Goal: Task Accomplishment & Management: Manage account settings

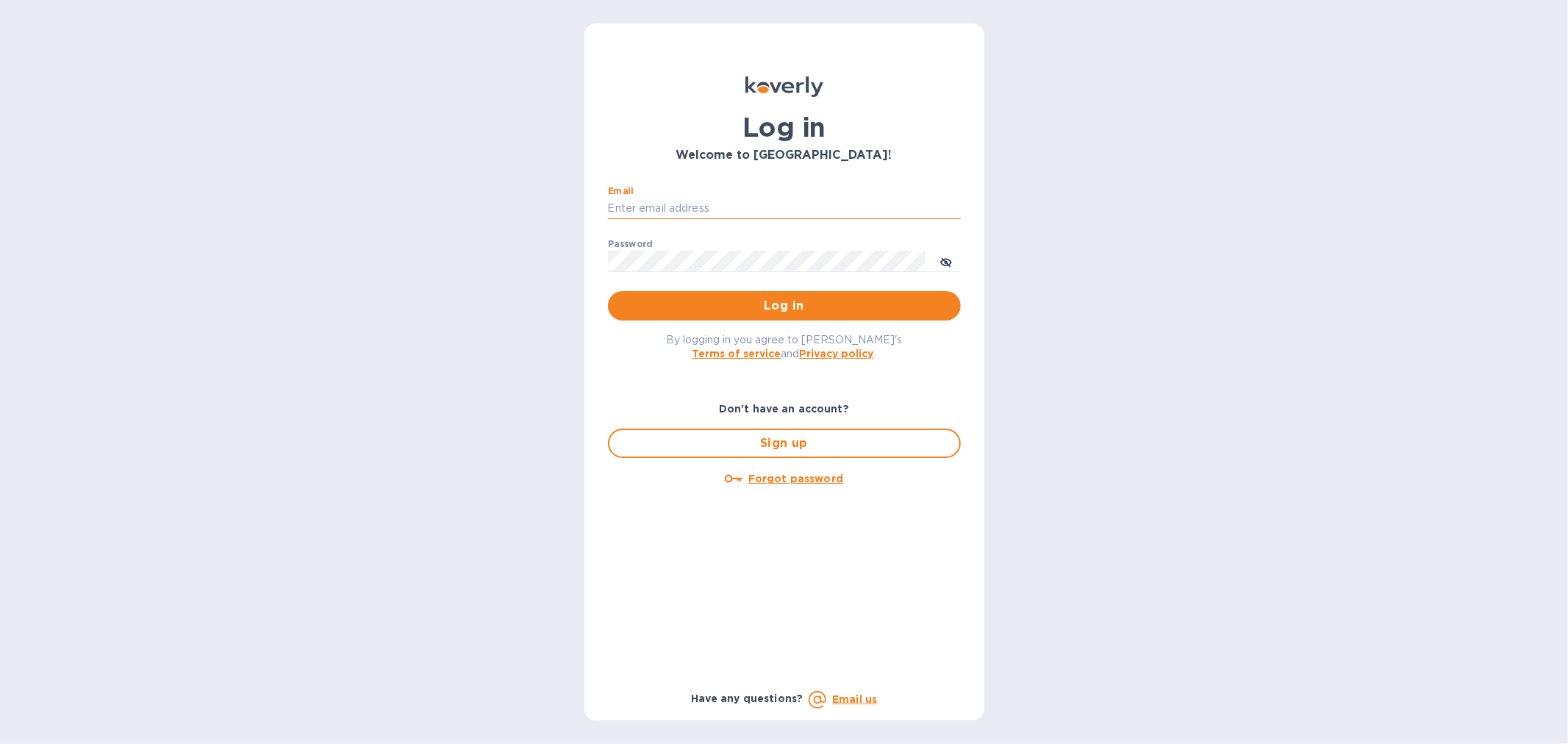
click at [628, 212] on input "Email" at bounding box center [785, 209] width 353 height 22
type input "support@customs.direct"
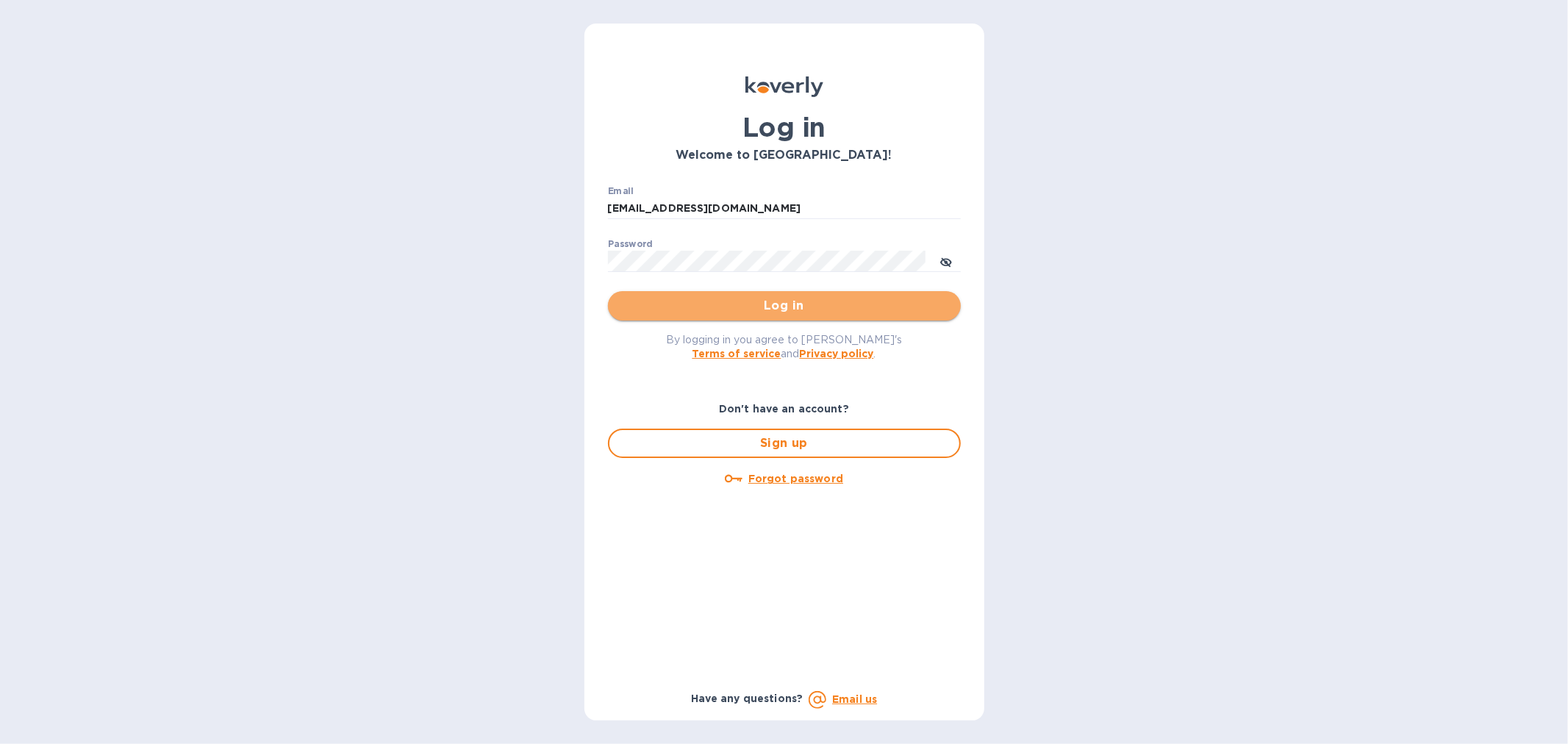
click at [741, 308] on span "Log in" at bounding box center [785, 305] width 330 height 17
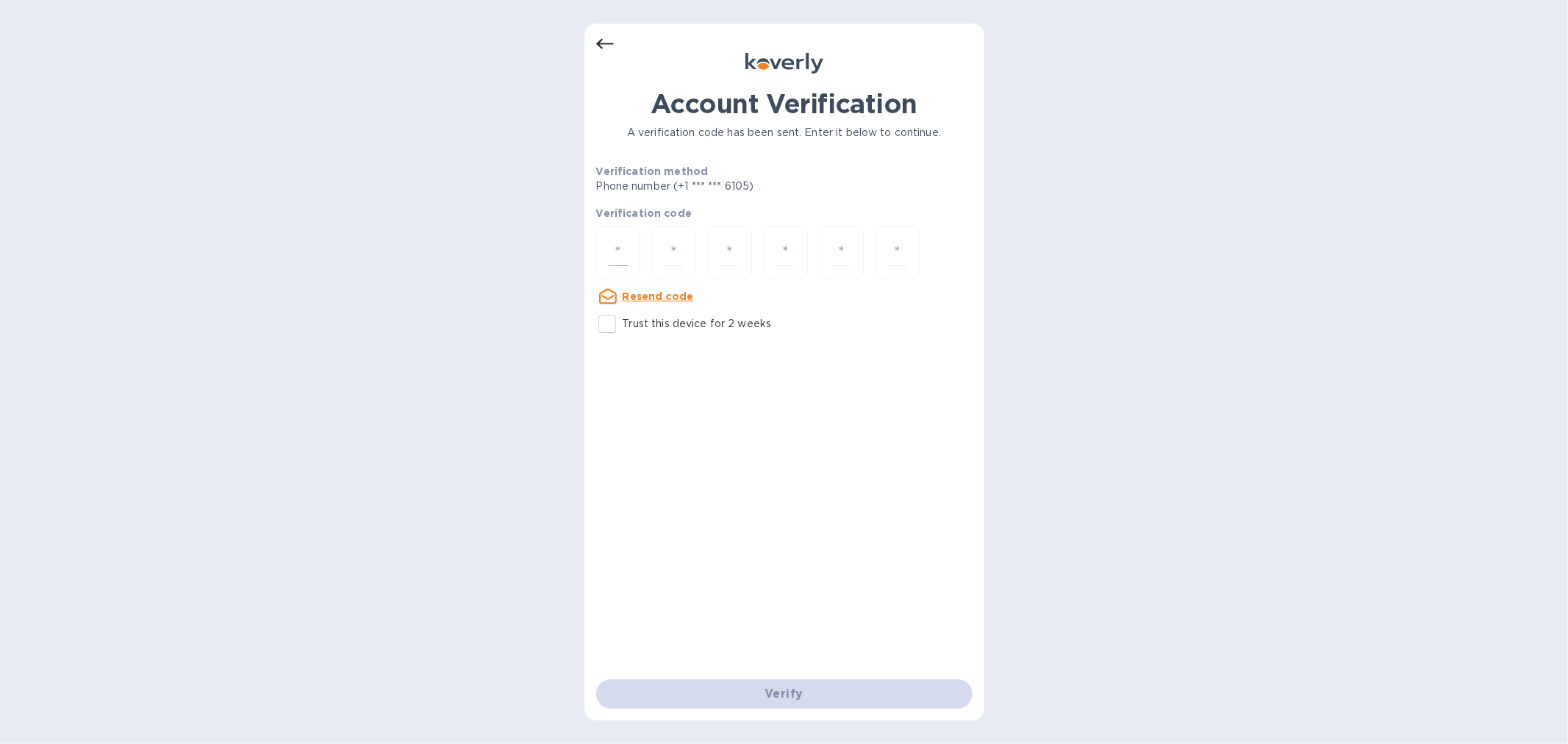
click at [611, 247] on input "number" at bounding box center [618, 252] width 19 height 27
paste input "2"
type input "2"
type input "5"
type input "6"
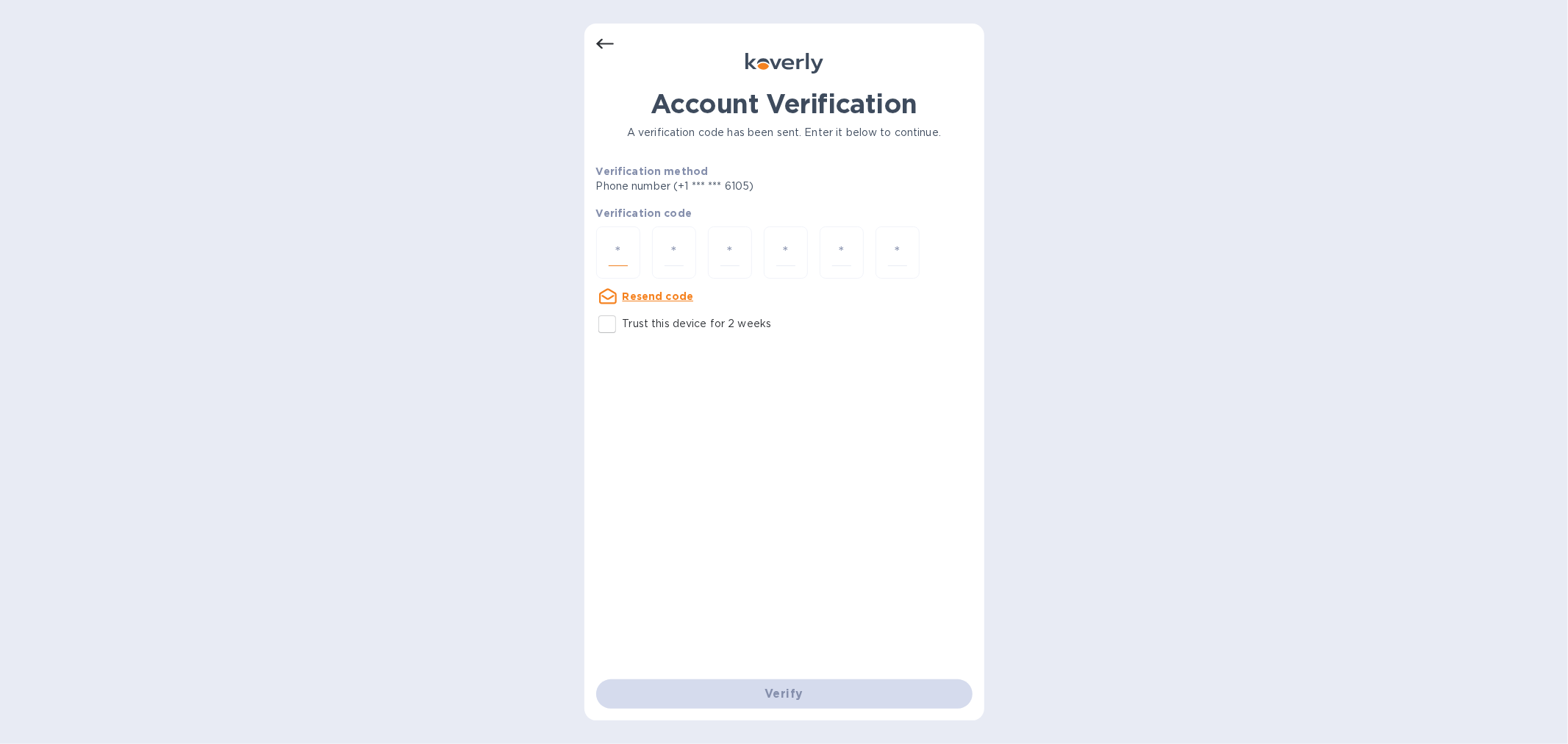
type input "4"
type input "0"
type input "6"
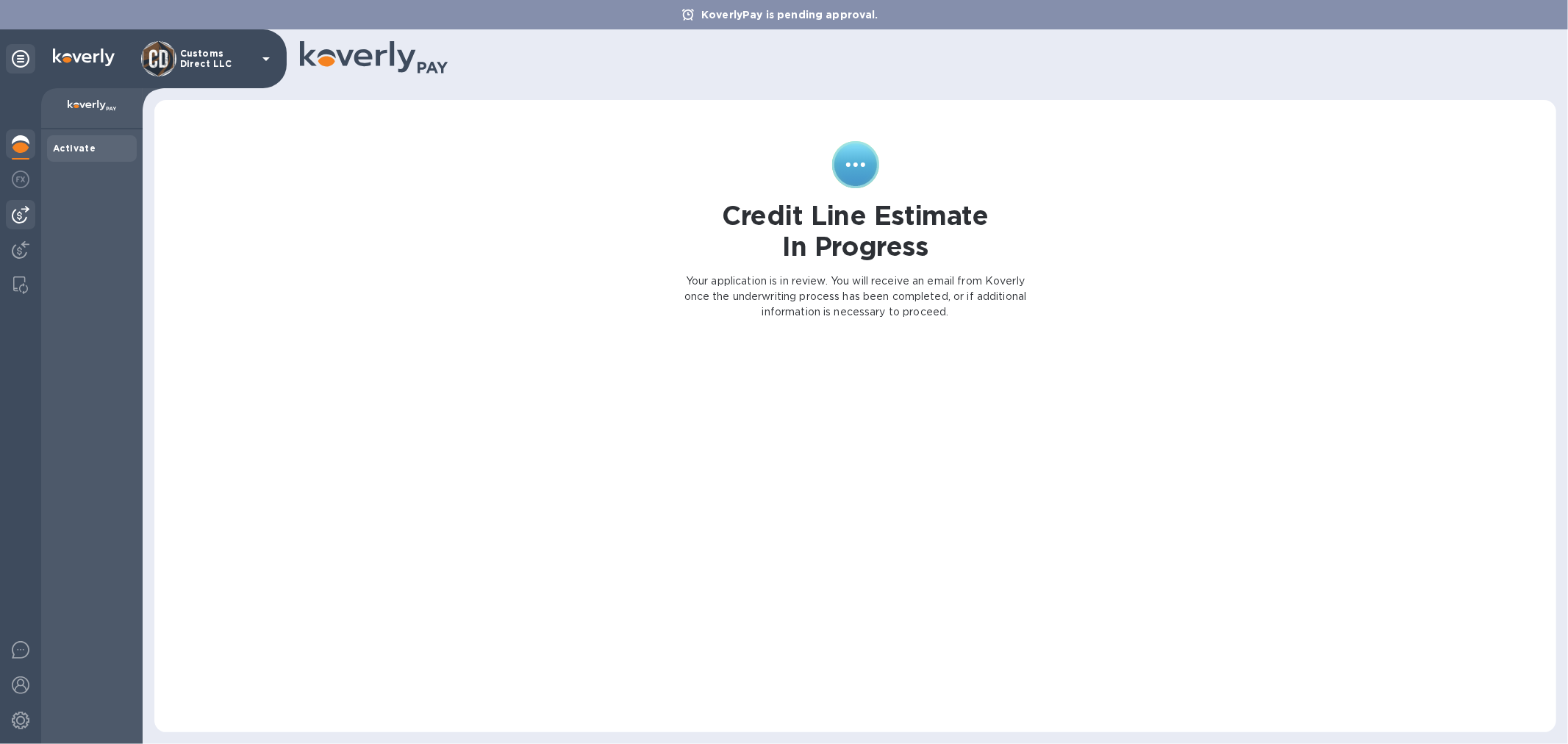
click at [23, 206] on img at bounding box center [20, 214] width 17 height 17
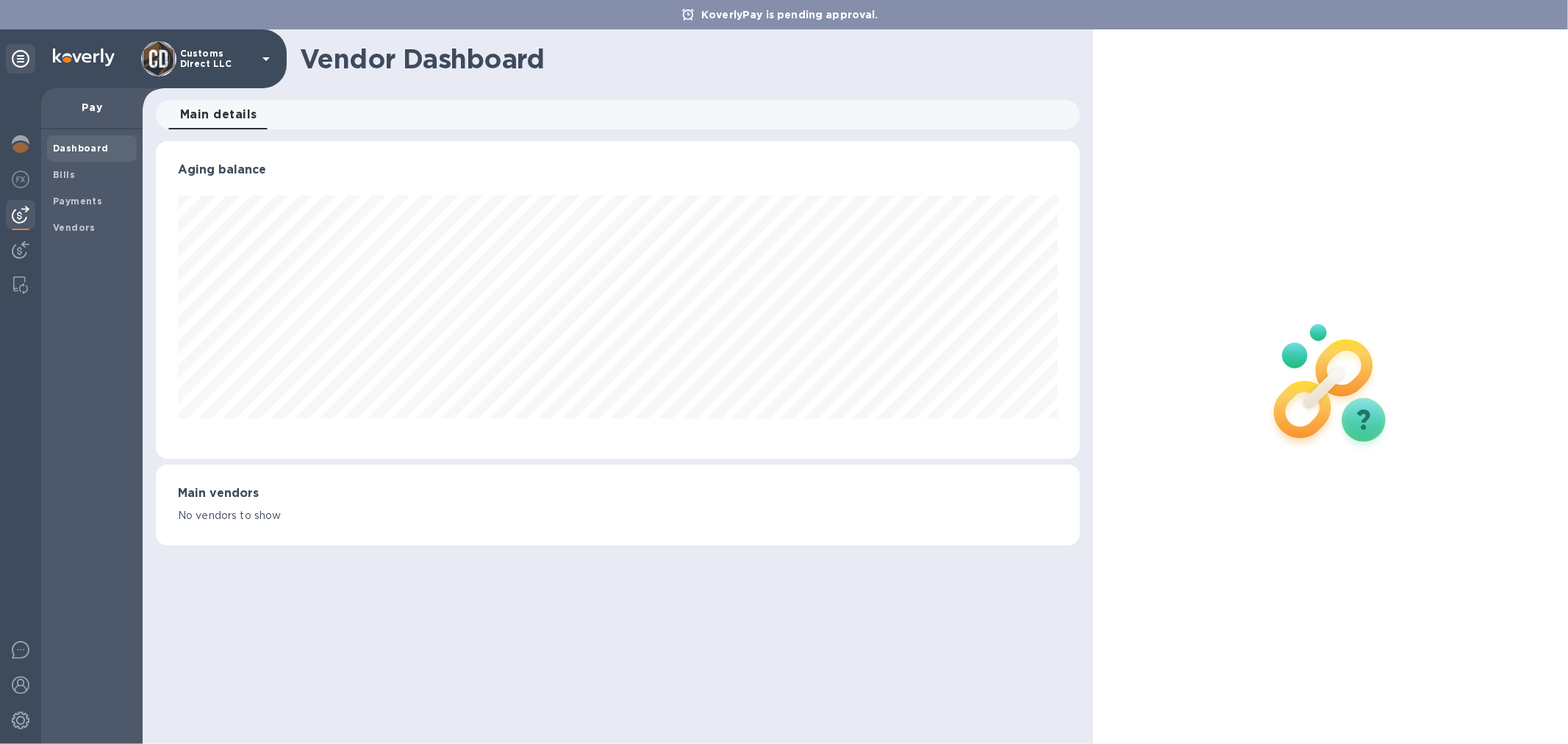
scroll to position [318, 924]
click at [24, 142] on img at bounding box center [20, 144] width 17 height 17
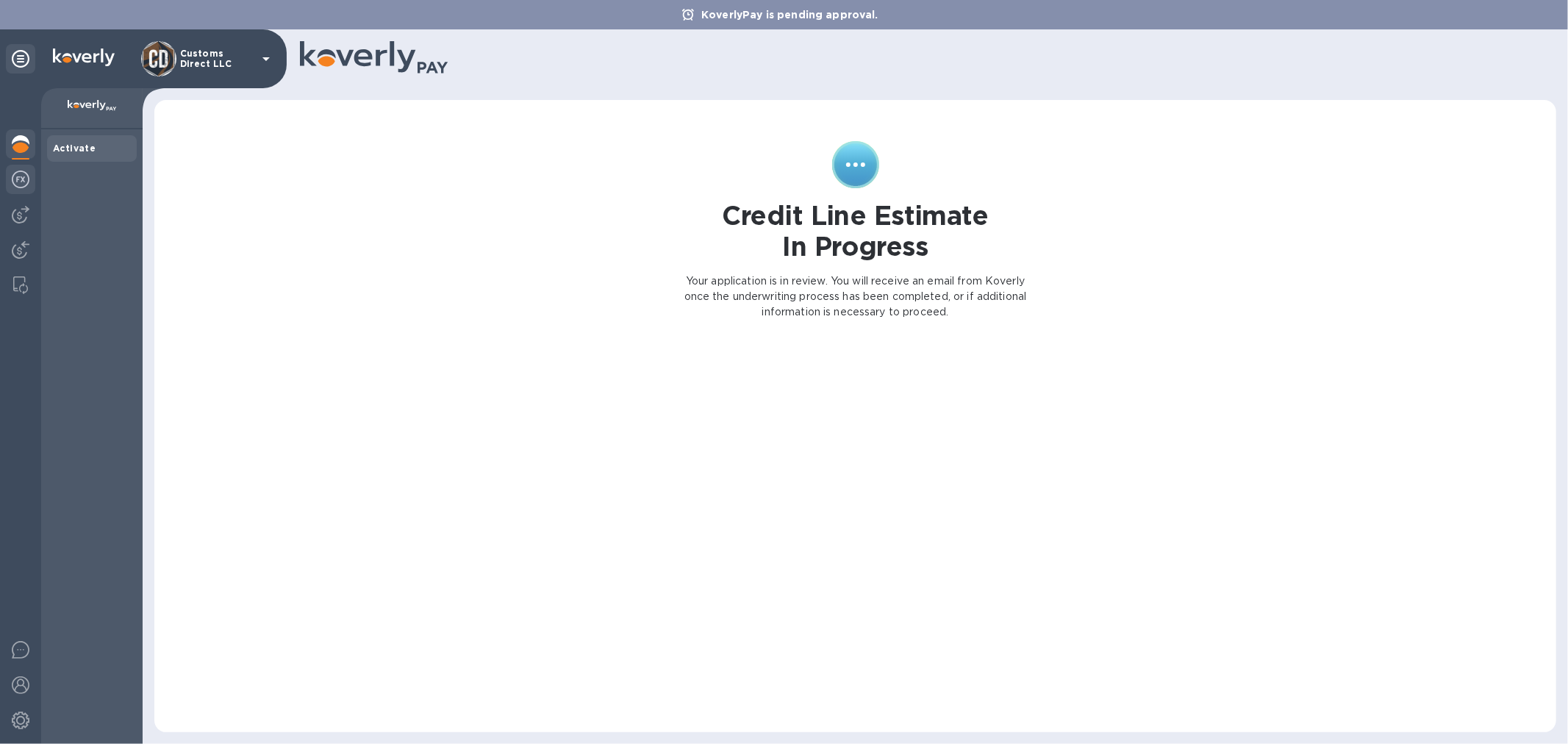
click at [9, 173] on div at bounding box center [20, 181] width 29 height 32
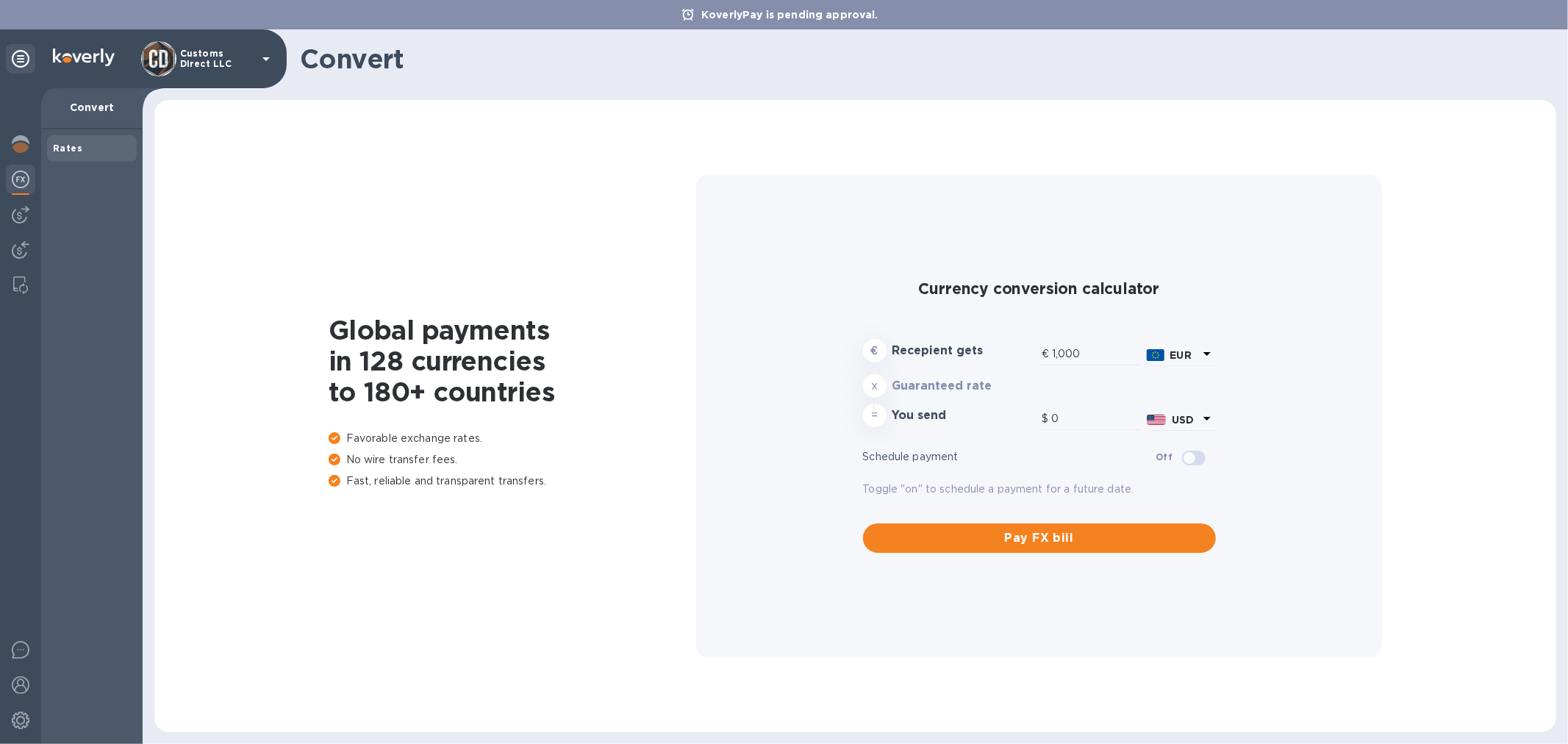
type input "1,178.88"
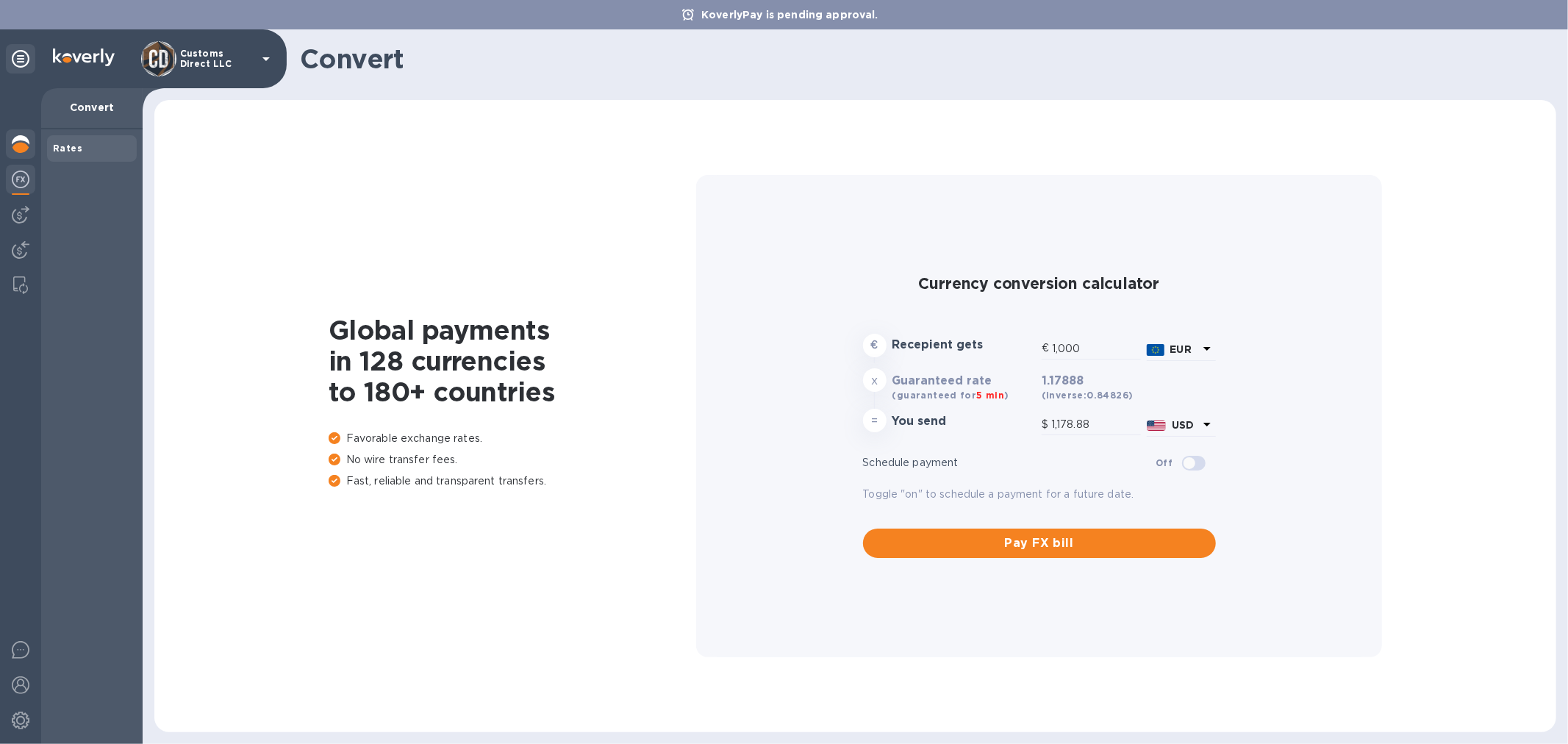
click at [24, 135] on img at bounding box center [20, 144] width 17 height 17
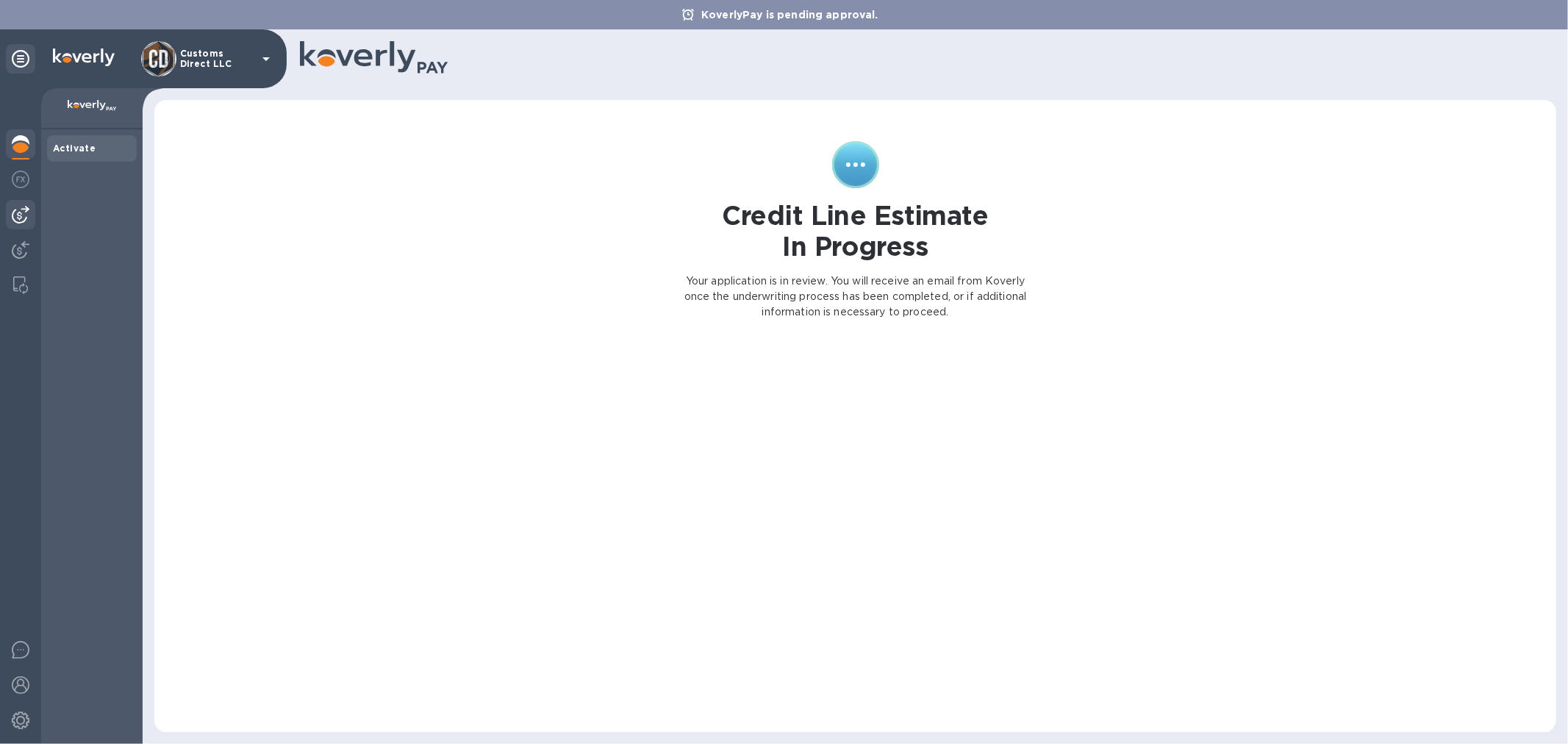
click at [29, 215] on div at bounding box center [20, 214] width 29 height 29
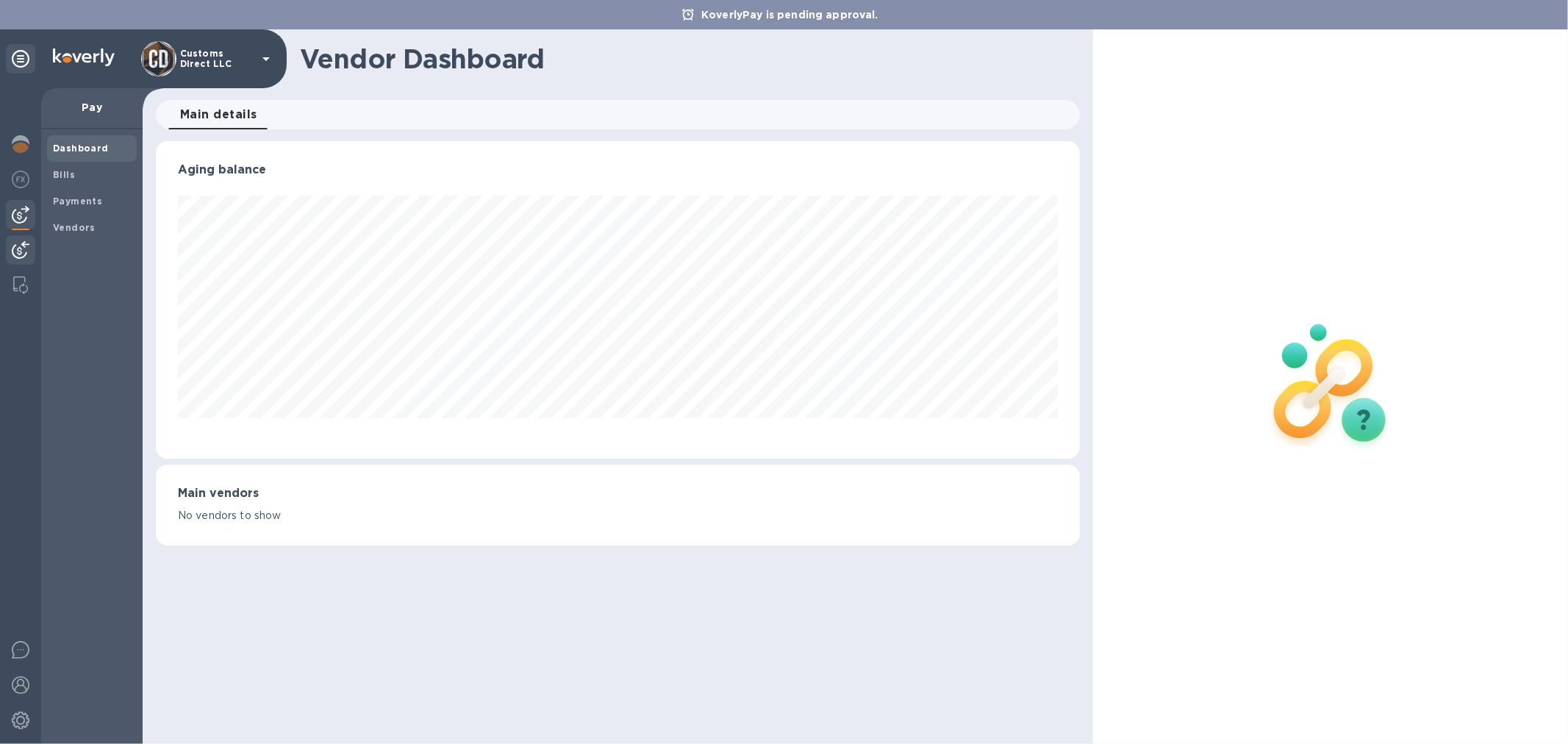
scroll to position [318, 924]
click at [18, 244] on img at bounding box center [20, 250] width 17 height 17
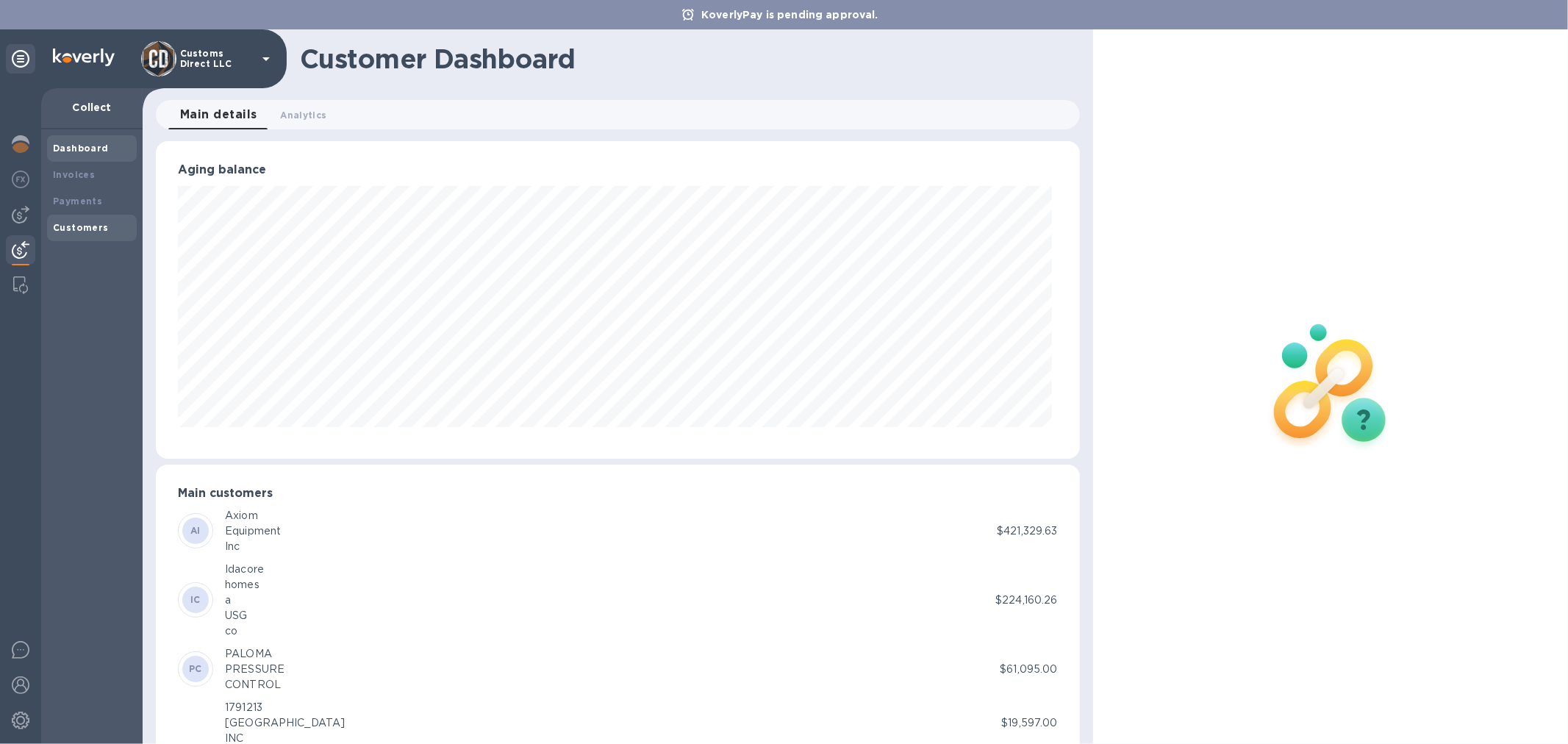
scroll to position [734935, 734312]
click at [79, 201] on b "Payments" at bounding box center [77, 201] width 49 height 11
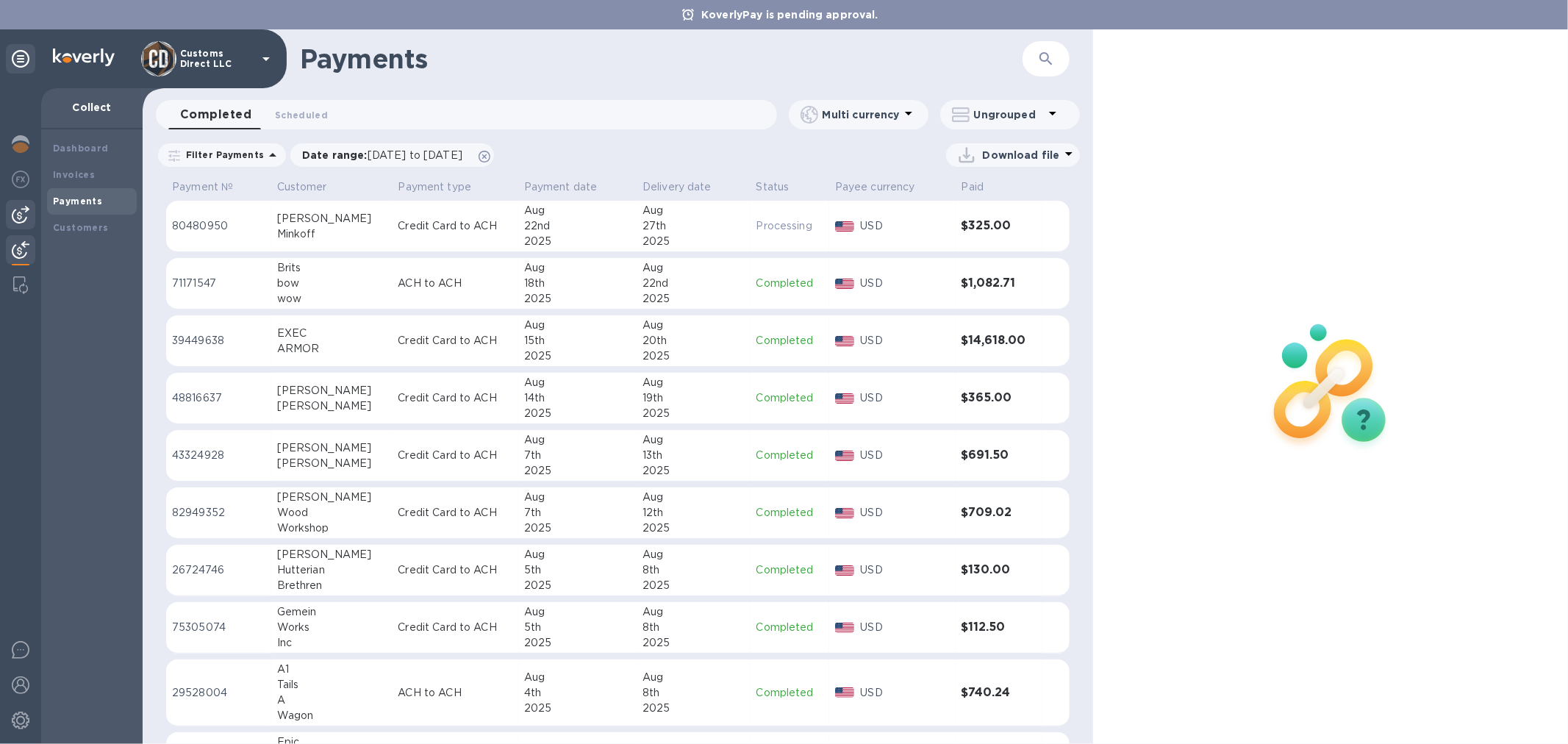
click at [16, 221] on img at bounding box center [20, 214] width 17 height 17
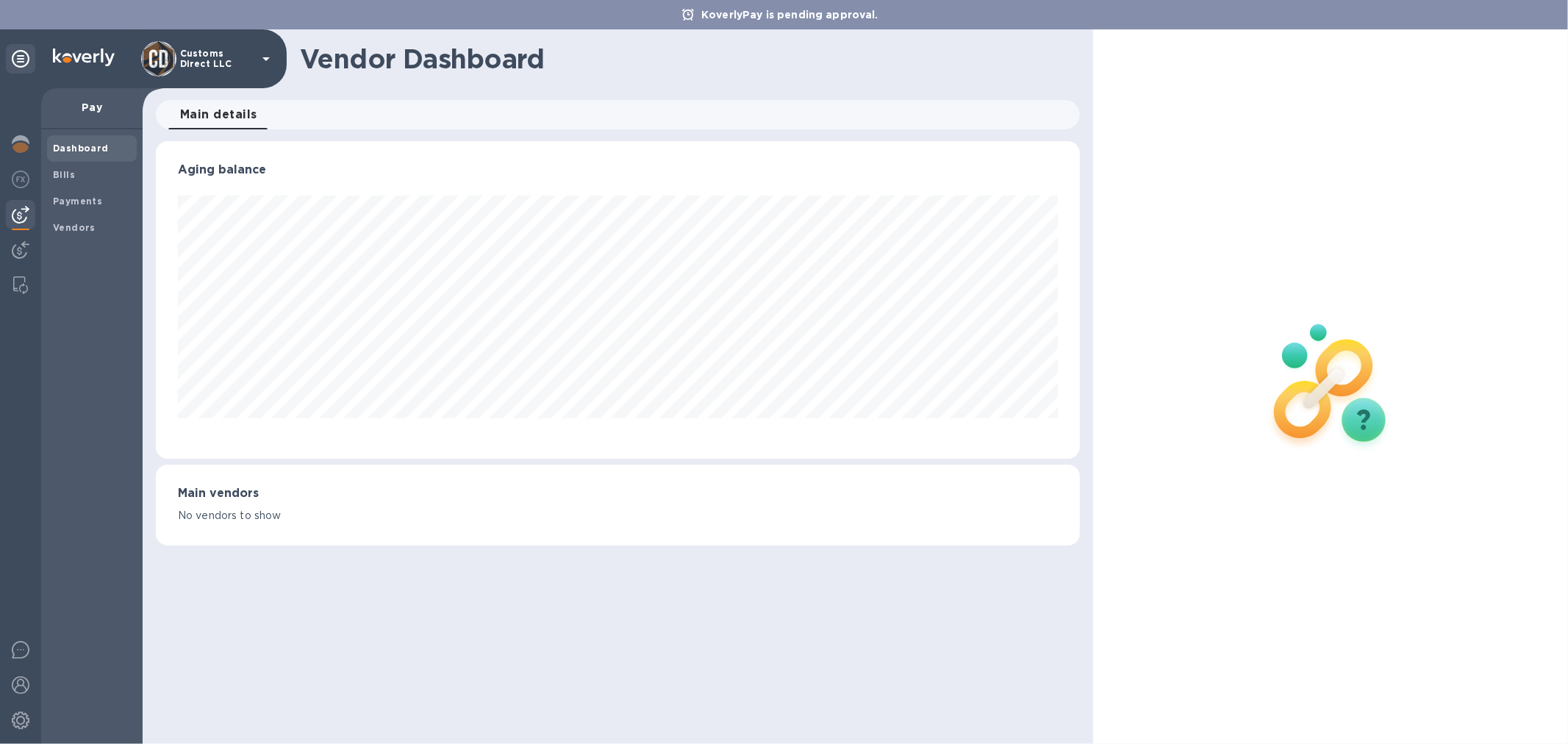
scroll to position [318, 924]
click at [13, 646] on img at bounding box center [20, 650] width 17 height 17
click at [19, 655] on img at bounding box center [20, 650] width 17 height 17
click at [85, 216] on div "Vendors" at bounding box center [92, 228] width 89 height 27
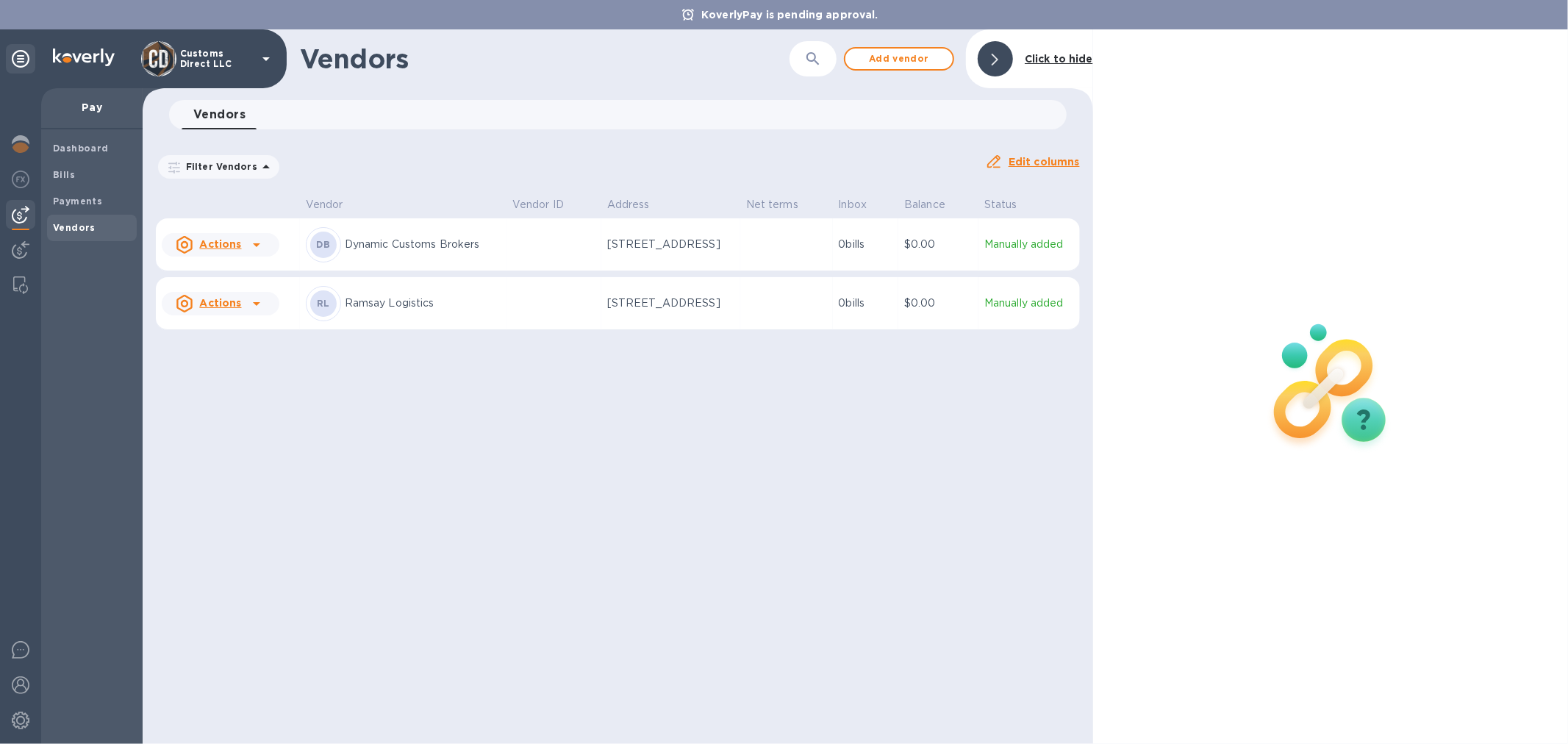
click at [257, 245] on icon at bounding box center [257, 245] width 17 height 17
click at [486, 308] on div at bounding box center [784, 372] width 1568 height 744
click at [388, 235] on div "DB Dynamic Customs Brokers" at bounding box center [403, 244] width 195 height 35
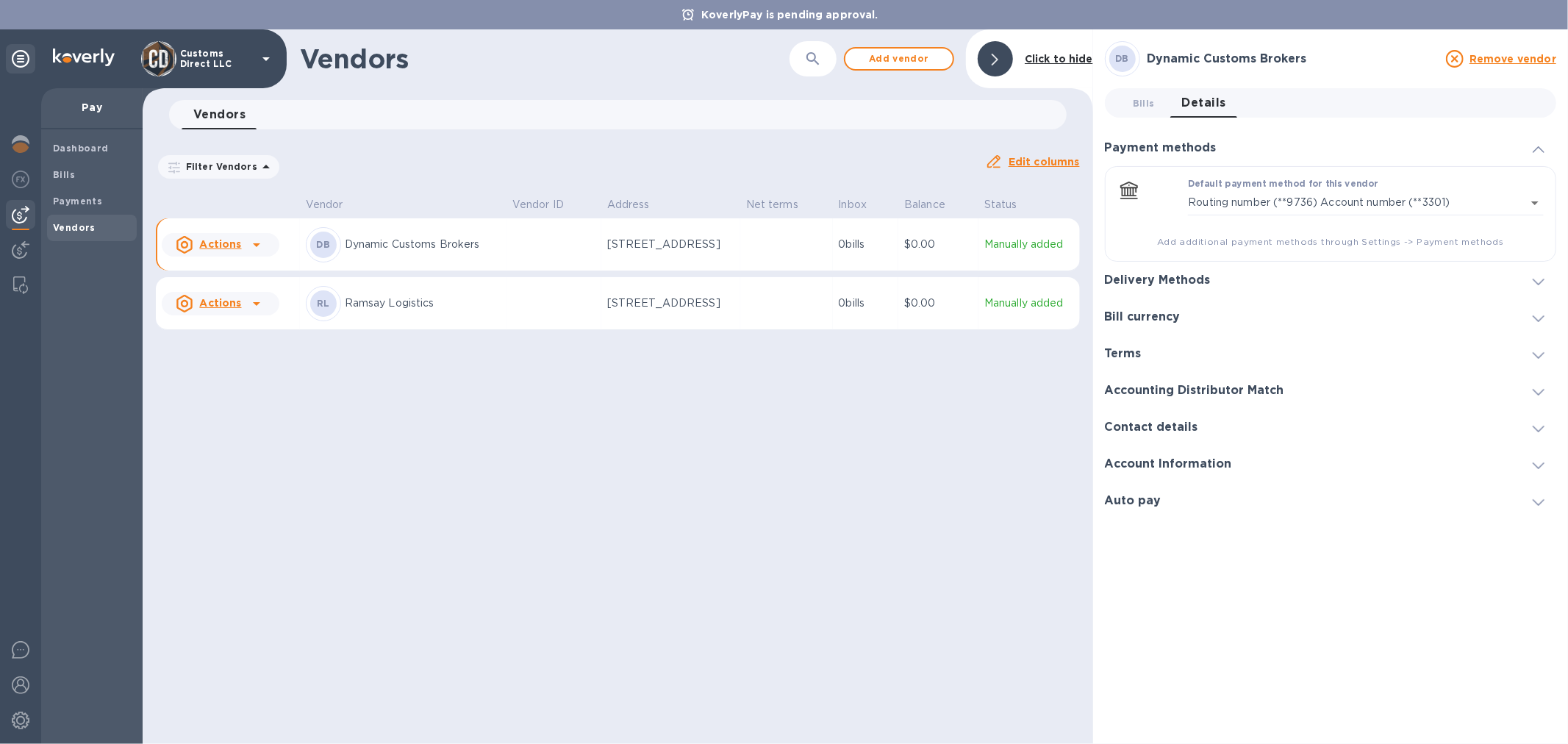
click at [1294, 243] on span "Add additional payment methods through Settings -> Payment methods" at bounding box center [1330, 242] width 426 height 15
click at [72, 203] on b "Payments" at bounding box center [77, 201] width 49 height 11
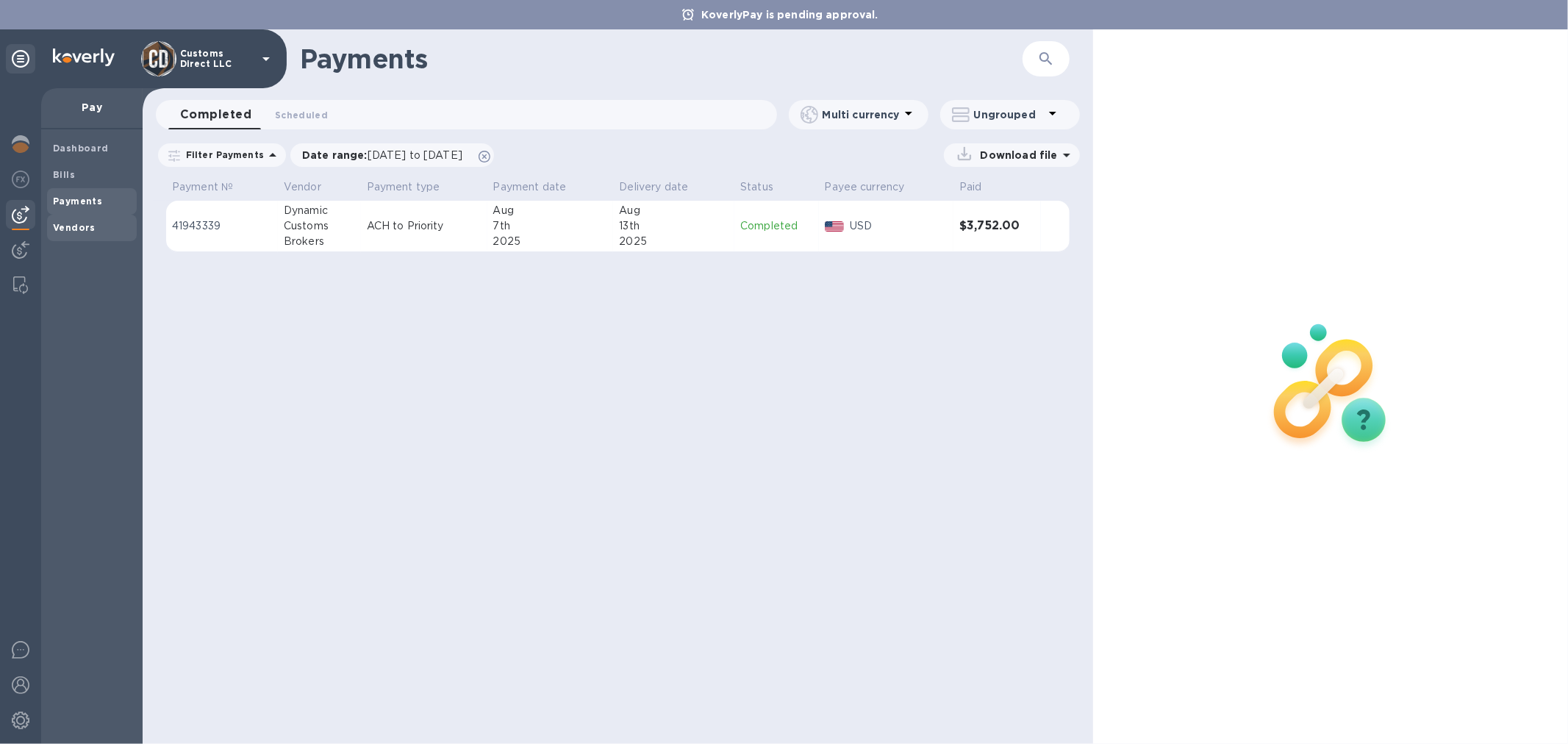
click at [71, 224] on b "Vendors" at bounding box center [74, 228] width 42 height 11
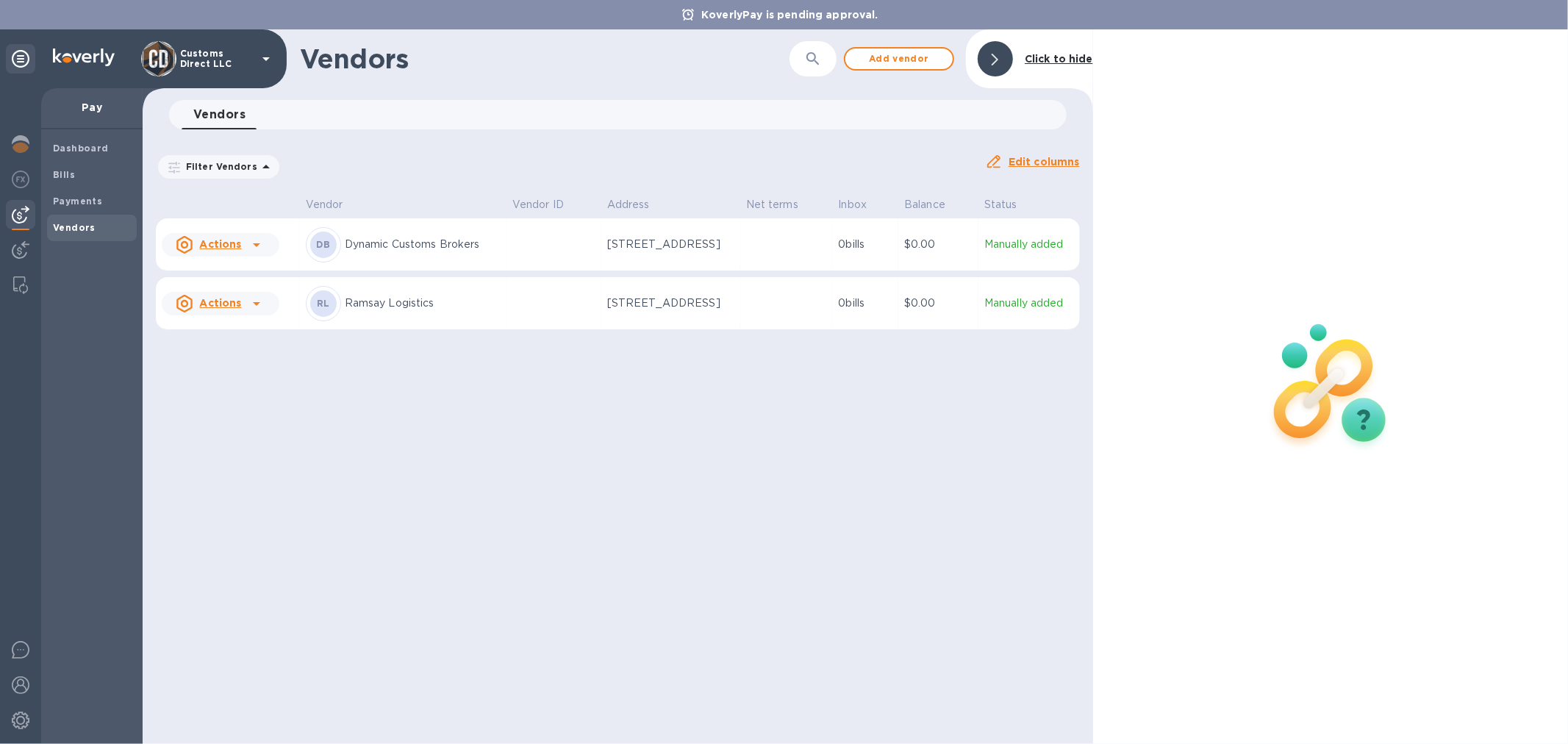
click at [601, 240] on td "400 River Road, Winnipeg, Manitoba R2M3Z8 CA" at bounding box center [670, 244] width 139 height 53
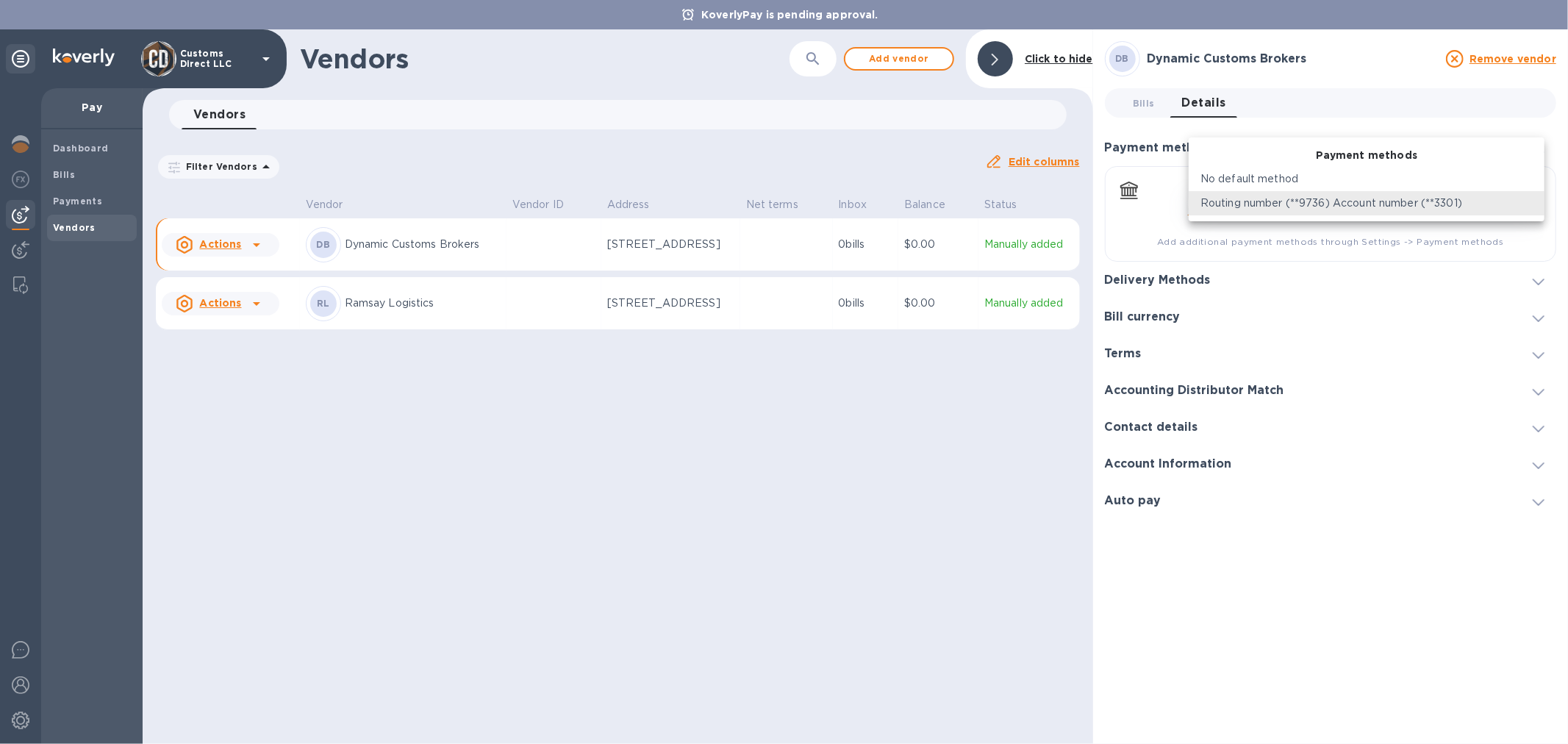
click at [1313, 204] on body "KoverlyPay is pending approval. Customs Direct LLC Pay Dashboard Bills Payments…" at bounding box center [784, 372] width 1568 height 744
click at [1310, 208] on p "Routing number (**9736) Account number (**3301)" at bounding box center [1332, 203] width 262 height 16
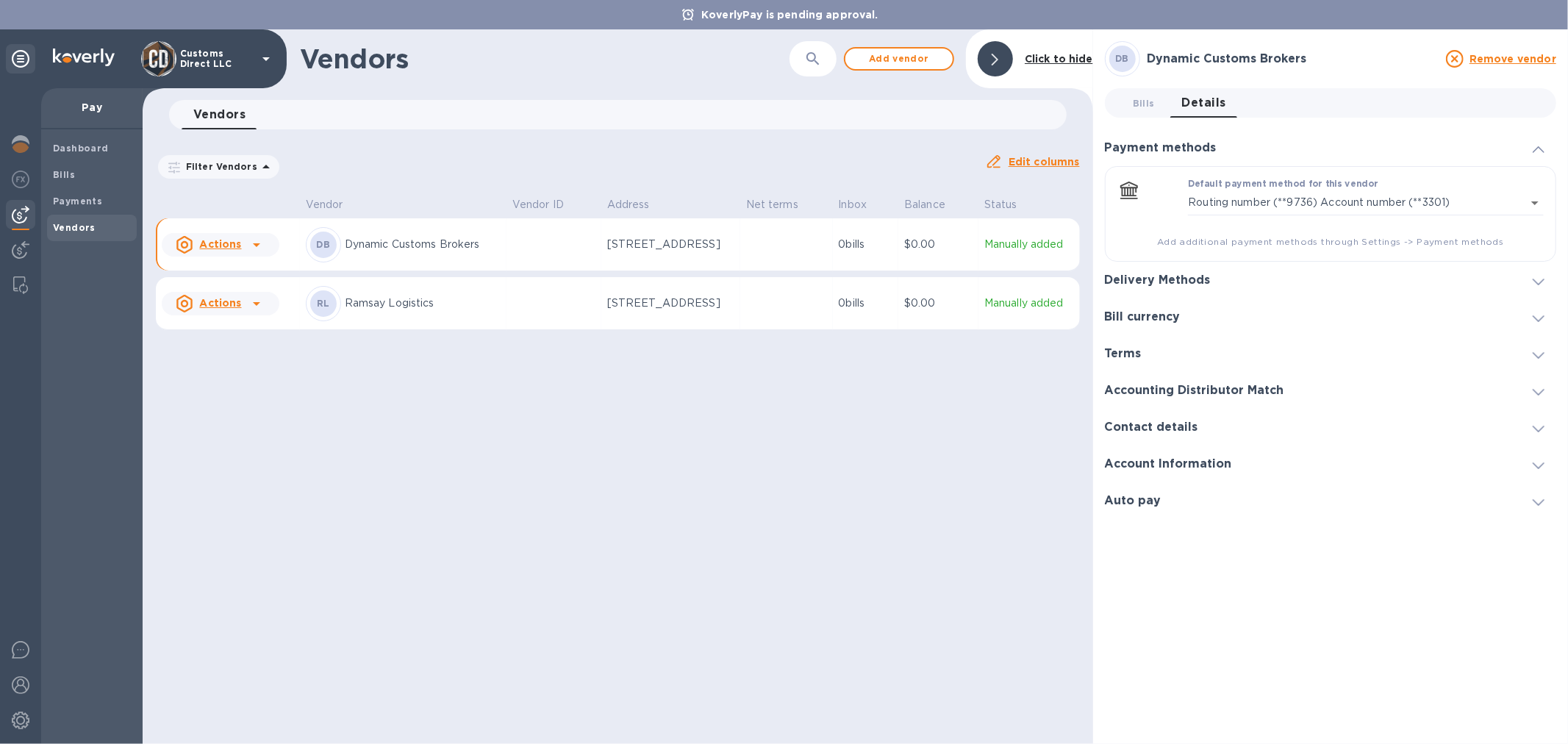
click at [1539, 284] on icon at bounding box center [1538, 282] width 12 height 6
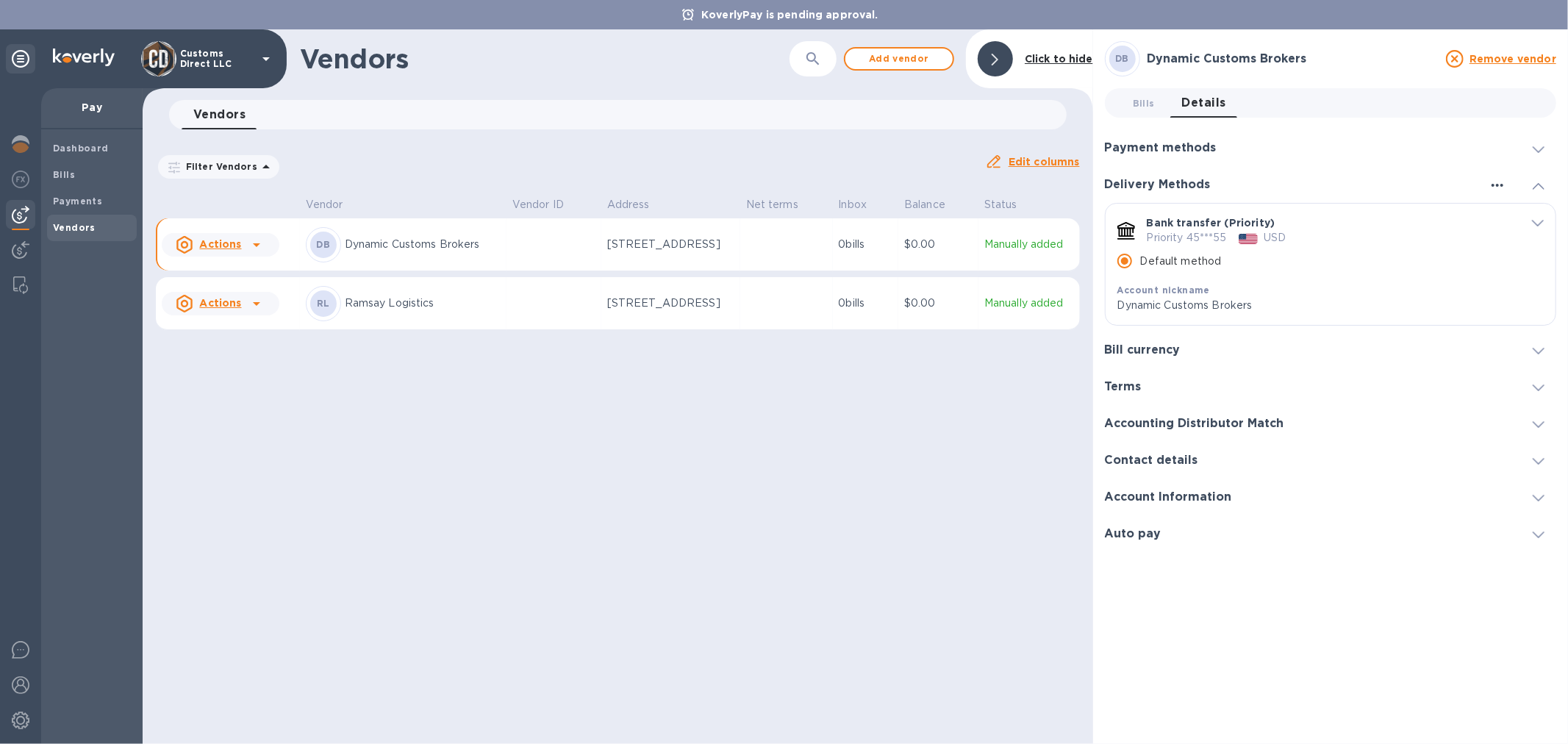
click at [1496, 184] on icon "button" at bounding box center [1497, 185] width 17 height 17
click at [1504, 213] on p "Add new" at bounding box center [1516, 215] width 49 height 15
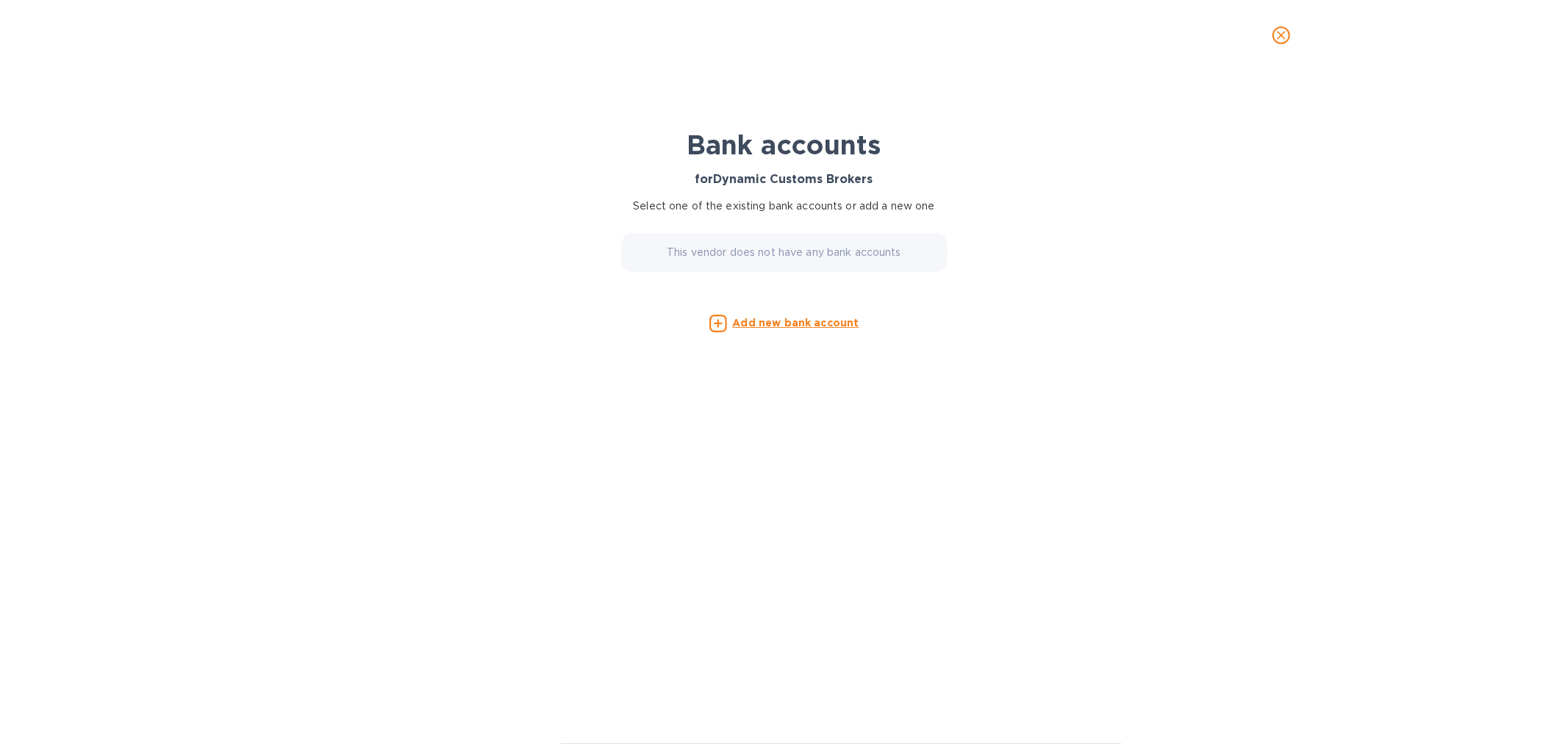
click at [779, 321] on u "Add new bank account" at bounding box center [796, 323] width 126 height 12
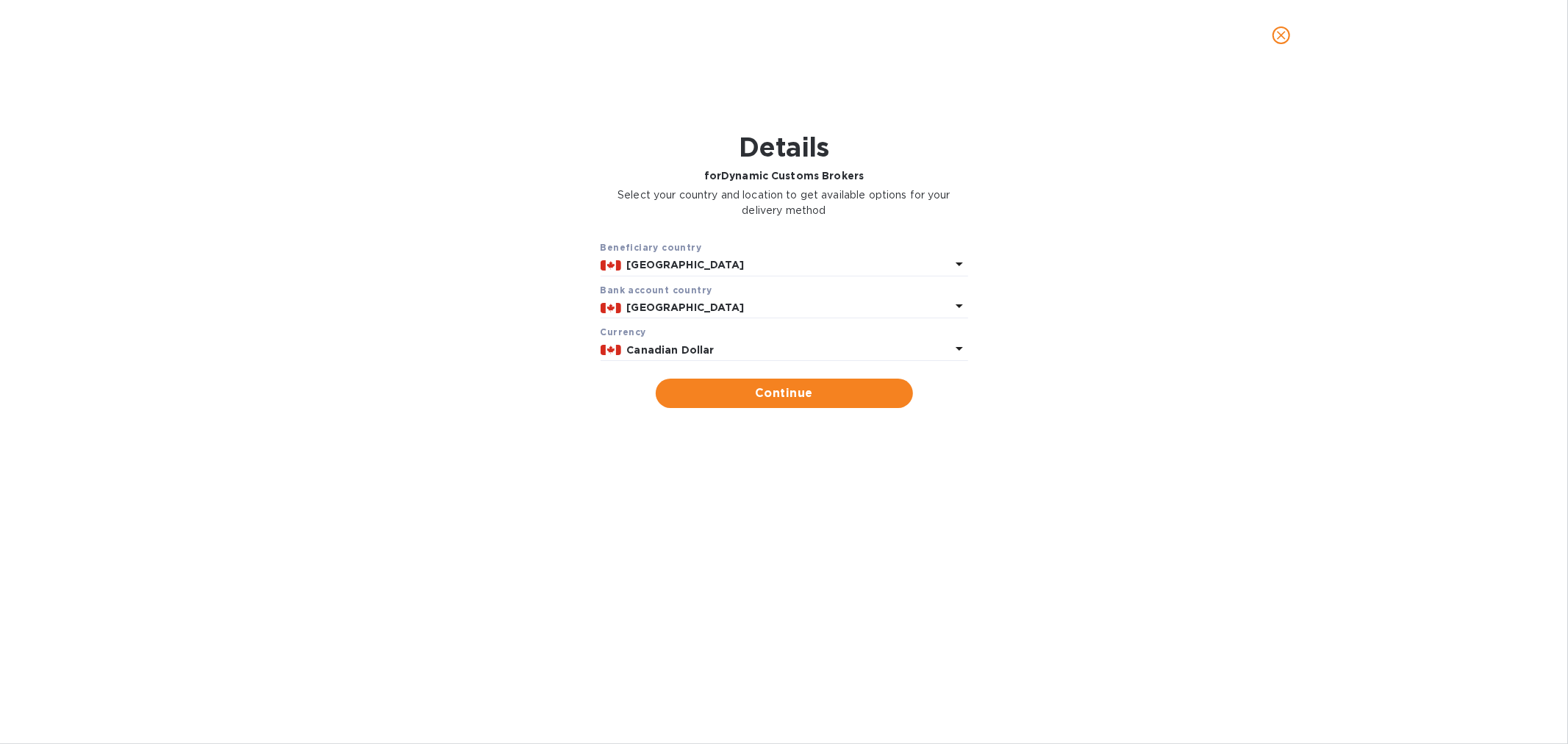
click at [716, 346] on p "Canadian Dollar" at bounding box center [789, 351] width 323 height 16
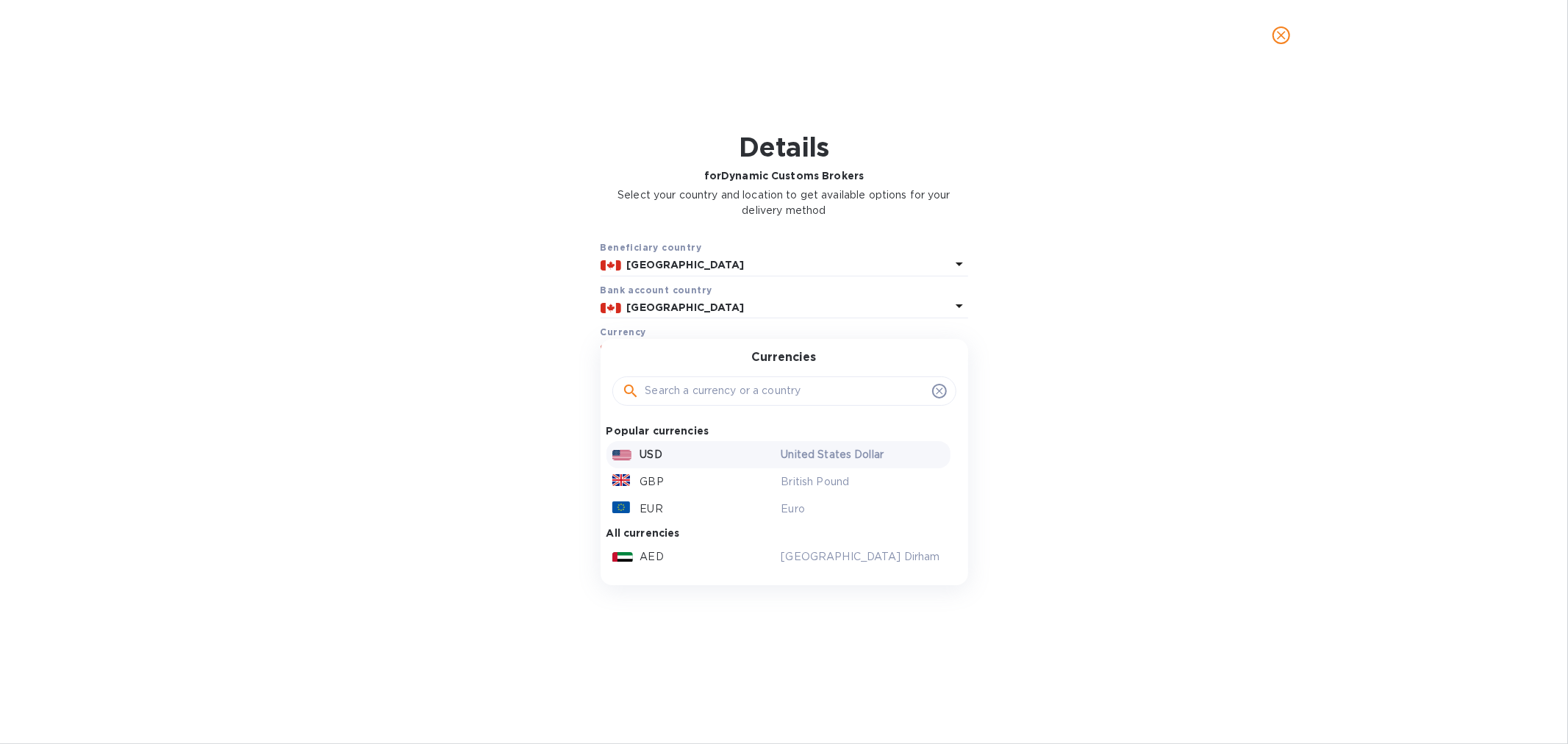
click at [678, 452] on div "USD" at bounding box center [694, 454] width 169 height 21
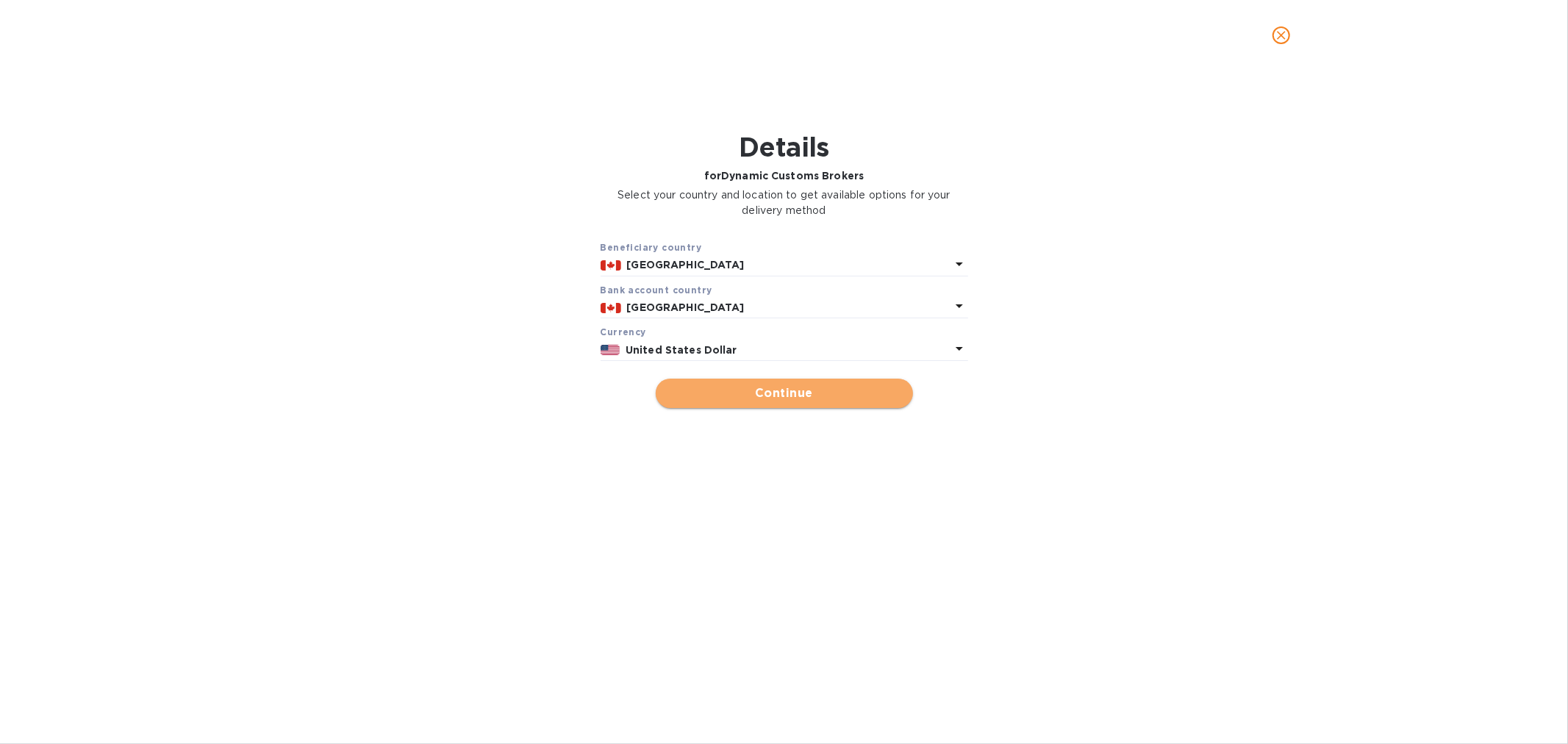
click at [782, 398] on span "Continue" at bounding box center [785, 393] width 234 height 17
type input "Dynamic Customs Brokers"
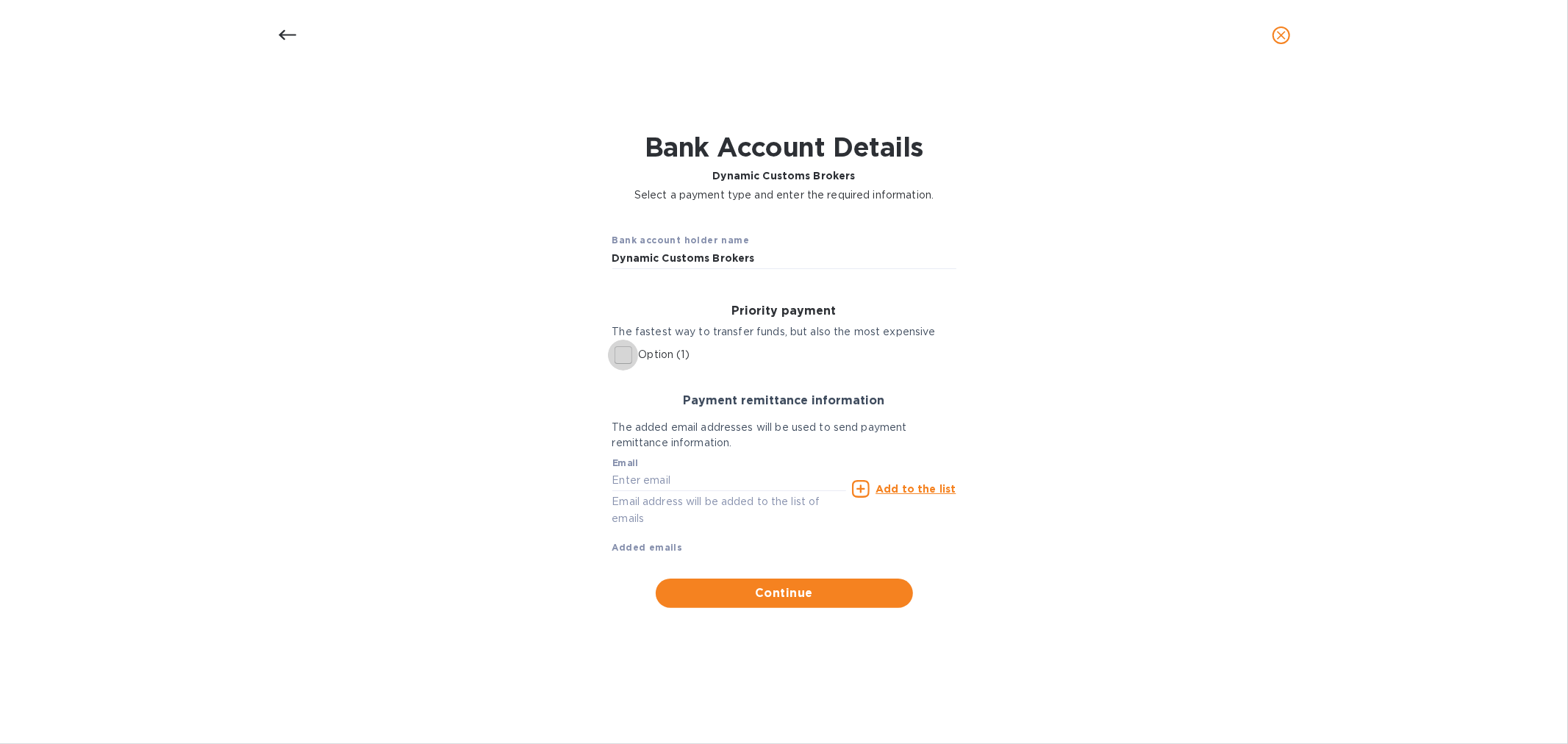
click at [621, 360] on input "Option (1)" at bounding box center [623, 355] width 31 height 31
checkbox input "true"
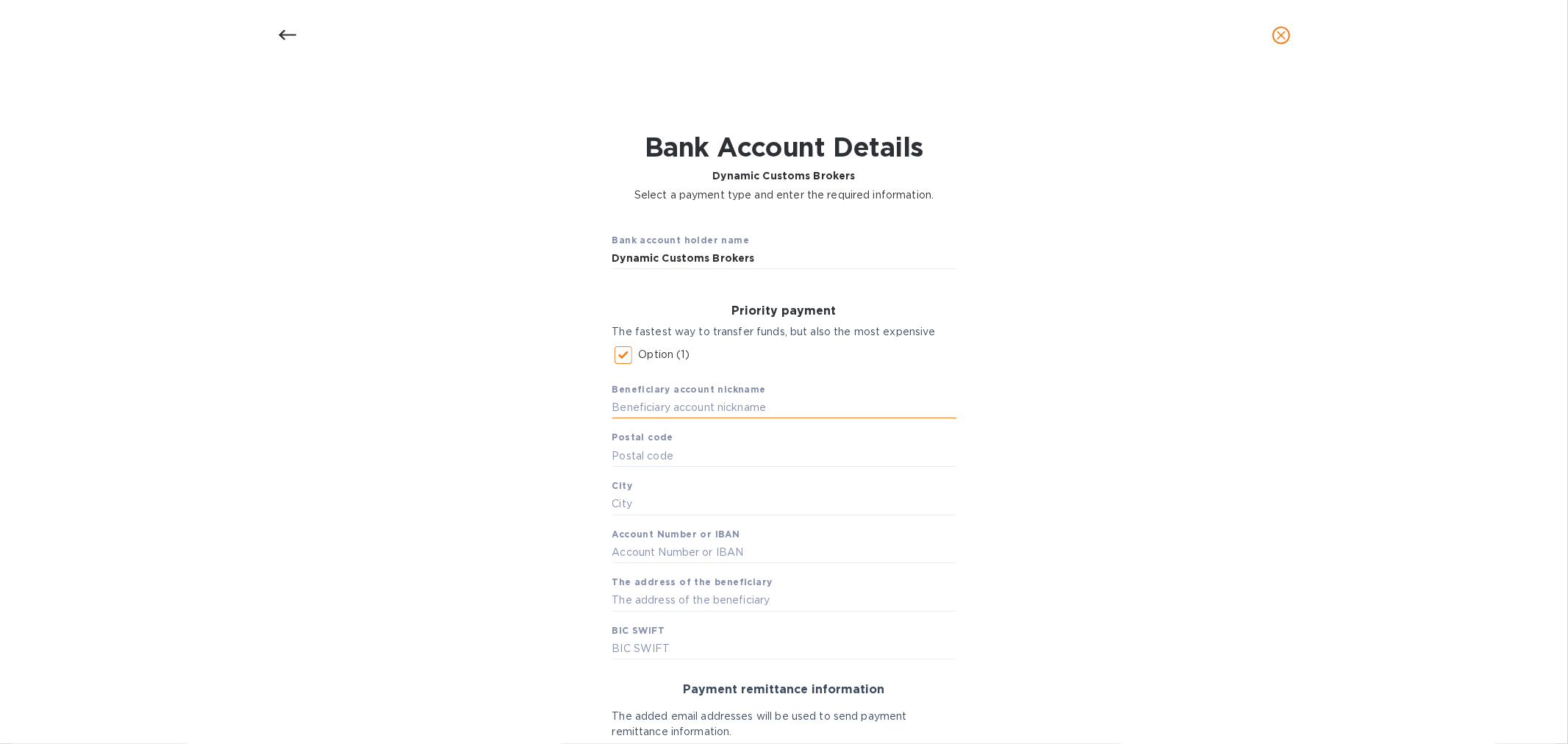
click at [658, 407] on input "text" at bounding box center [784, 408] width 344 height 22
type input "Dynamic Customs Brokers Inc."
type input "4"
type input "R2M3Z8"
type input "WINNIPEG"
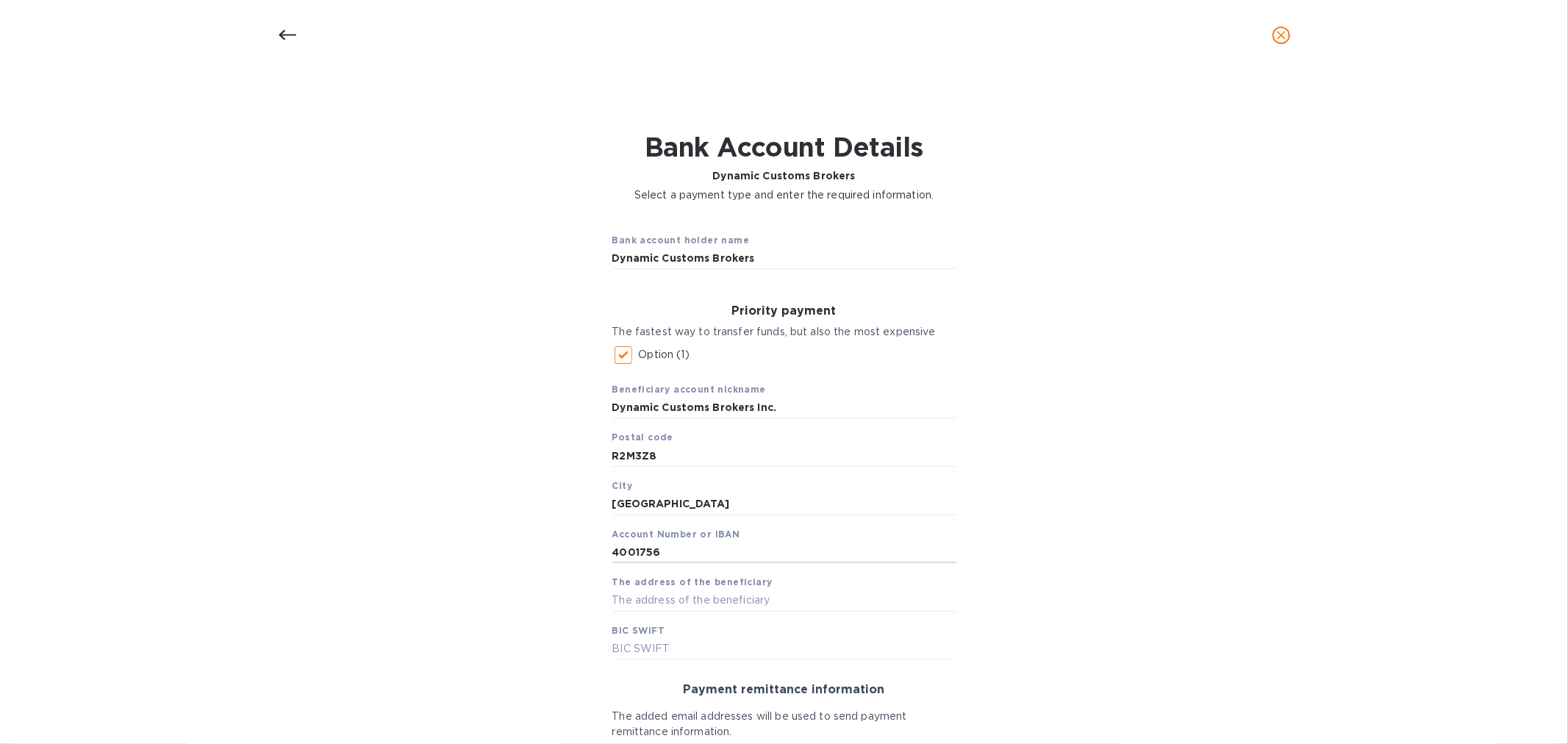
type input "4001756"
type input "400 RIVER RD"
click at [287, 30] on icon at bounding box center [287, 35] width 17 height 17
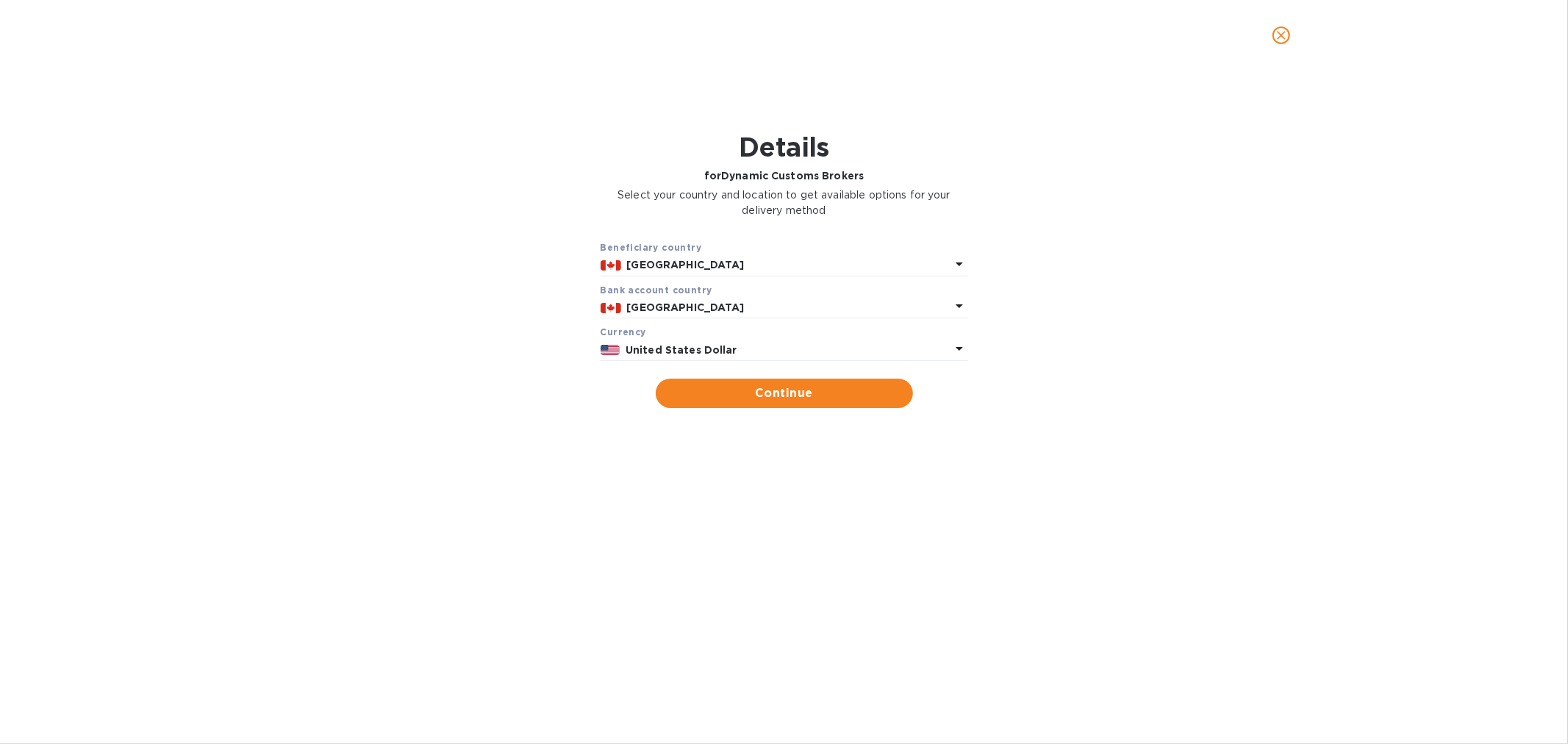
click at [766, 307] on p "Canada" at bounding box center [789, 308] width 323 height 16
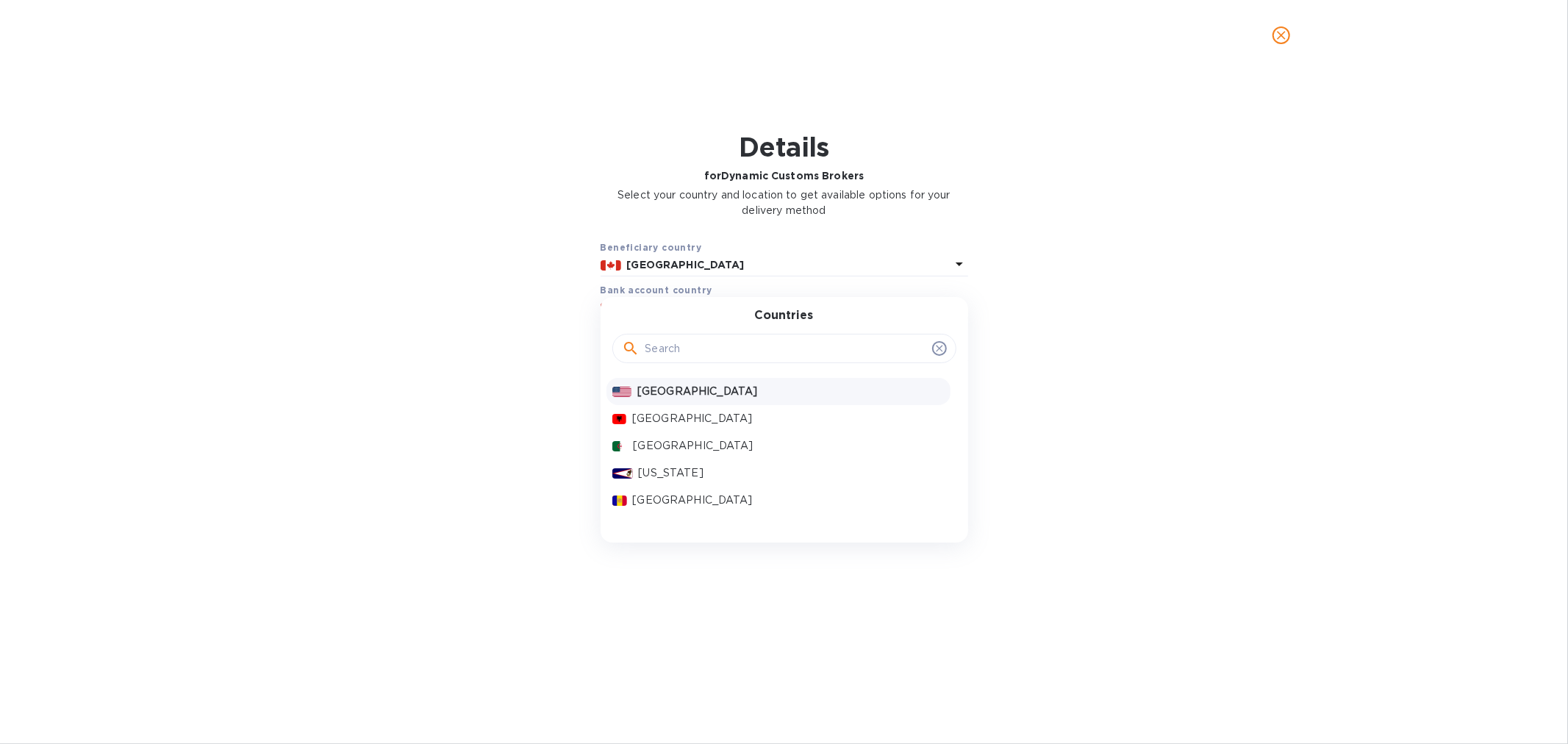
click at [690, 392] on p "United States" at bounding box center [790, 392] width 307 height 16
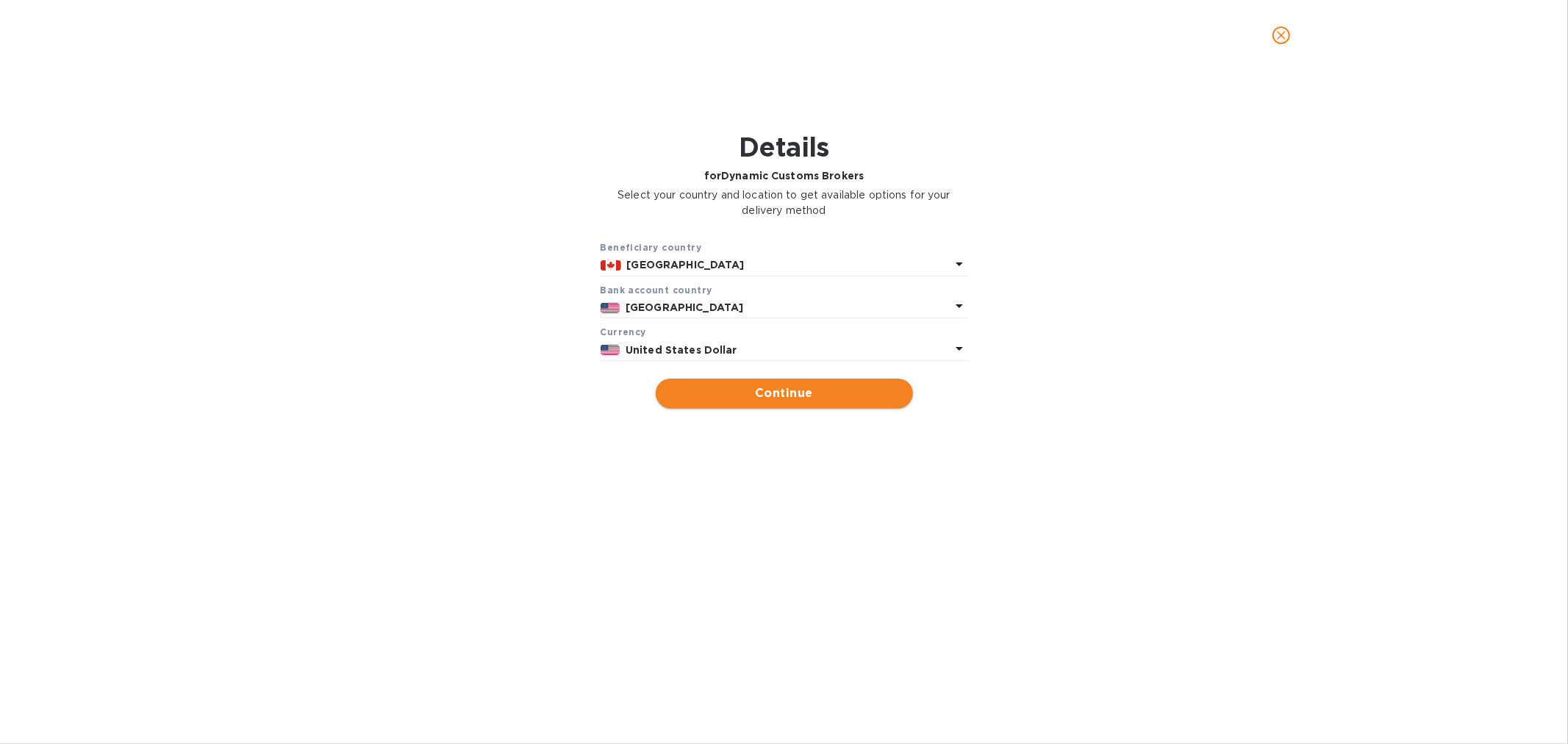
click at [756, 392] on span "Continue" at bounding box center [785, 393] width 234 height 17
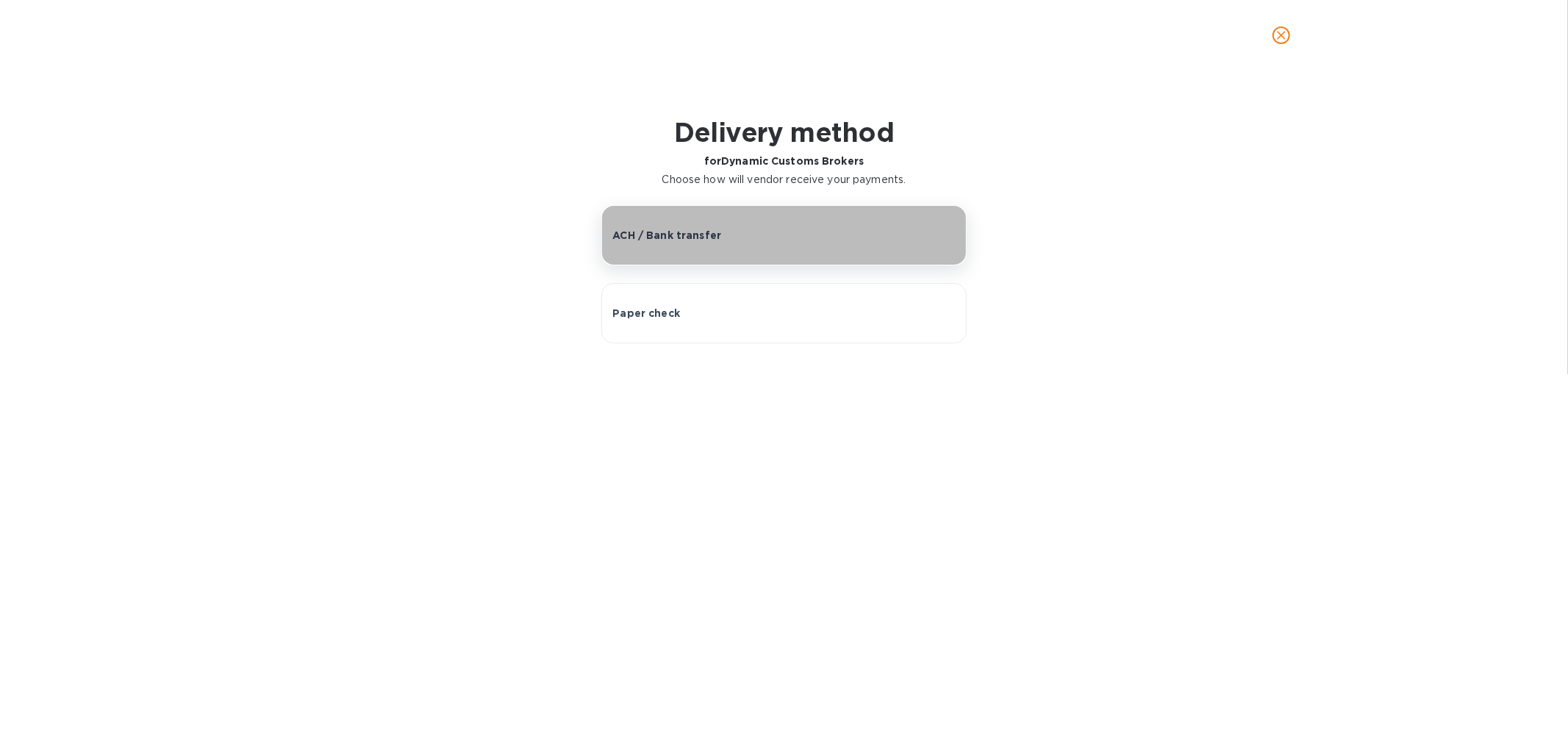
click at [717, 246] on button "ACH / Bank transfer" at bounding box center [783, 235] width 365 height 60
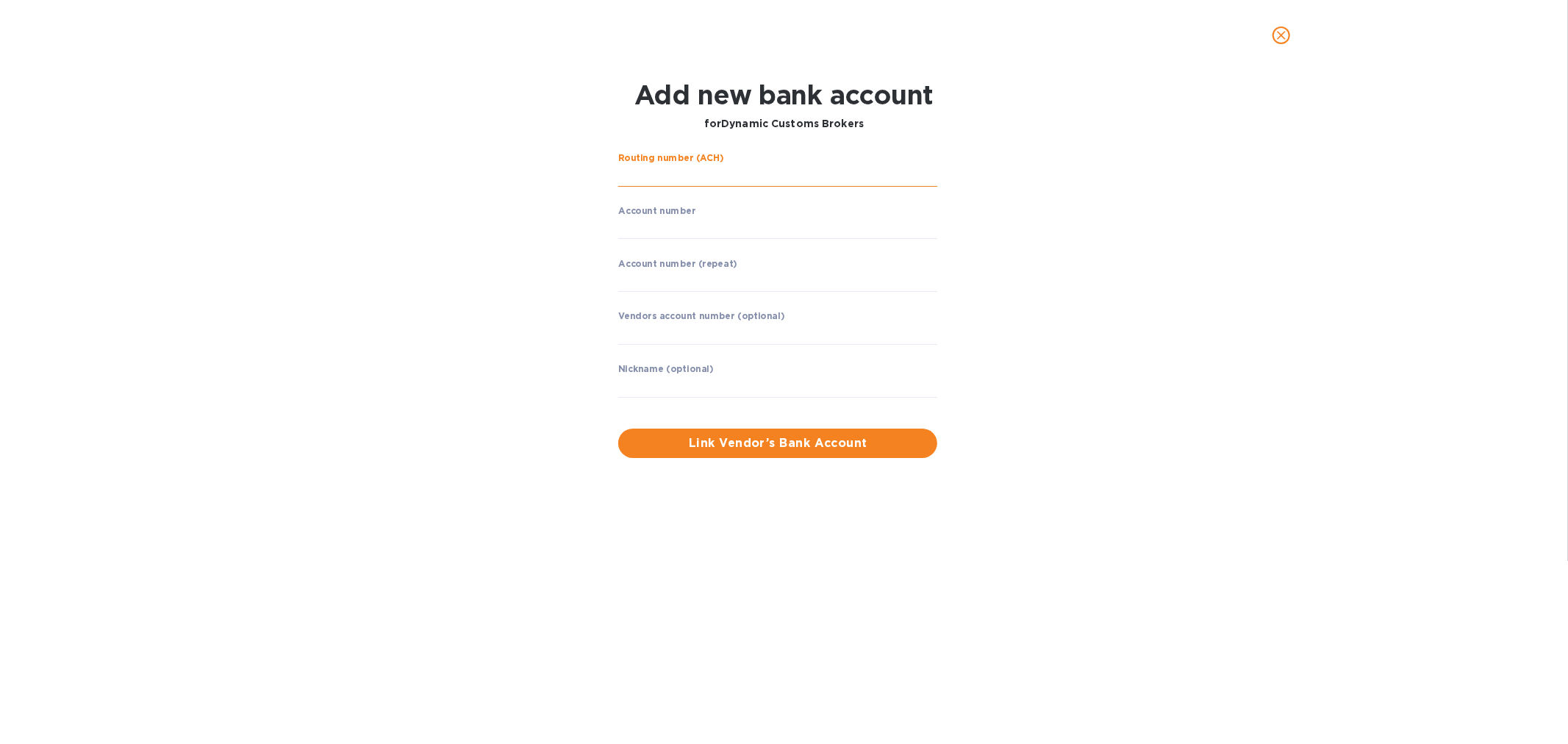
click at [709, 177] on input "string" at bounding box center [778, 176] width 319 height 22
click at [1281, 35] on icon "close" at bounding box center [1281, 35] width 9 height 9
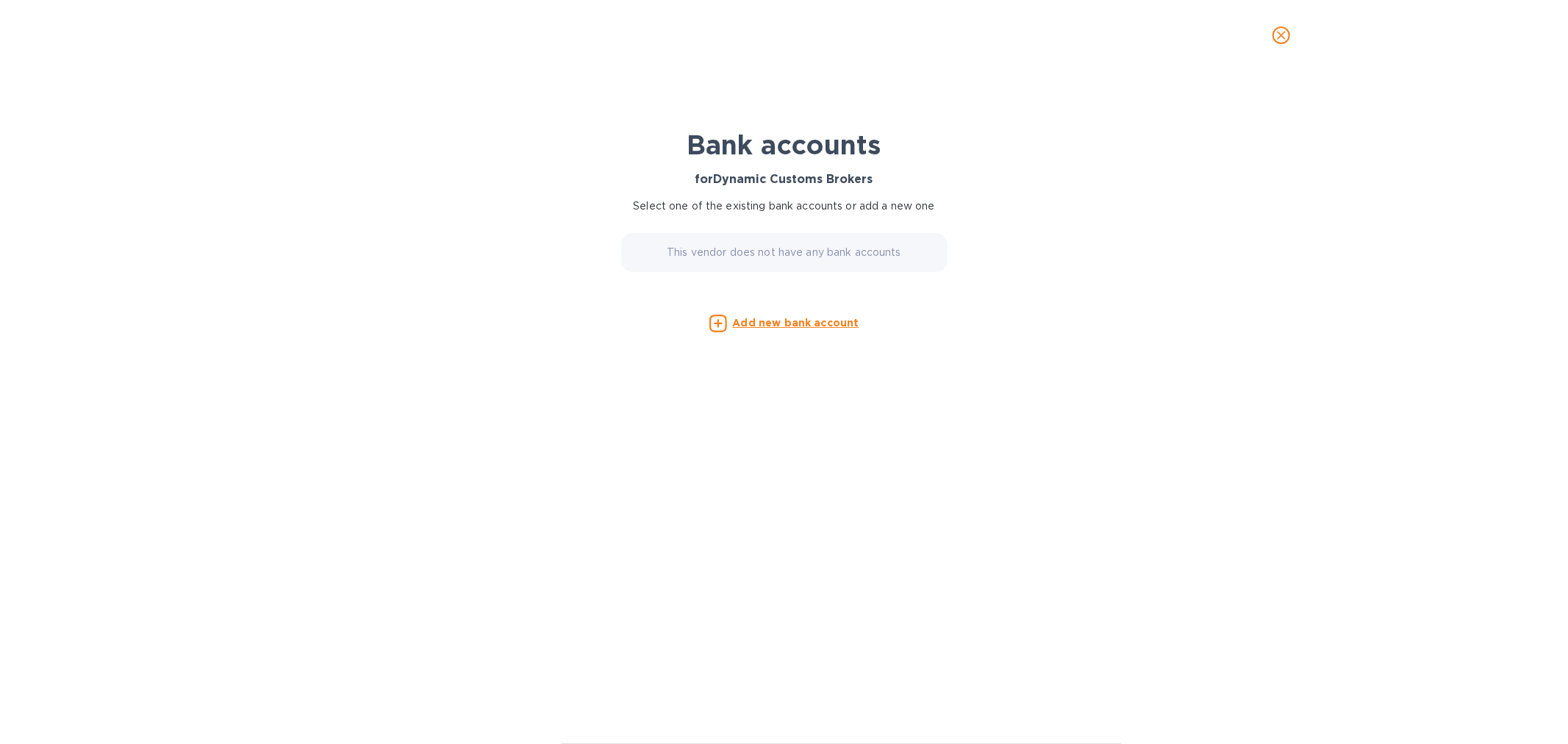
click at [1281, 38] on icon "close" at bounding box center [1282, 35] width 15 height 15
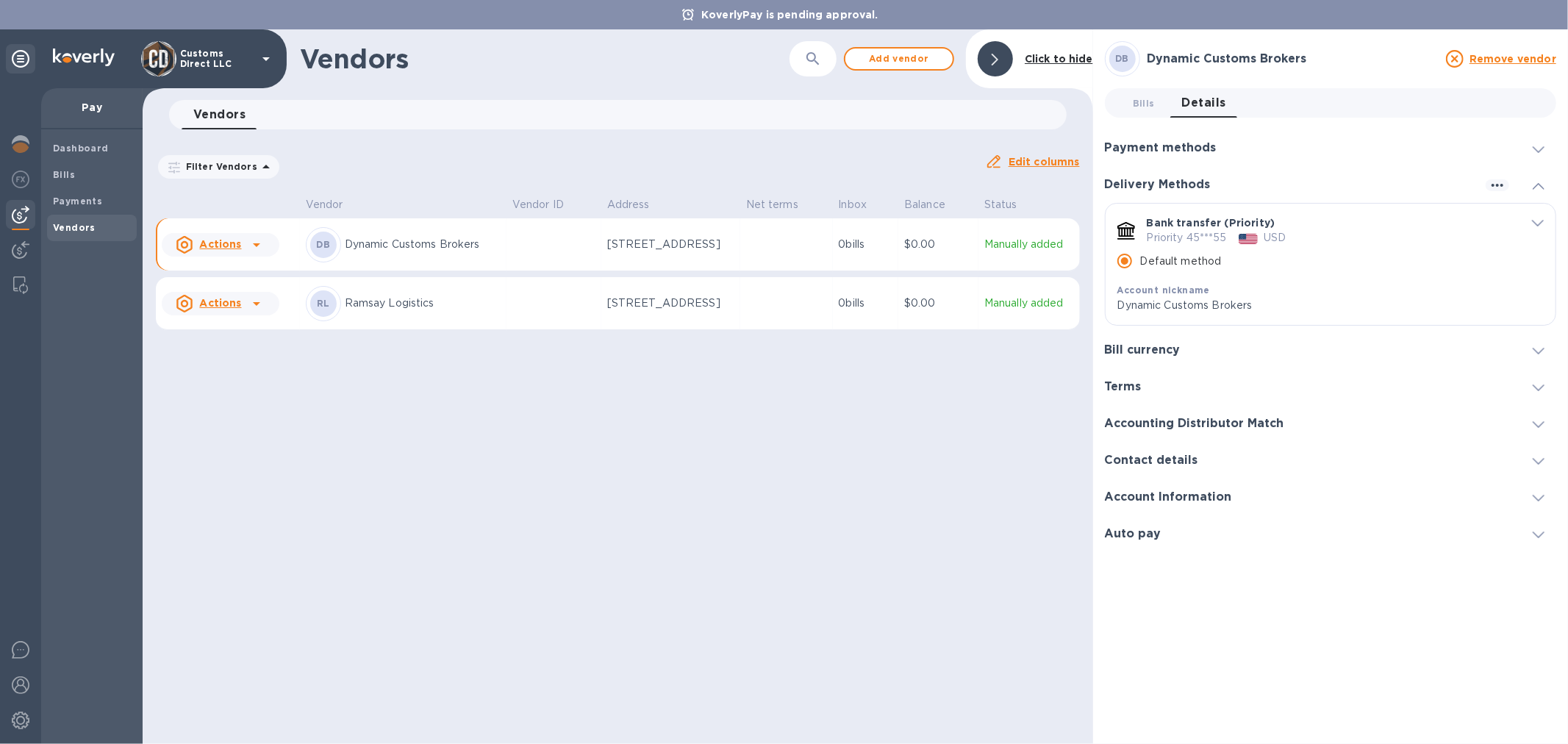
click at [1540, 346] on span at bounding box center [1538, 351] width 12 height 14
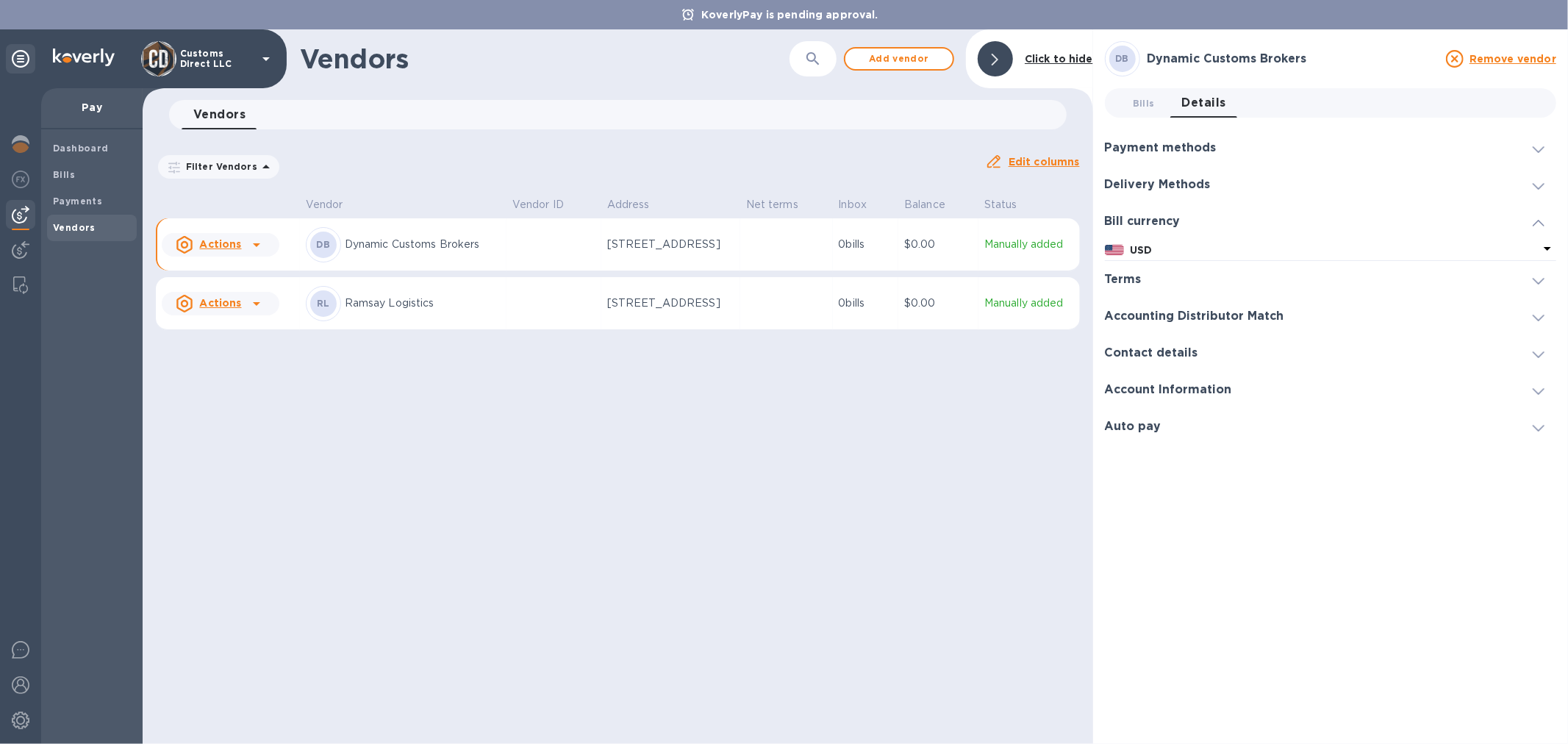
click at [1540, 148] on icon at bounding box center [1538, 149] width 12 height 6
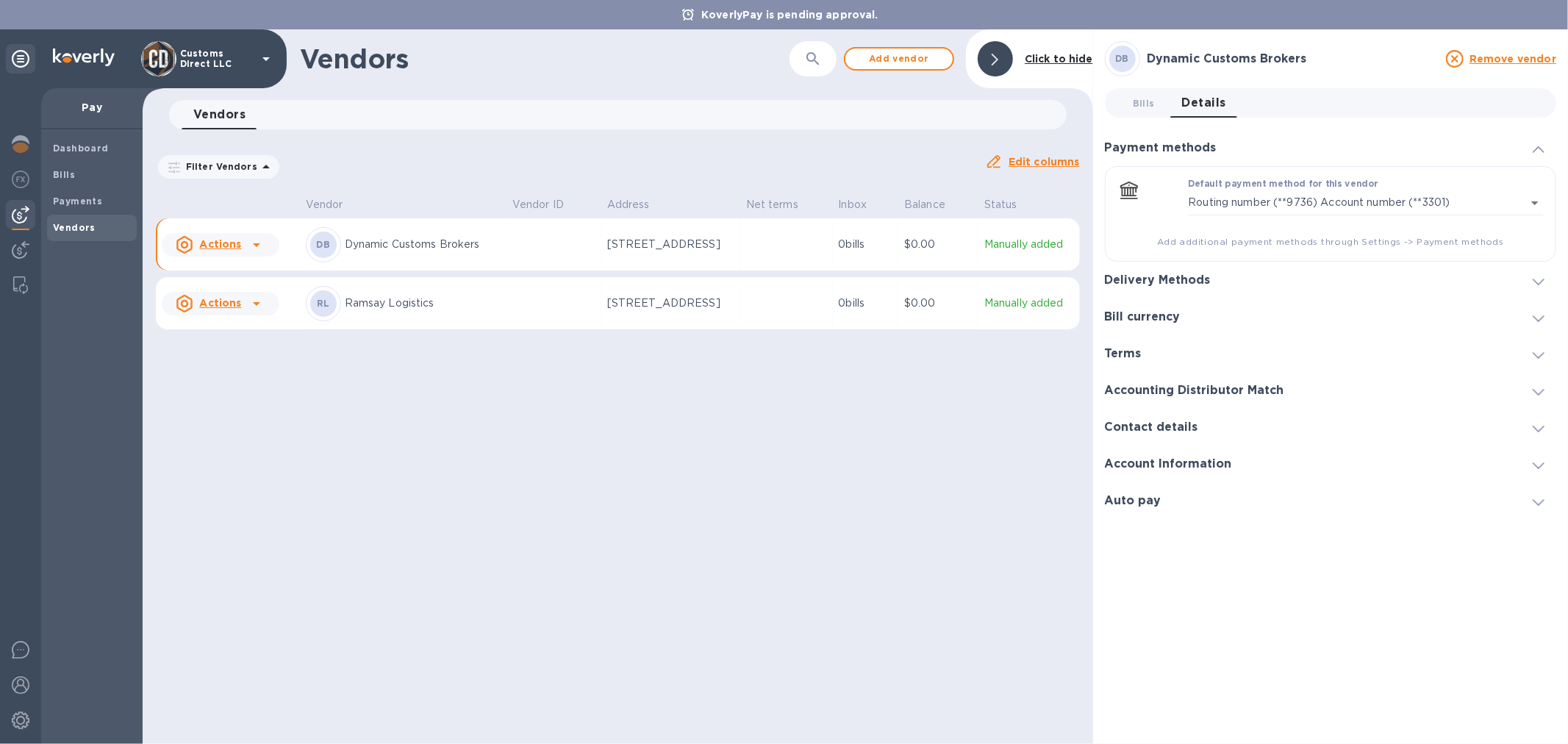
click at [1325, 188] on label "Default payment method for this vendor" at bounding box center [1283, 184] width 191 height 9
click at [1535, 203] on body "KoverlyPay is pending approval. Customs Direct LLC Pay Dashboard Bills Payments…" at bounding box center [784, 372] width 1568 height 744
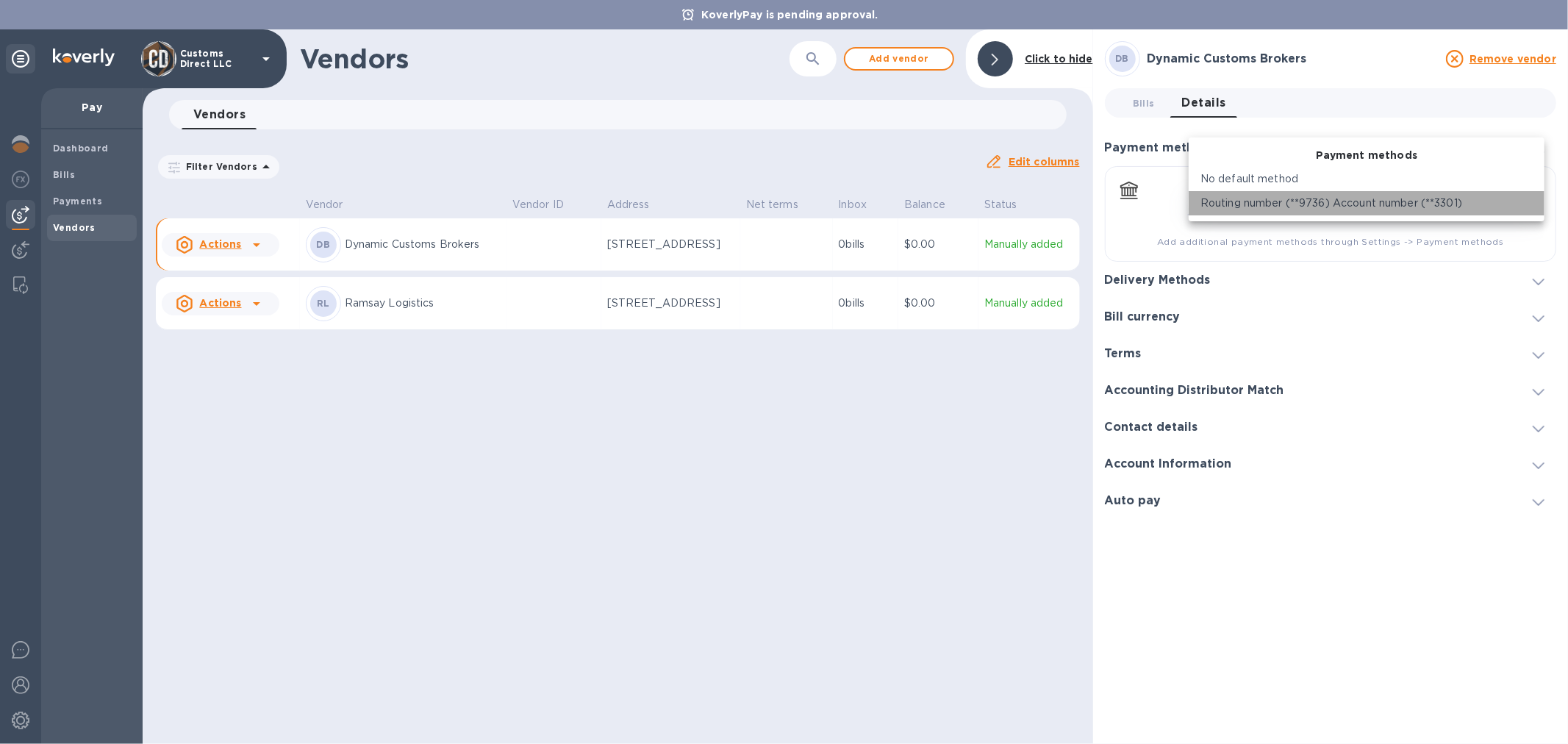
click at [1384, 201] on p "Routing number (**9736) Account number (**3301)" at bounding box center [1332, 203] width 262 height 16
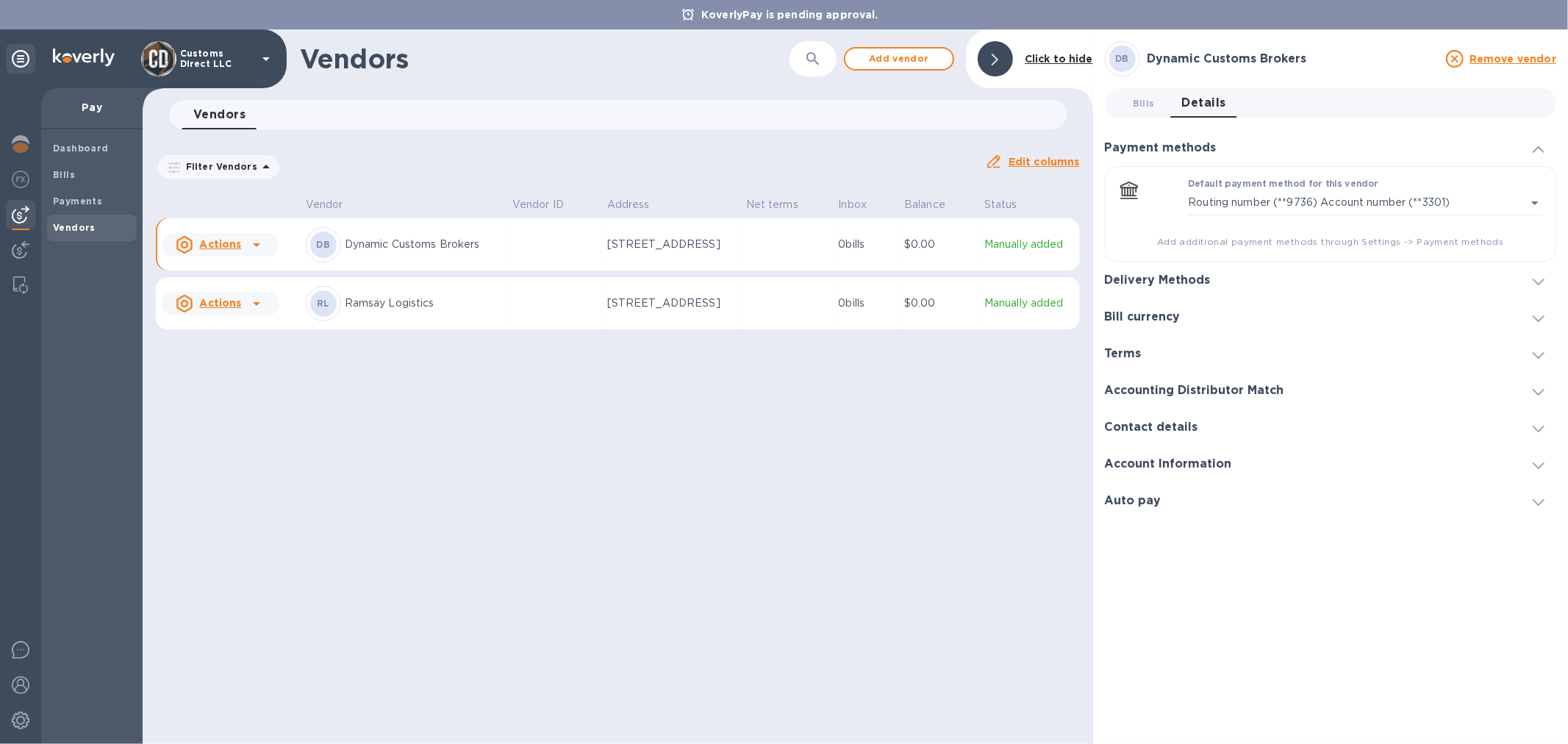
click at [1533, 282] on icon at bounding box center [1538, 282] width 12 height 6
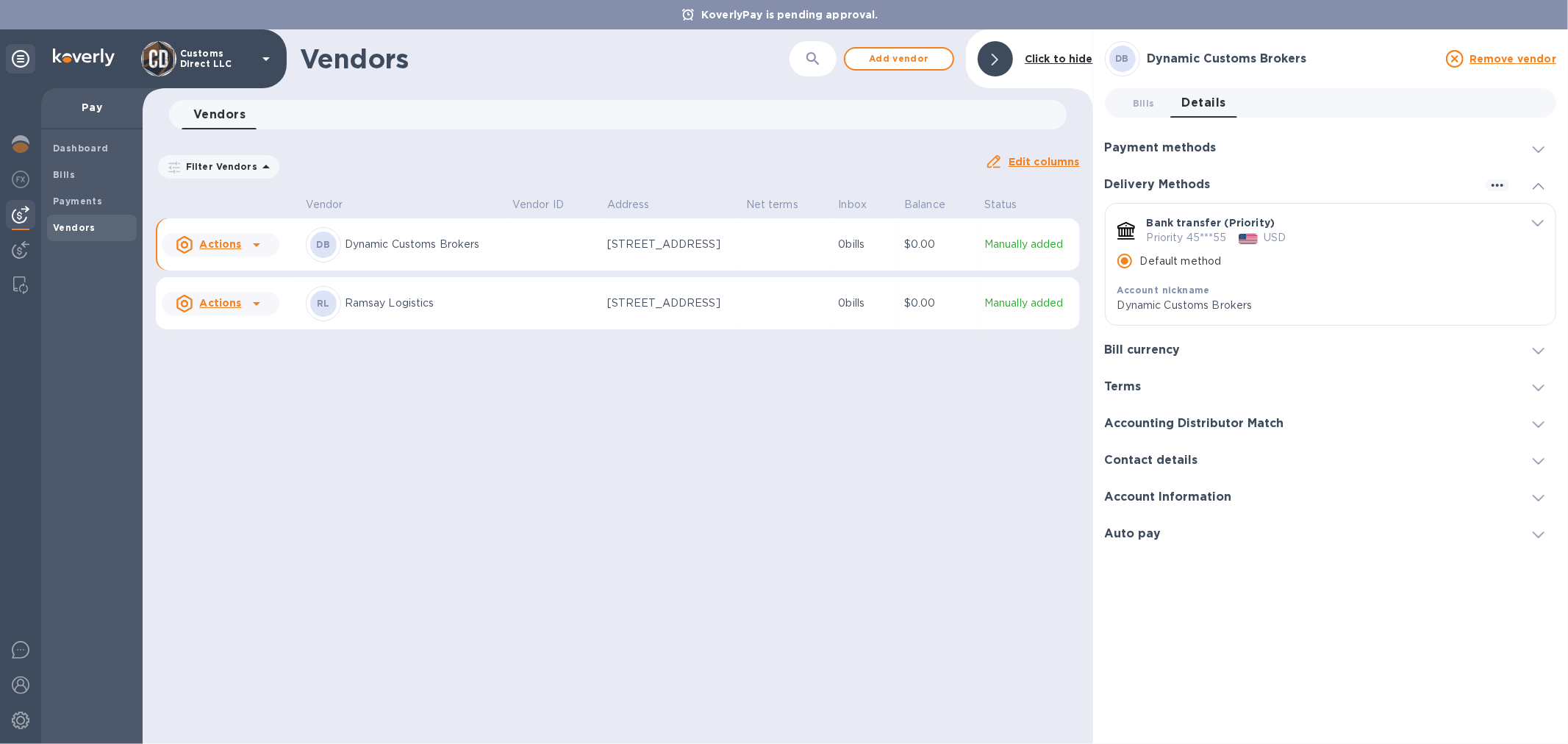
click at [1537, 221] on icon "default-method" at bounding box center [1537, 223] width 12 height 6
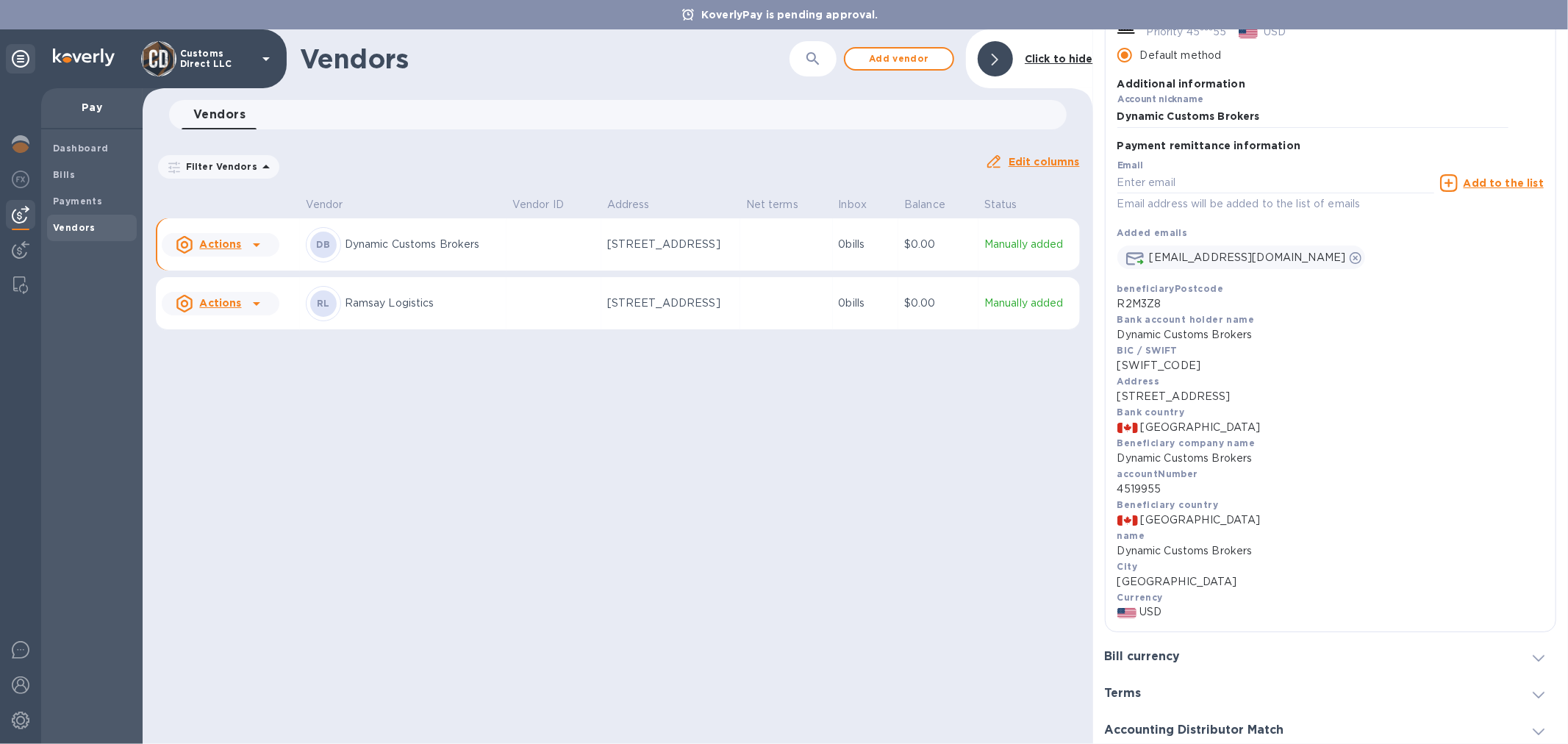
scroll to position [245, 0]
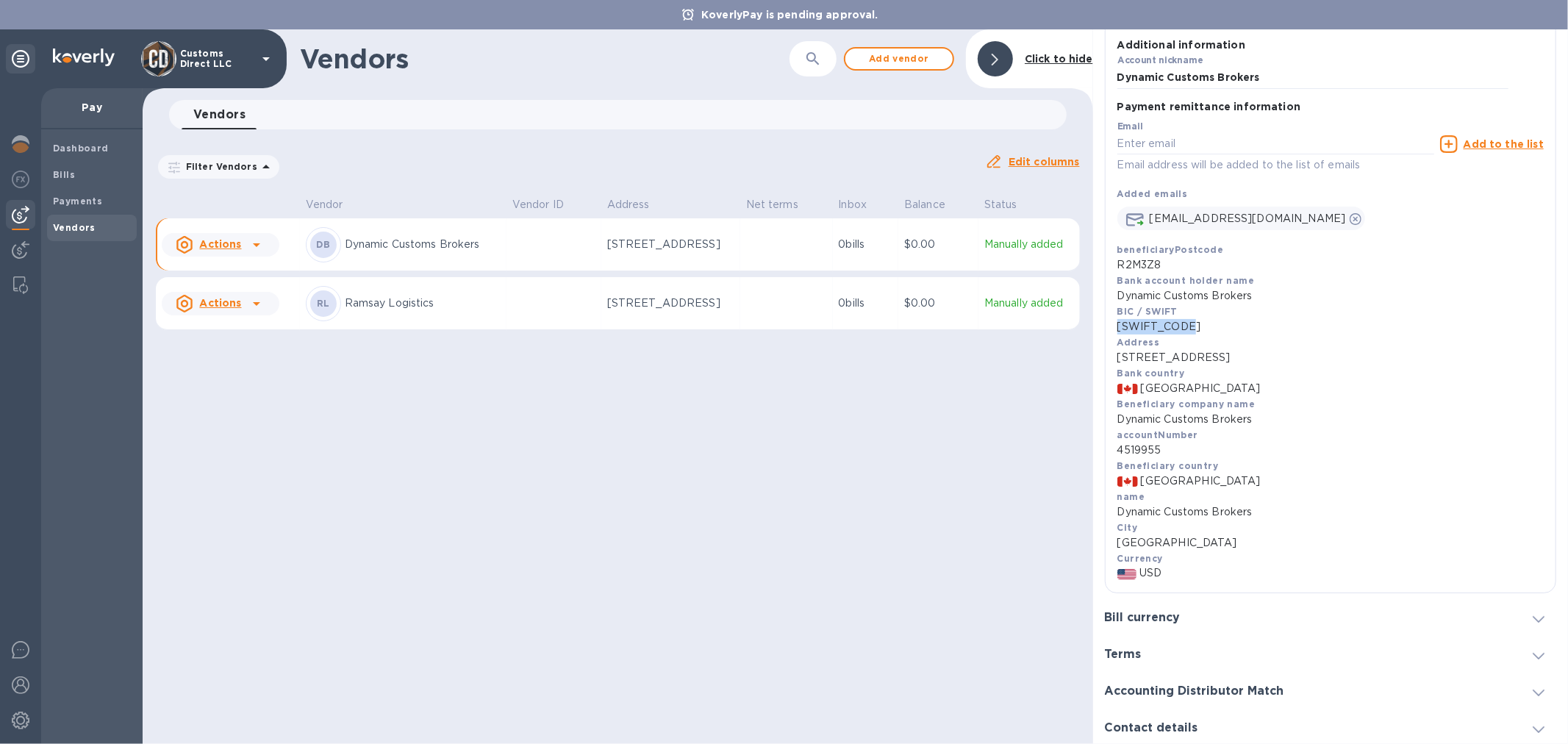
drag, startPoint x: 1197, startPoint y: 331, endPoint x: 1115, endPoint y: 331, distance: 82.0
click at [1115, 331] on div "Payment remittance information Email Email address will be added to the list of…" at bounding box center [1330, 348] width 450 height 490
copy p "ROYCCAT2XXX"
click at [817, 144] on div "Filter Vendors Auto pay: All Edit columns" at bounding box center [618, 161] width 936 height 52
click at [1048, 62] on b "Click to hide" at bounding box center [1059, 58] width 68 height 12
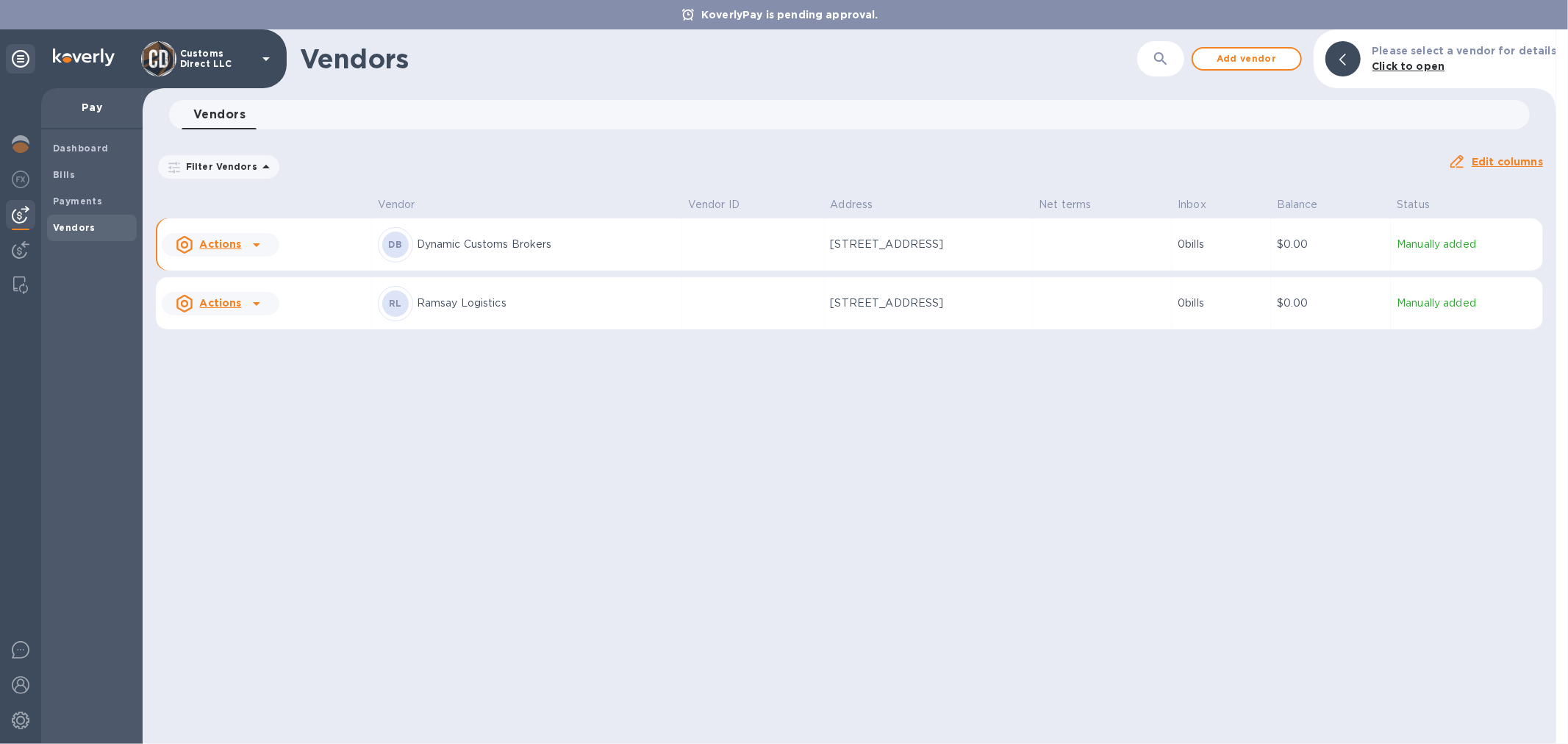
click at [604, 250] on p "Dynamic Customs Brokers" at bounding box center [546, 245] width 260 height 16
click at [1229, 245] on p "0 bills" at bounding box center [1221, 245] width 87 height 16
click at [430, 237] on p "Dynamic Customs Brokers" at bounding box center [546, 245] width 260 height 16
click at [388, 247] on b "DB" at bounding box center [396, 244] width 14 height 11
click at [254, 243] on icon at bounding box center [257, 245] width 17 height 17
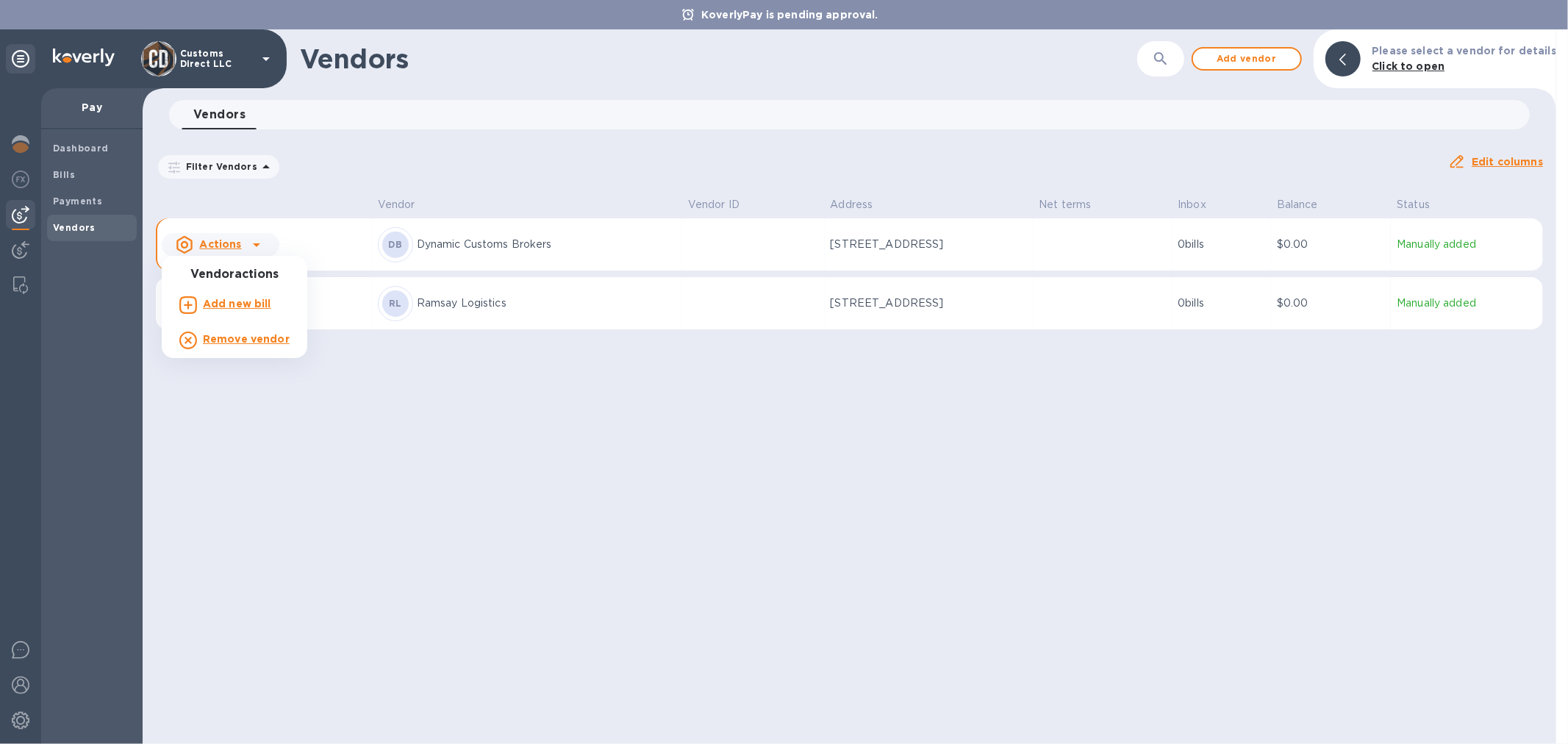
click at [472, 246] on div at bounding box center [784, 372] width 1568 height 744
click at [1428, 240] on p "Manually added" at bounding box center [1467, 245] width 140 height 16
click at [1346, 64] on icon at bounding box center [1343, 59] width 6 height 12
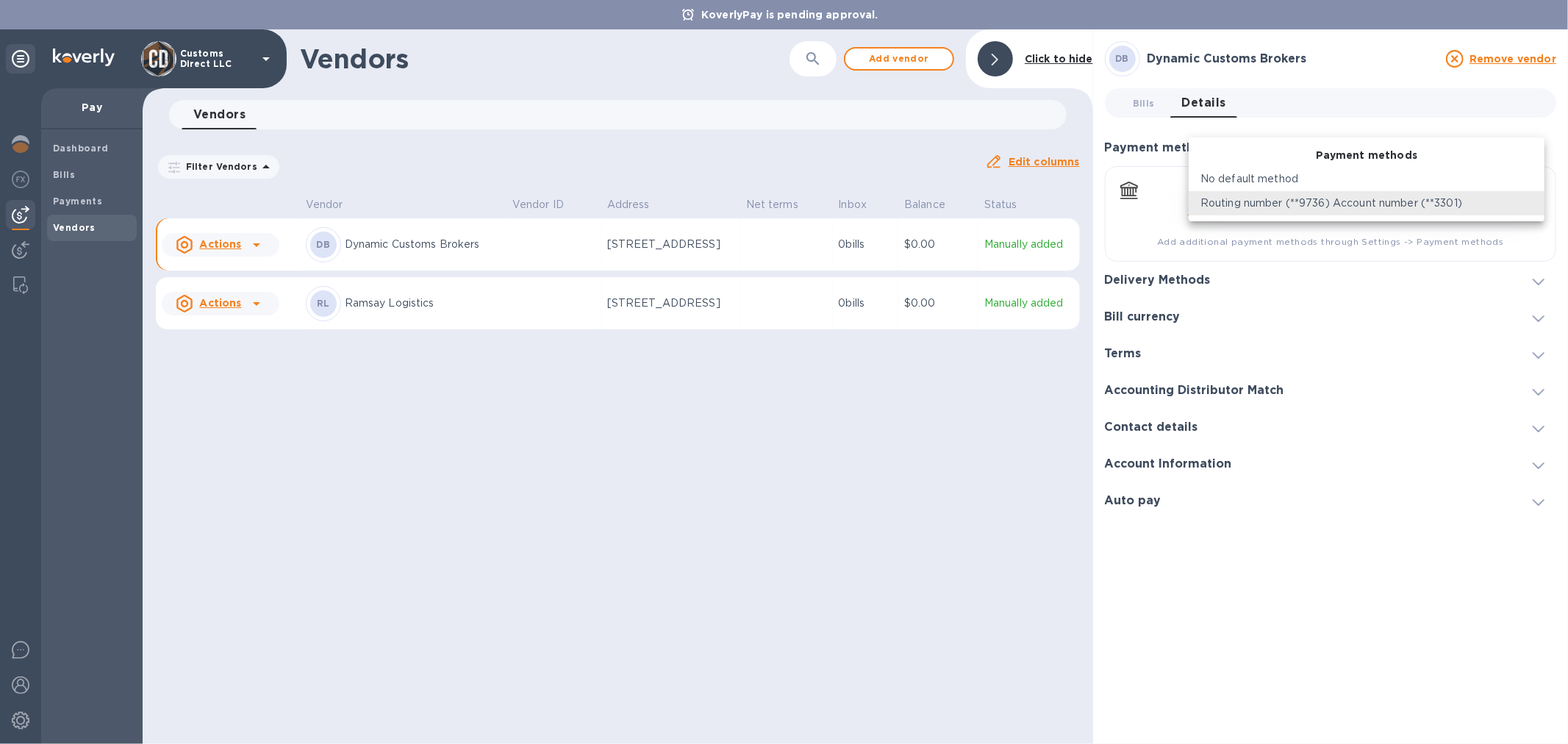
click at [1535, 202] on body "KoverlyPay is pending approval. Customs Direct LLC Pay Dashboard Bills Payments…" at bounding box center [784, 372] width 1568 height 744
click at [1136, 226] on div at bounding box center [784, 372] width 1568 height 744
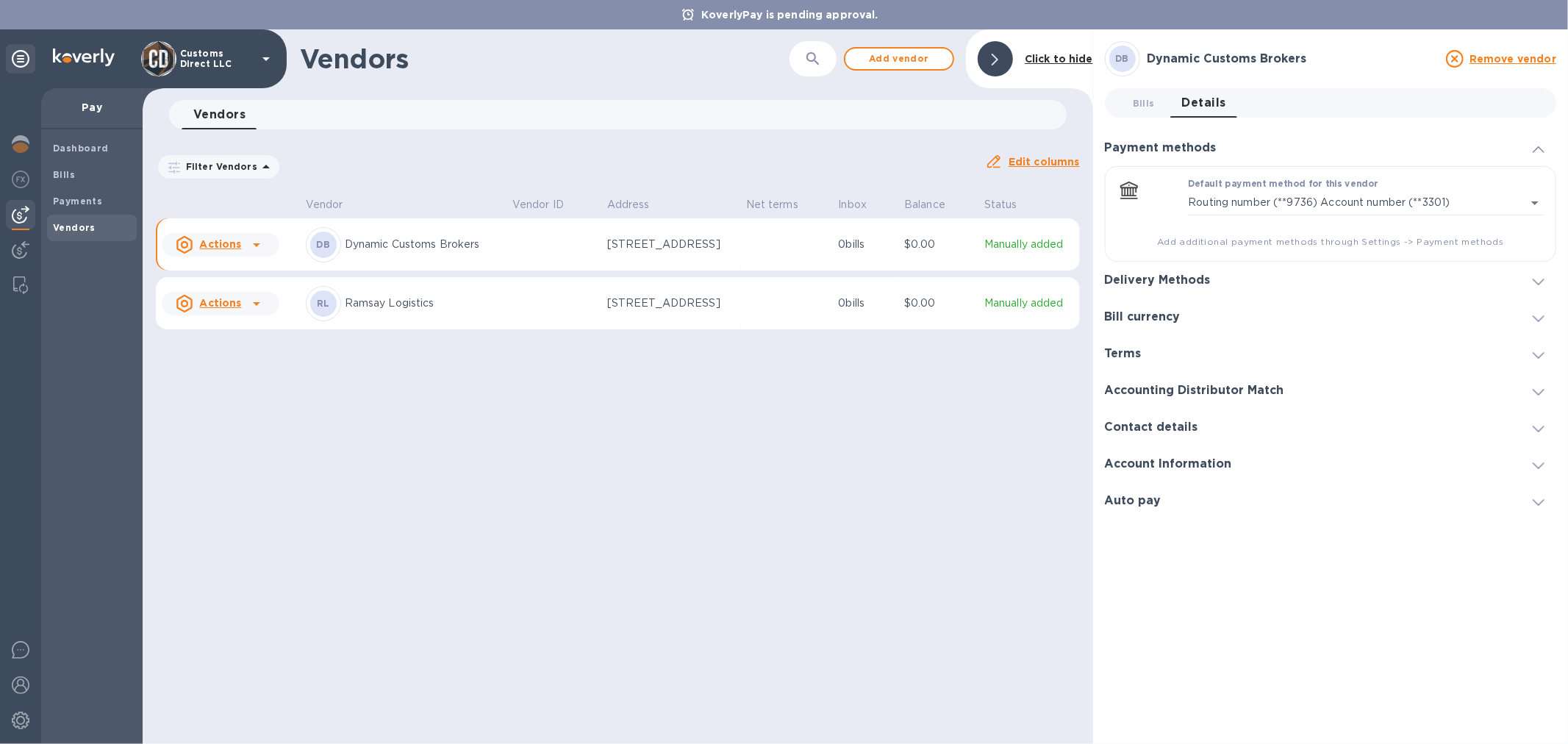
click at [1210, 243] on span "Add additional payment methods through Settings -> Payment methods" at bounding box center [1330, 242] width 426 height 15
click at [1468, 239] on span "Add additional payment methods through Settings -> Payment methods" at bounding box center [1330, 242] width 426 height 15
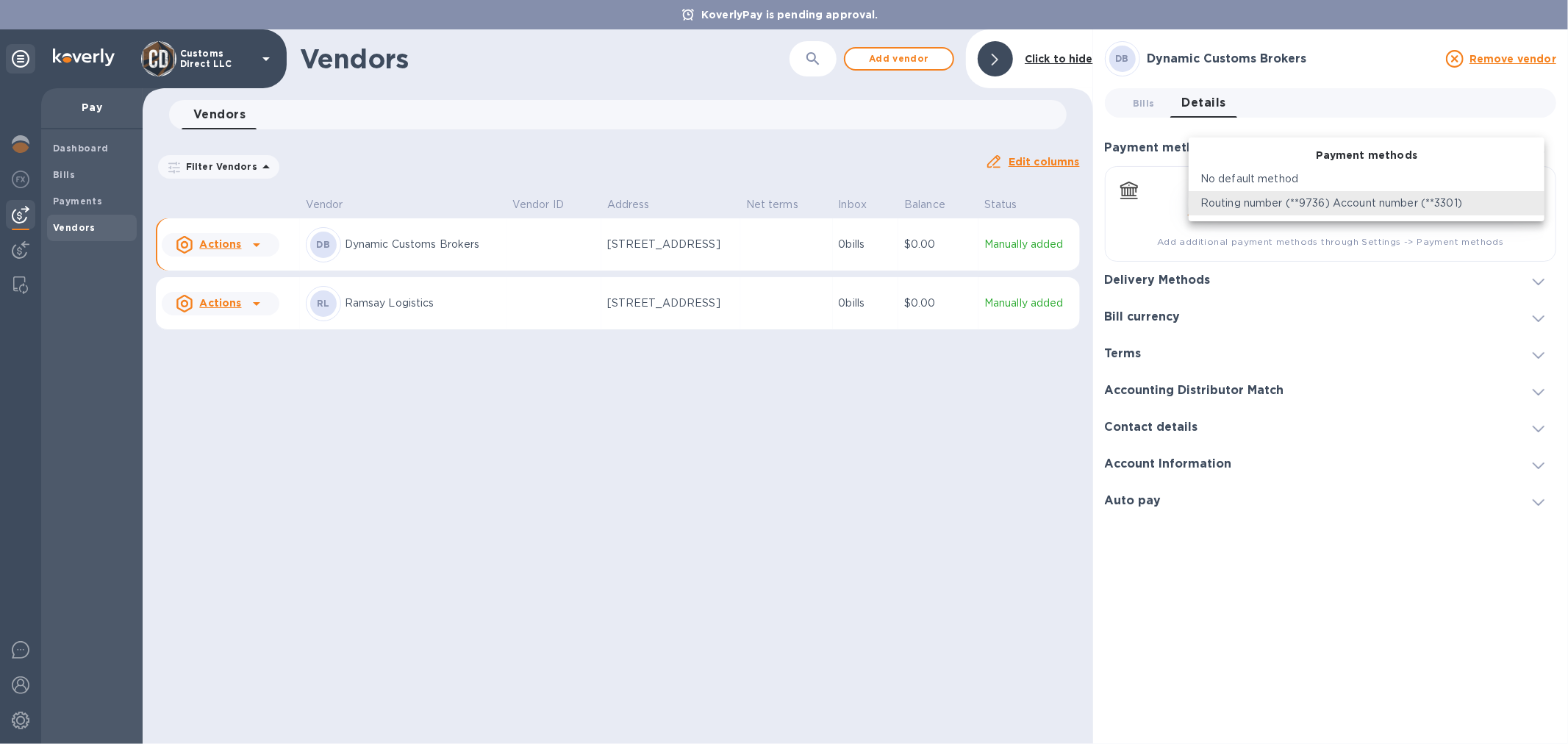
click at [1253, 204] on body "KoverlyPay is pending approval. Customs Direct LLC Pay Dashboard Bills Payments…" at bounding box center [784, 372] width 1568 height 744
click at [1147, 199] on div at bounding box center [784, 372] width 1568 height 744
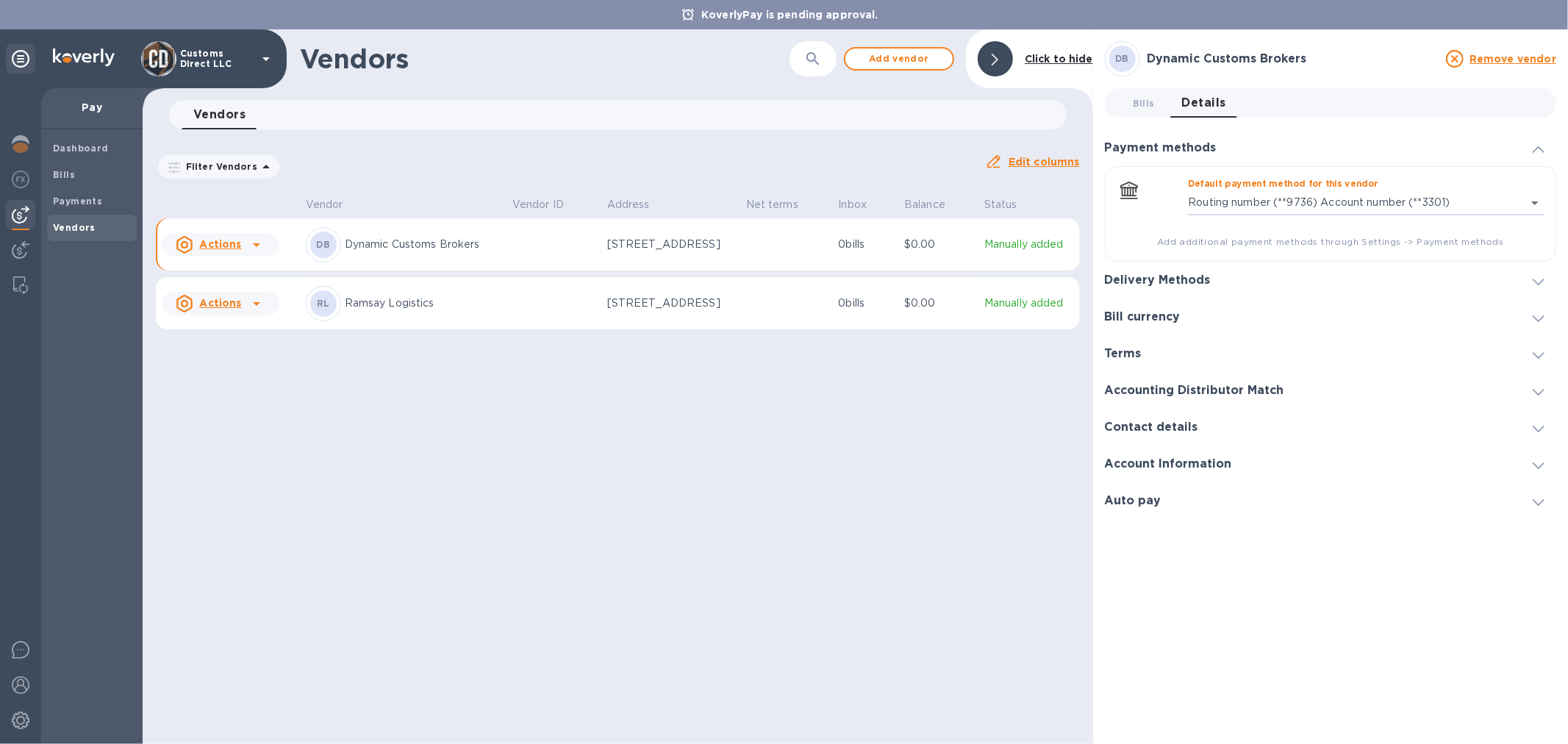
click at [1245, 240] on span "Add additional payment methods through Settings -> Payment methods" at bounding box center [1330, 242] width 426 height 15
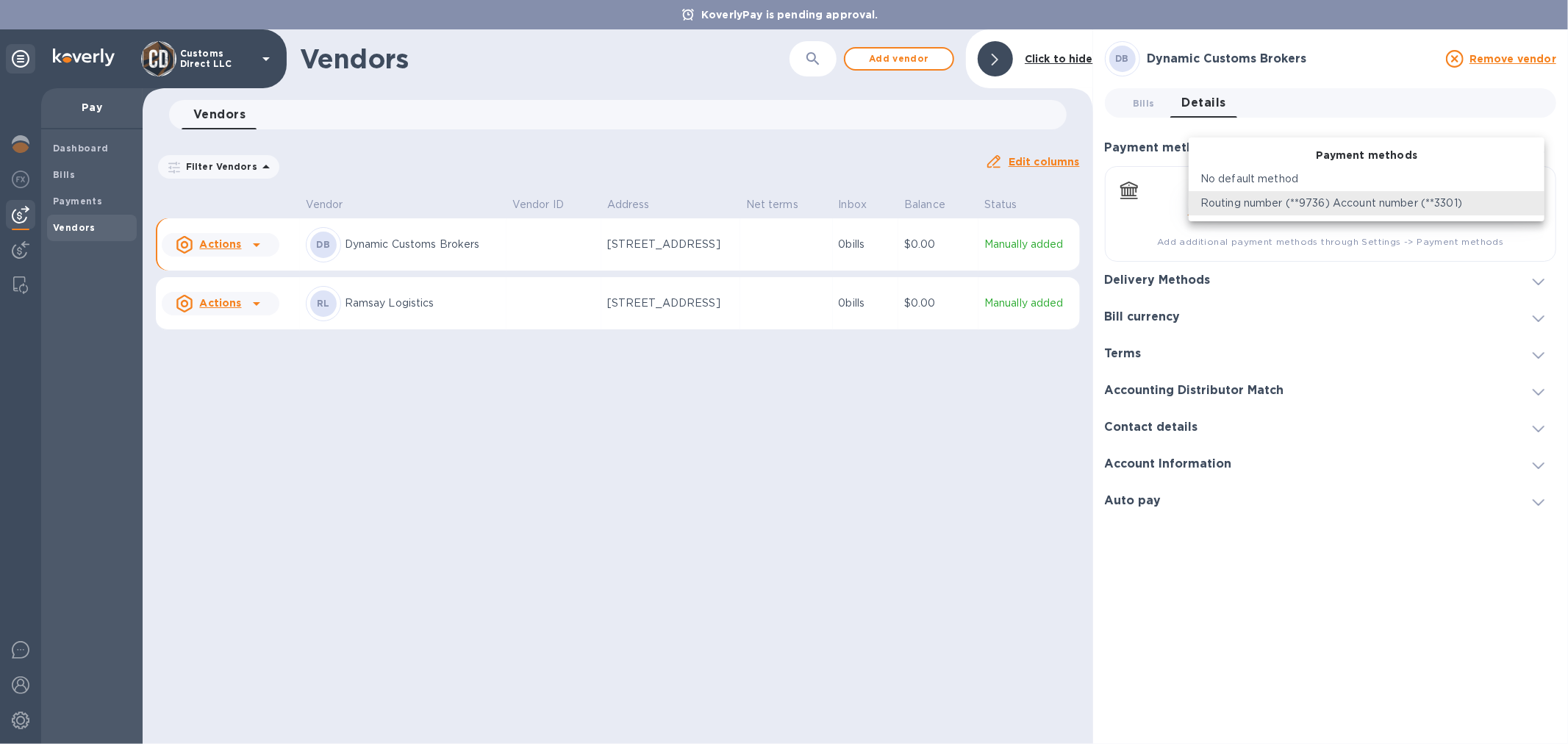
click at [1537, 202] on body "KoverlyPay is pending approval. Customs Direct LLC Pay Dashboard Bills Payments…" at bounding box center [784, 372] width 1568 height 744
click at [1296, 269] on div at bounding box center [784, 372] width 1568 height 744
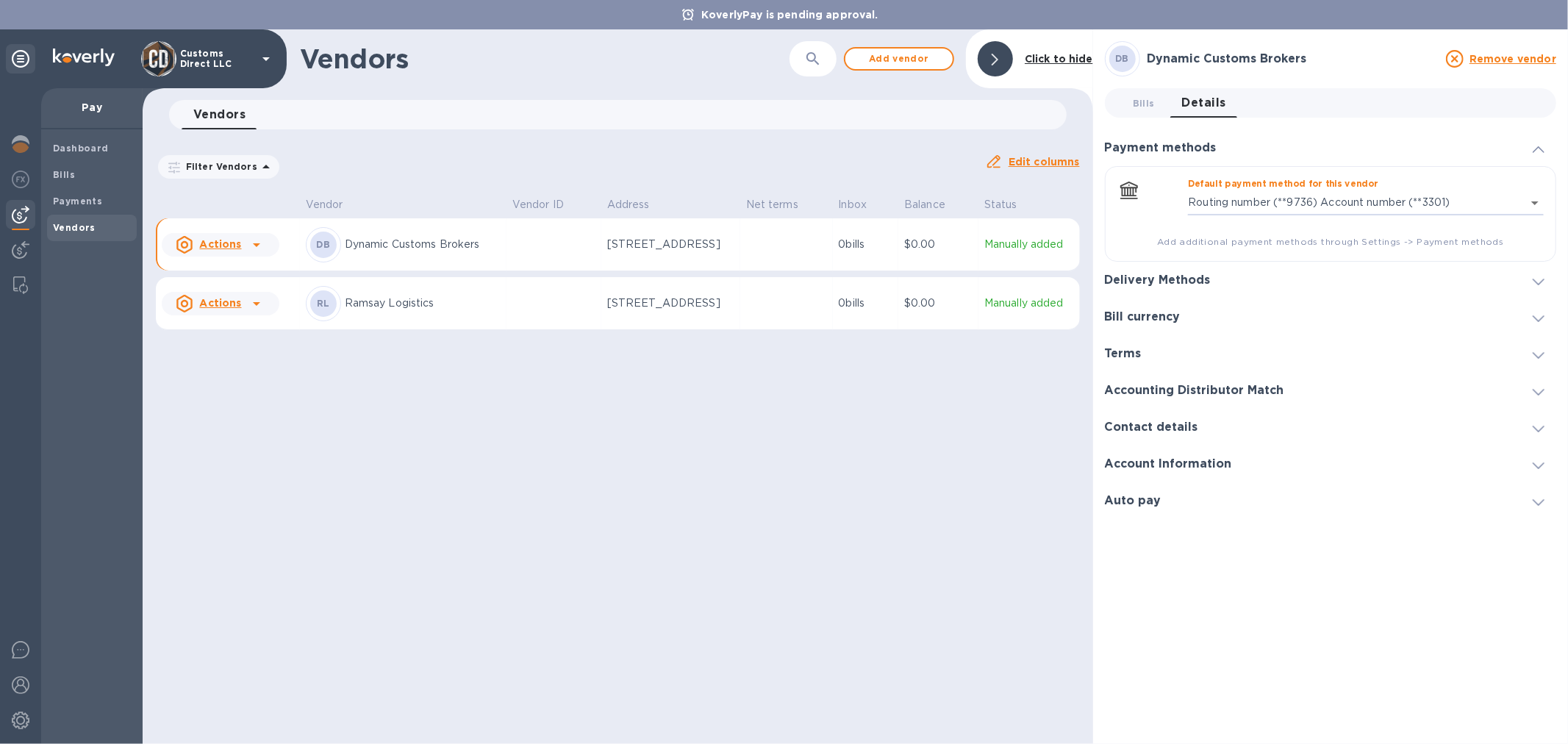
click at [1184, 281] on h3 "Delivery Methods" at bounding box center [1158, 281] width 106 height 14
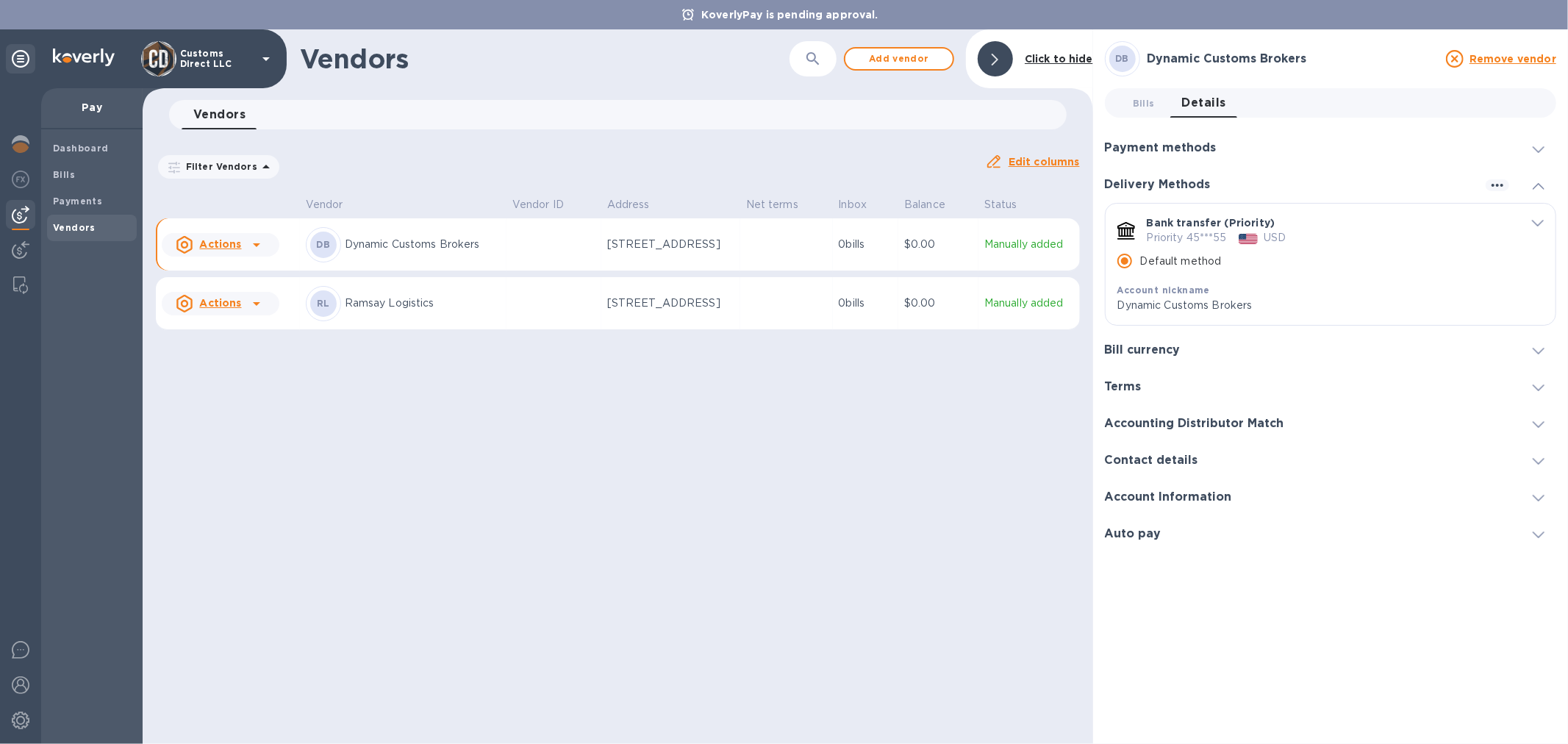
click at [1501, 158] on div "Payment methods" at bounding box center [1330, 148] width 451 height 37
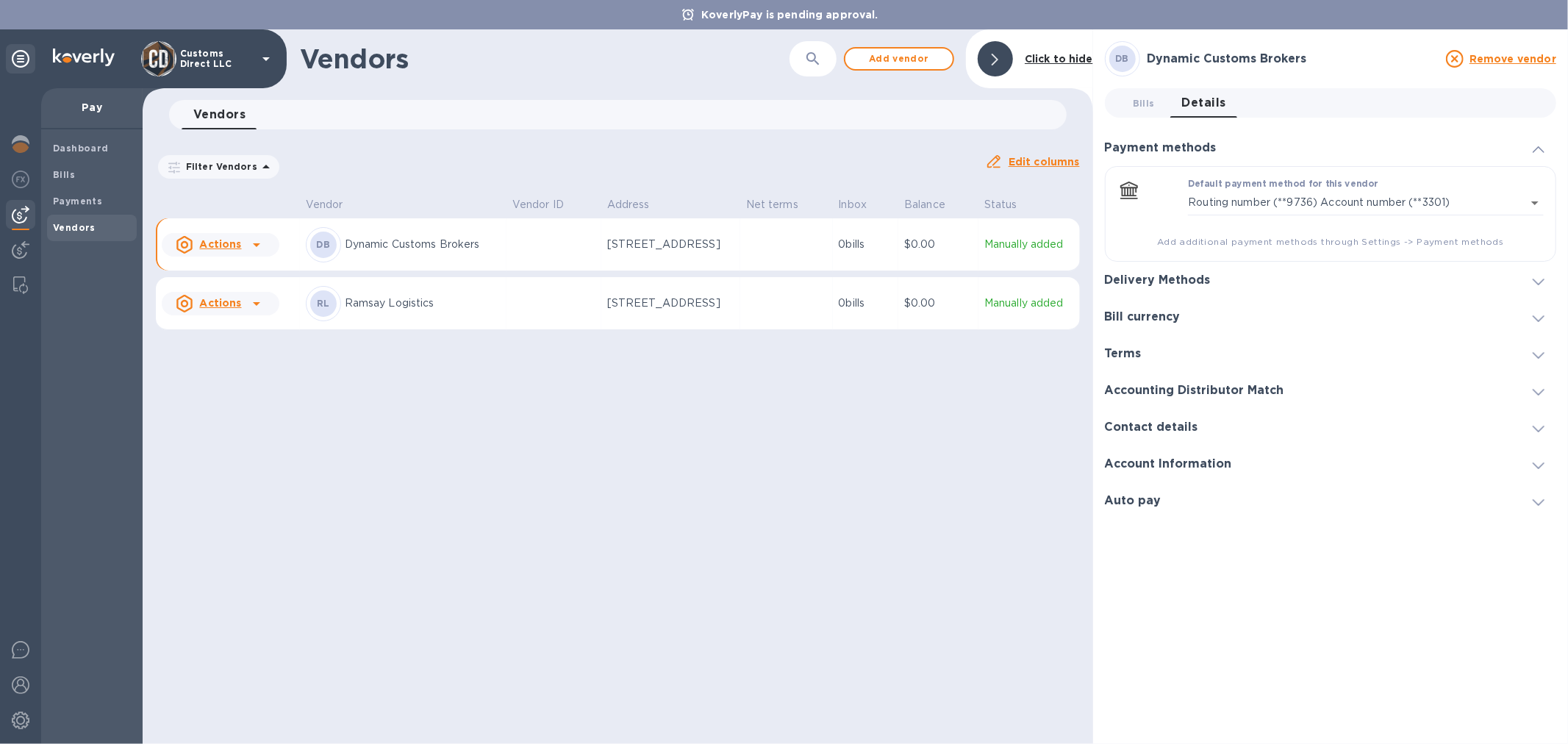
click at [1417, 274] on div "Delivery Methods" at bounding box center [1330, 280] width 451 height 37
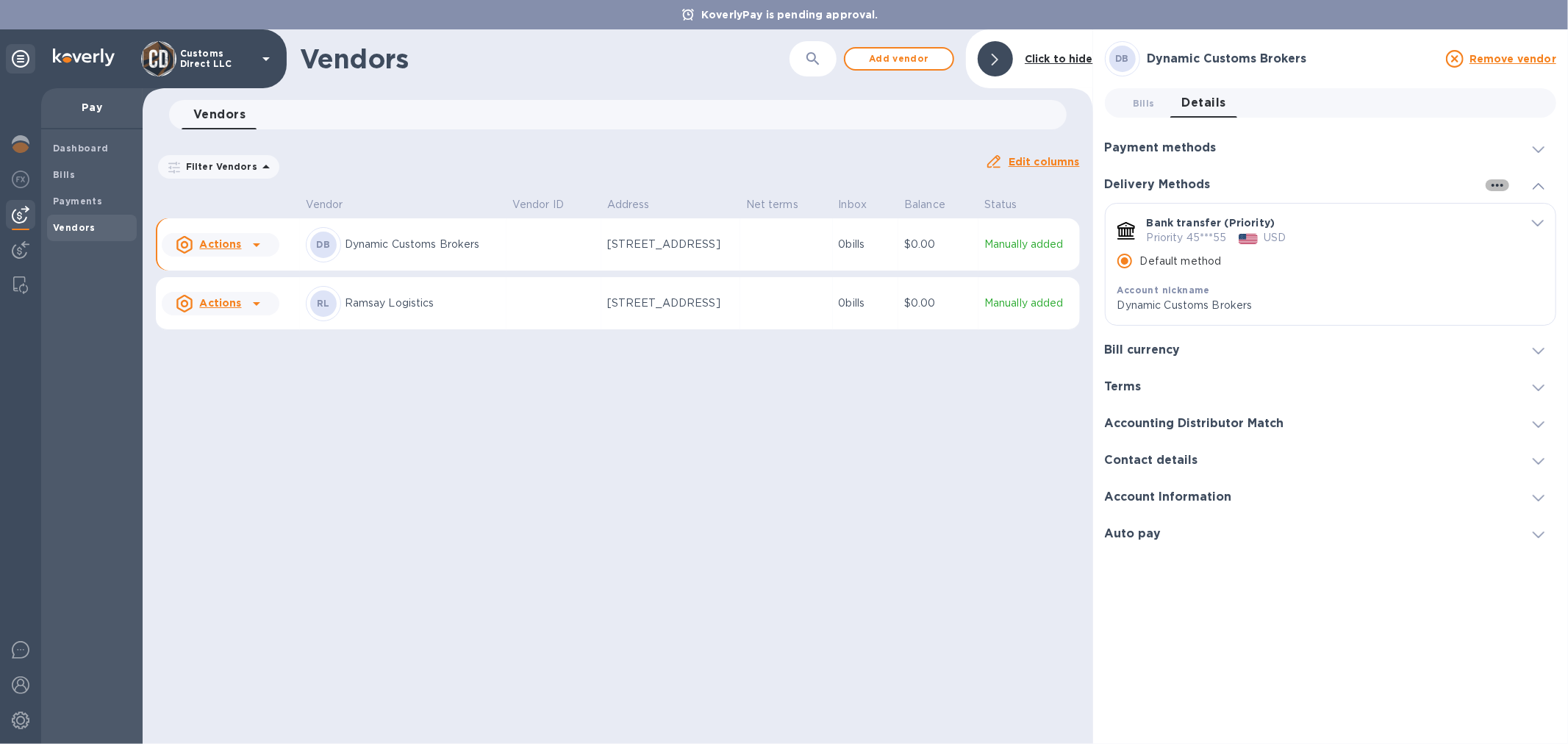
click at [1493, 184] on icon "button" at bounding box center [1497, 185] width 17 height 17
click at [1508, 215] on p "Add new" at bounding box center [1516, 215] width 49 height 15
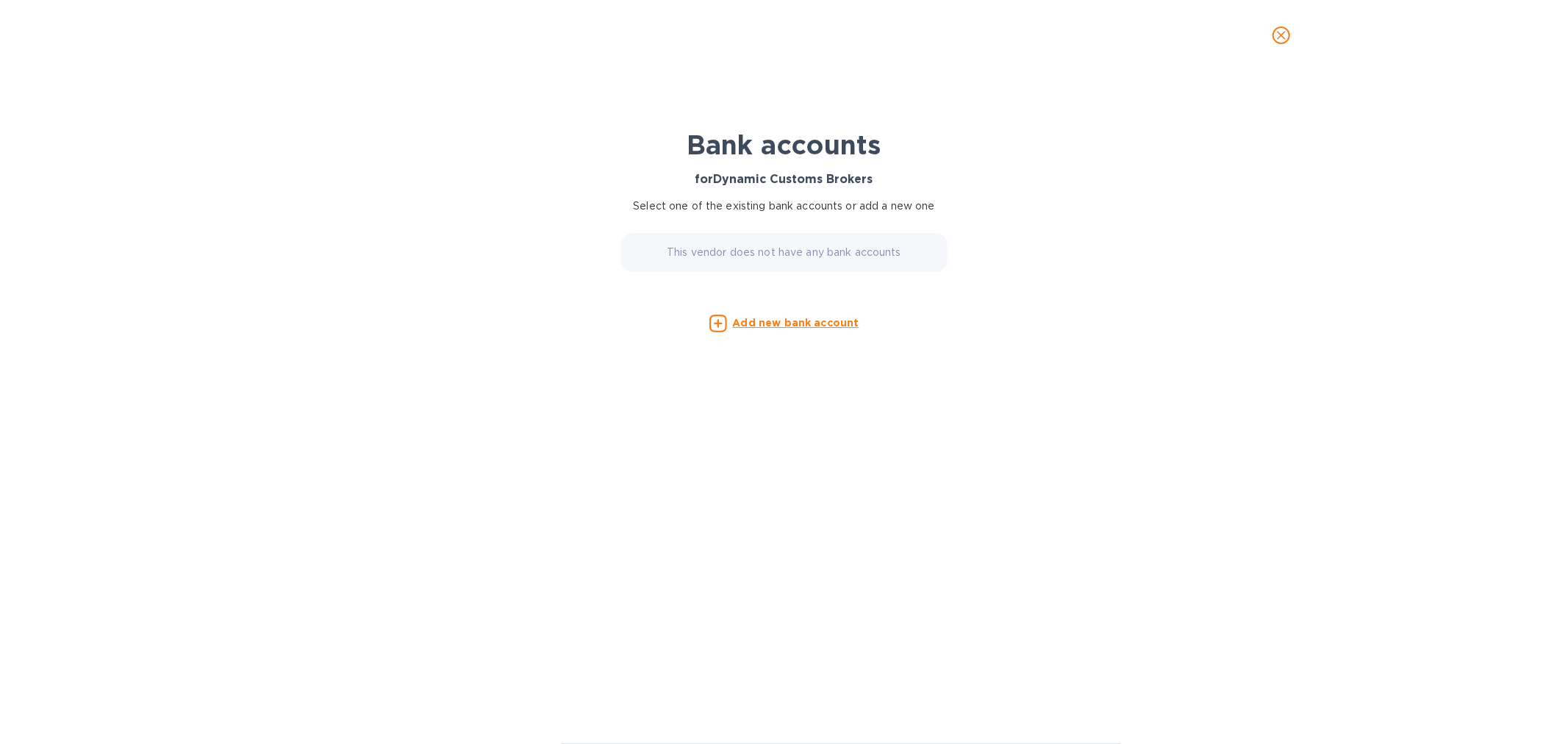
click at [752, 317] on u "Add new bank account" at bounding box center [796, 323] width 126 height 12
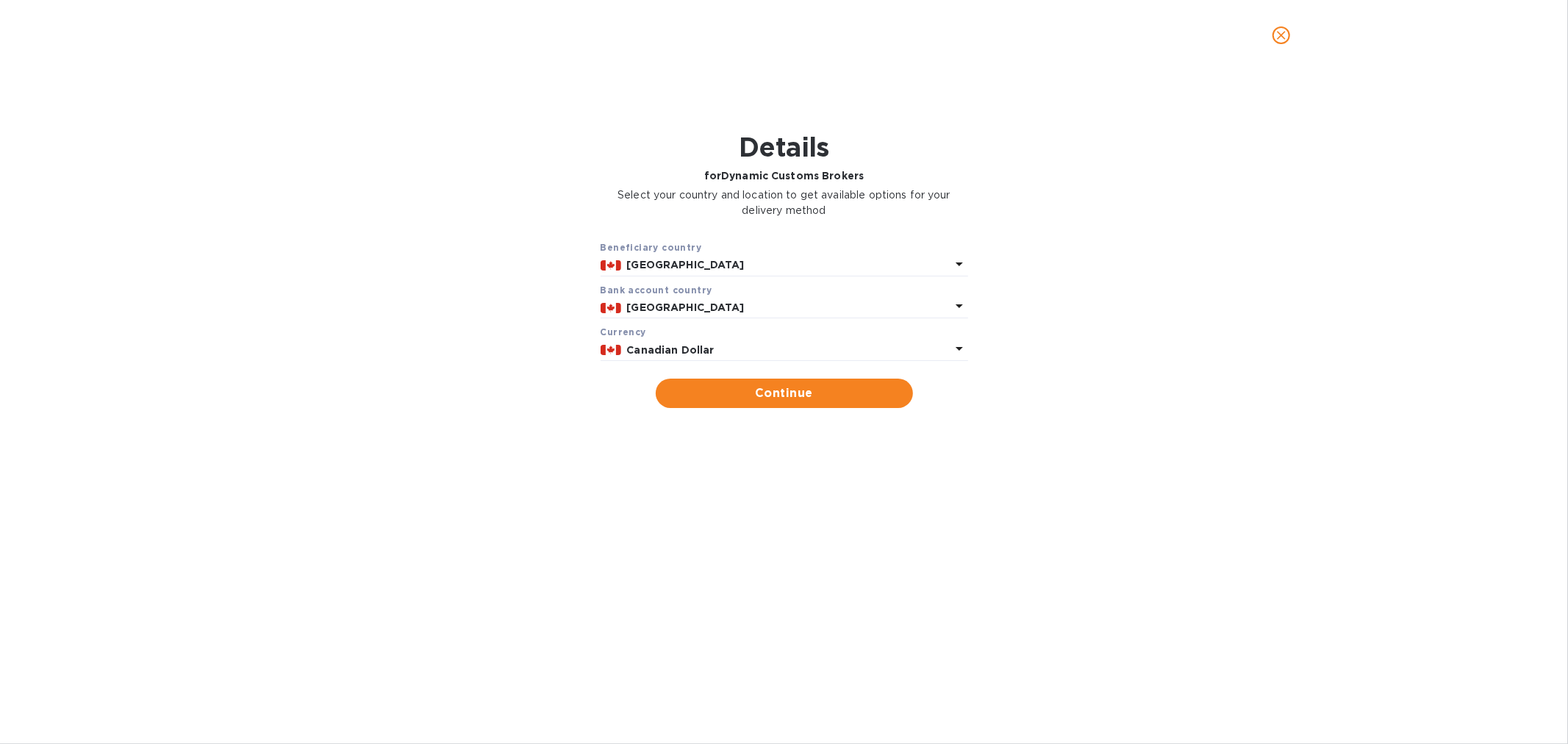
click at [695, 348] on b "Canadian Dollar" at bounding box center [670, 349] width 87 height 12
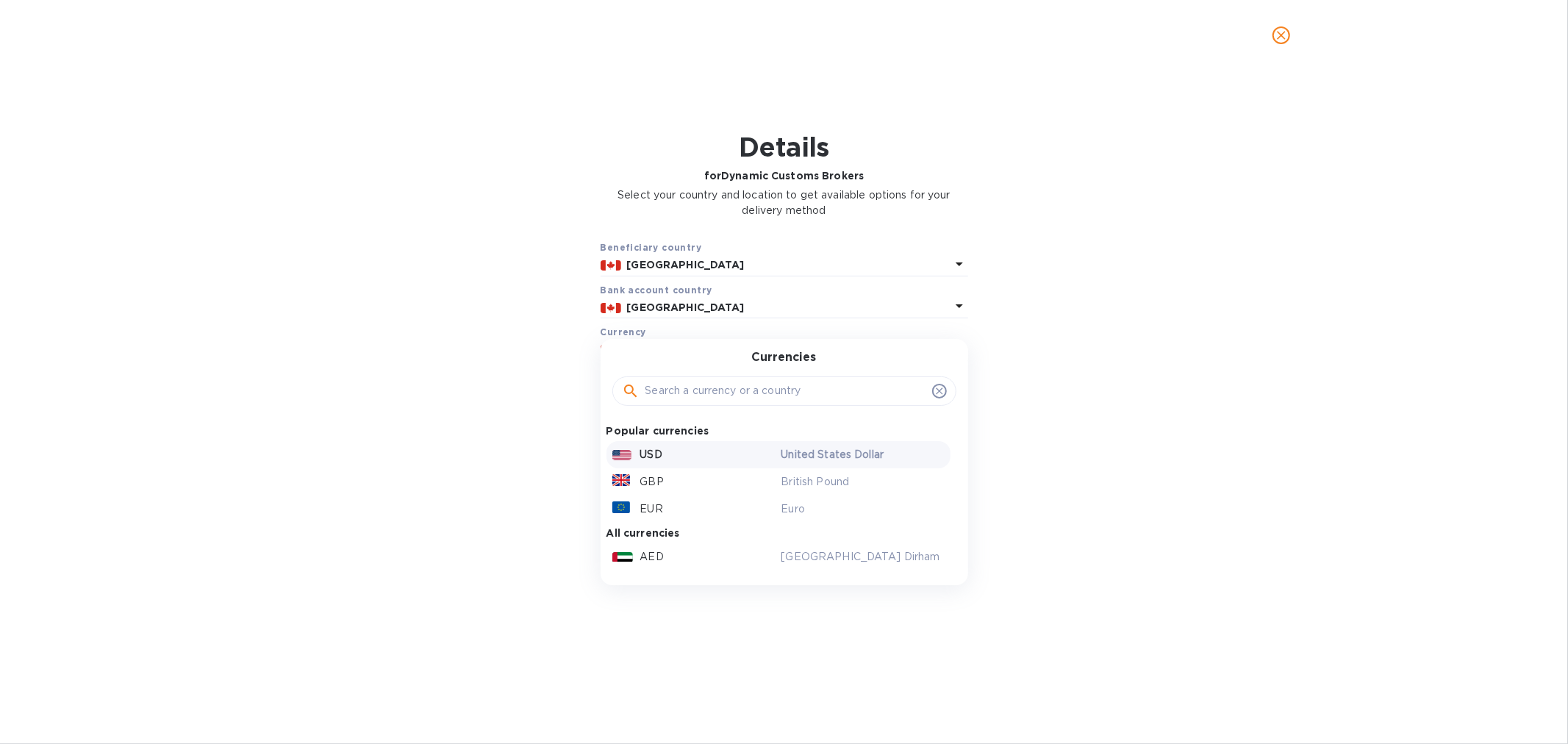
click at [680, 454] on div "USD" at bounding box center [694, 454] width 169 height 21
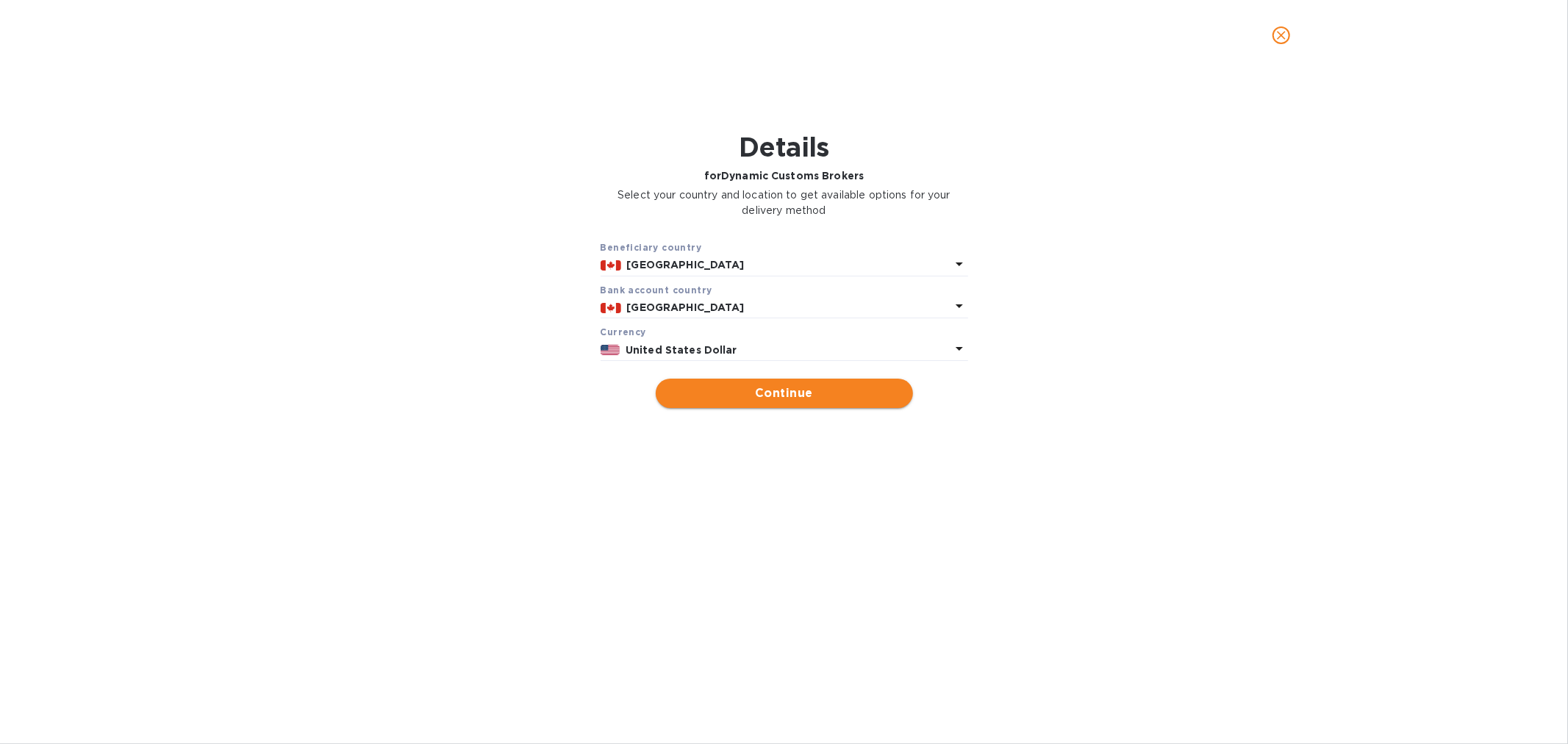
click at [791, 390] on span "Continue" at bounding box center [785, 393] width 234 height 17
type input "Dynamic Customs Brokers"
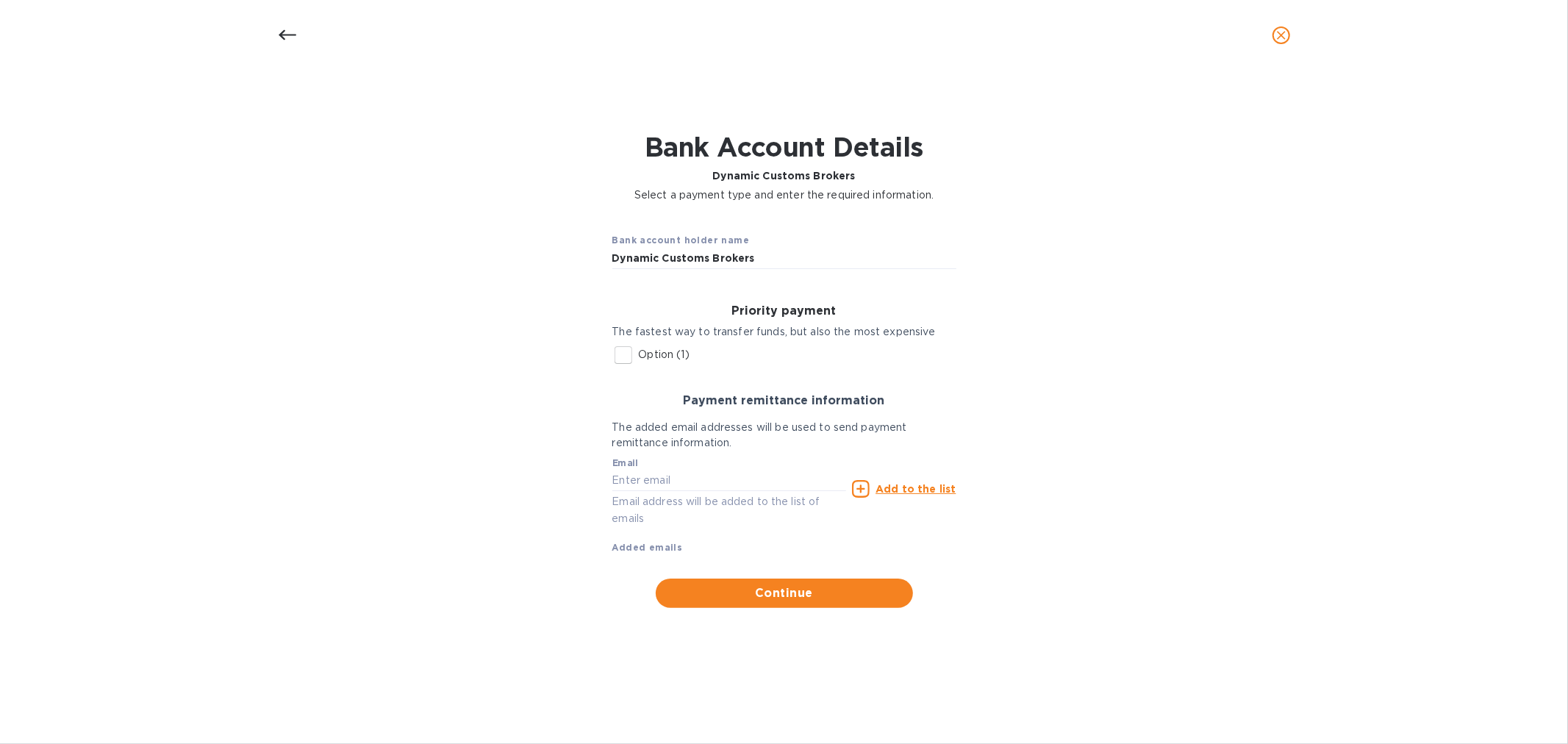
click at [629, 360] on input "Option (1)" at bounding box center [623, 355] width 31 height 31
checkbox input "true"
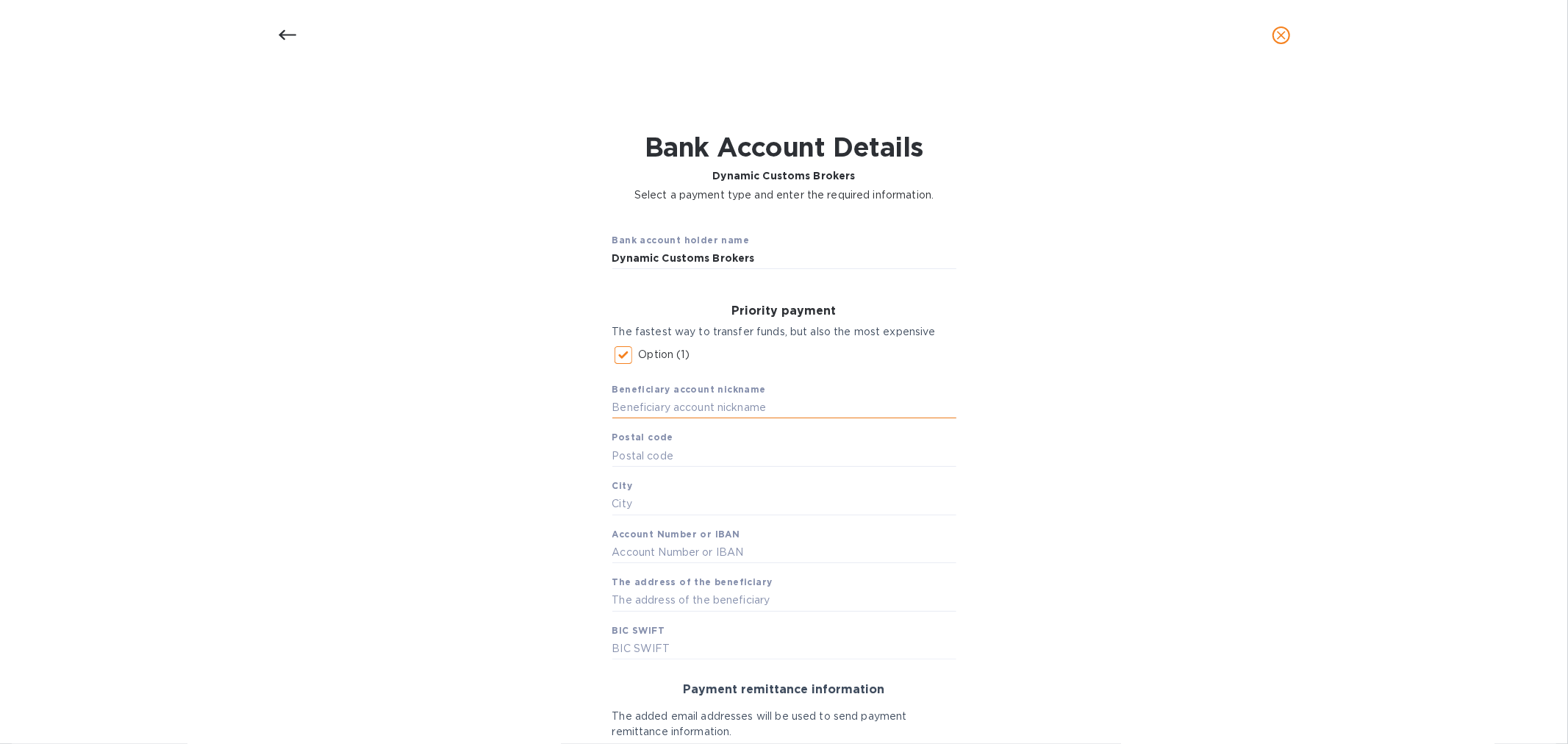
click at [709, 409] on input "text" at bounding box center [784, 408] width 344 height 22
type input "d"
type input "dynamic customs brokers inc"
type input "R2M3Z8"
type input "WINNIPEG"
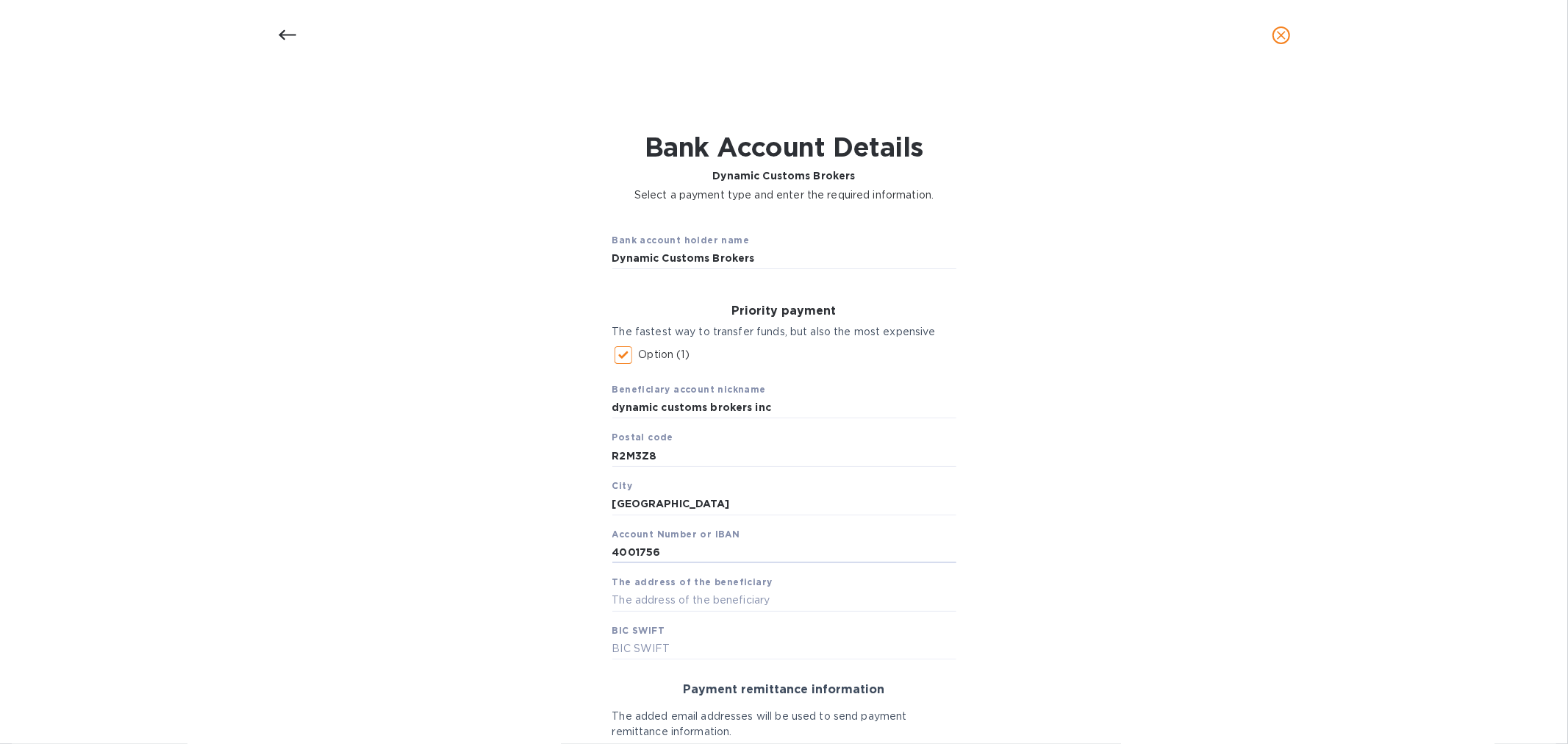
type input "4001756"
type input "400 river rd"
paste input "ROYCCAT2XXX"
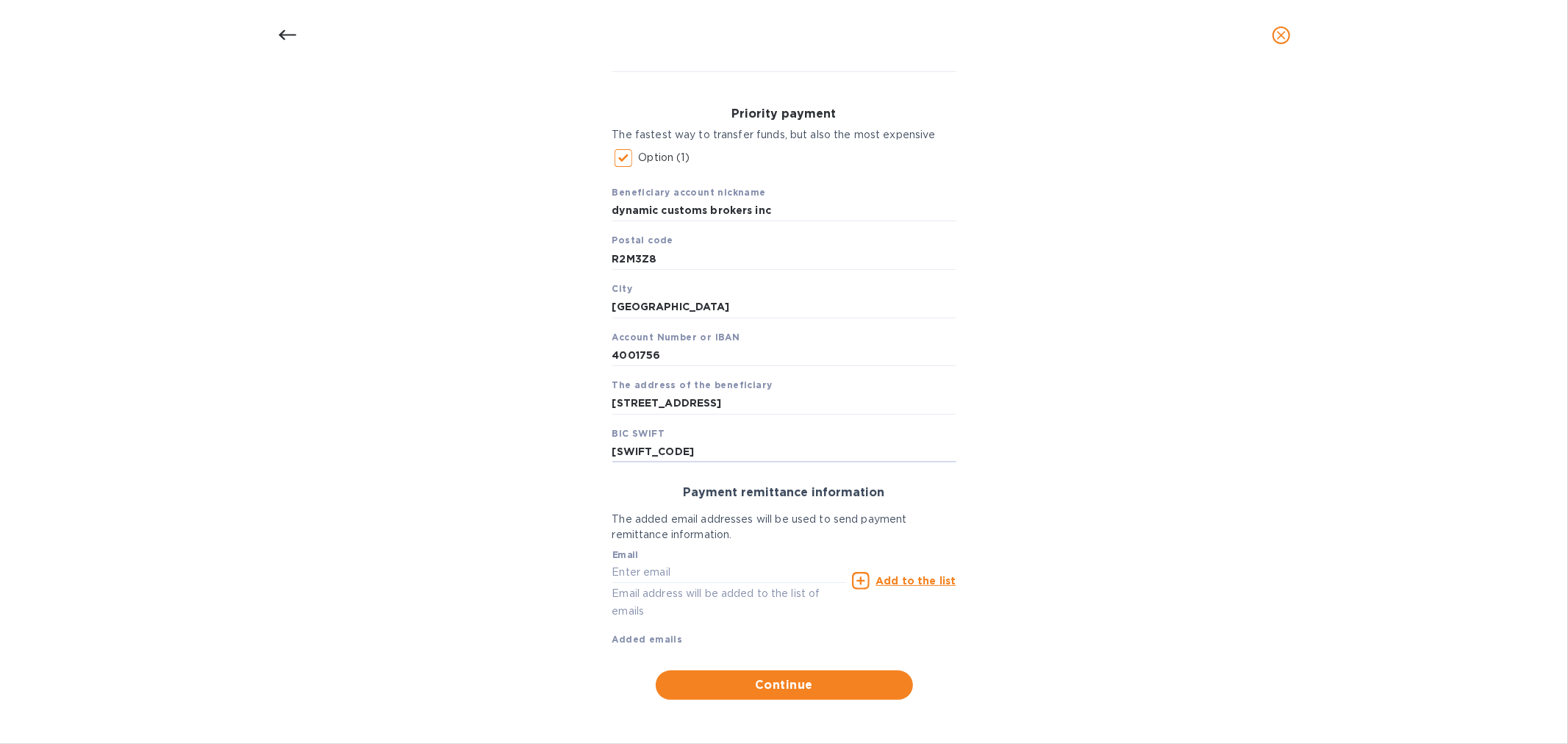
scroll to position [199, 0]
type input "ROYCCAT2XXX"
click at [621, 570] on input "text" at bounding box center [729, 571] width 235 height 22
click at [638, 574] on input "text" at bounding box center [729, 571] width 235 height 22
paste input "cpasosky@dynamiccb.com"
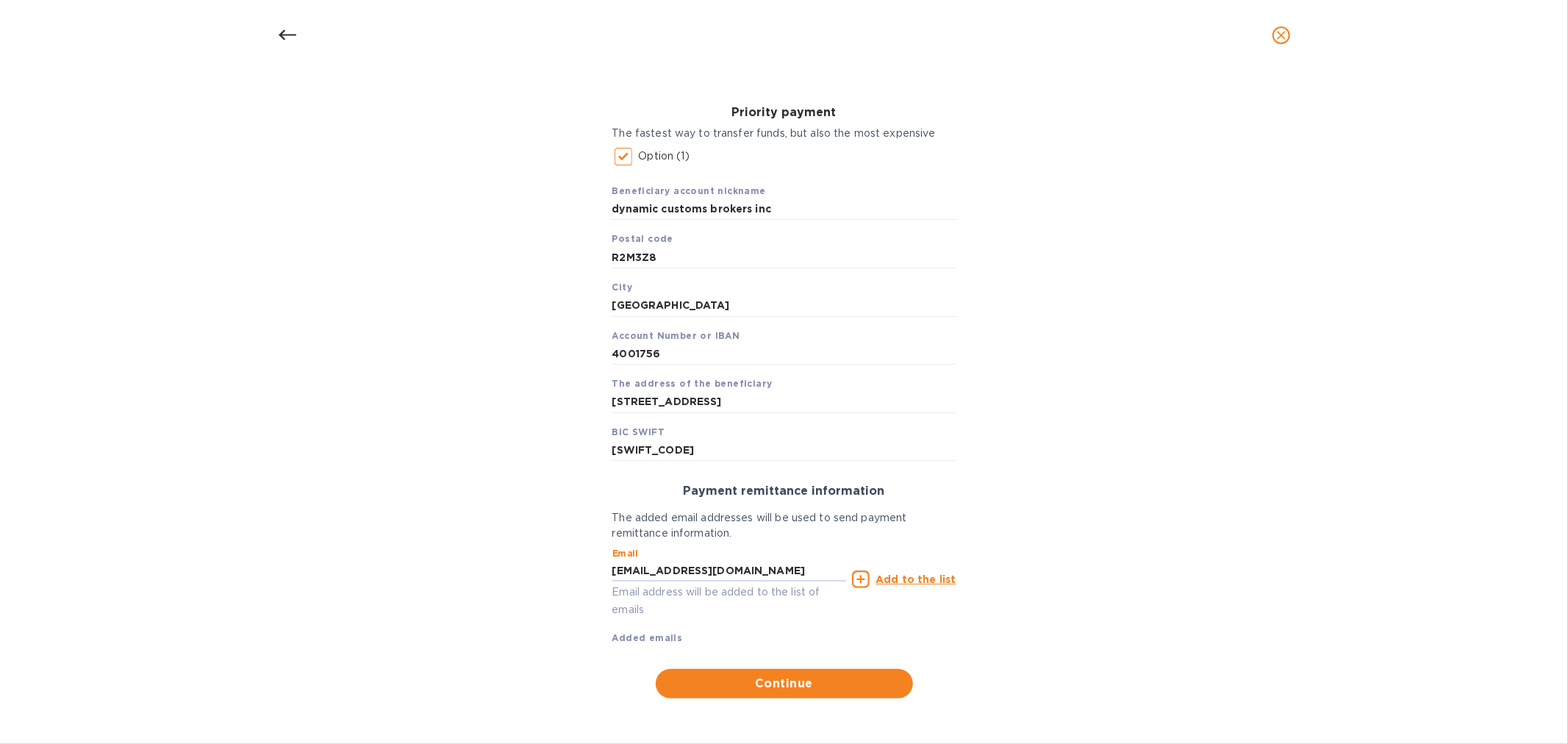
type input "cpasosky@dynamiccb.com"
click at [862, 572] on icon at bounding box center [861, 579] width 17 height 17
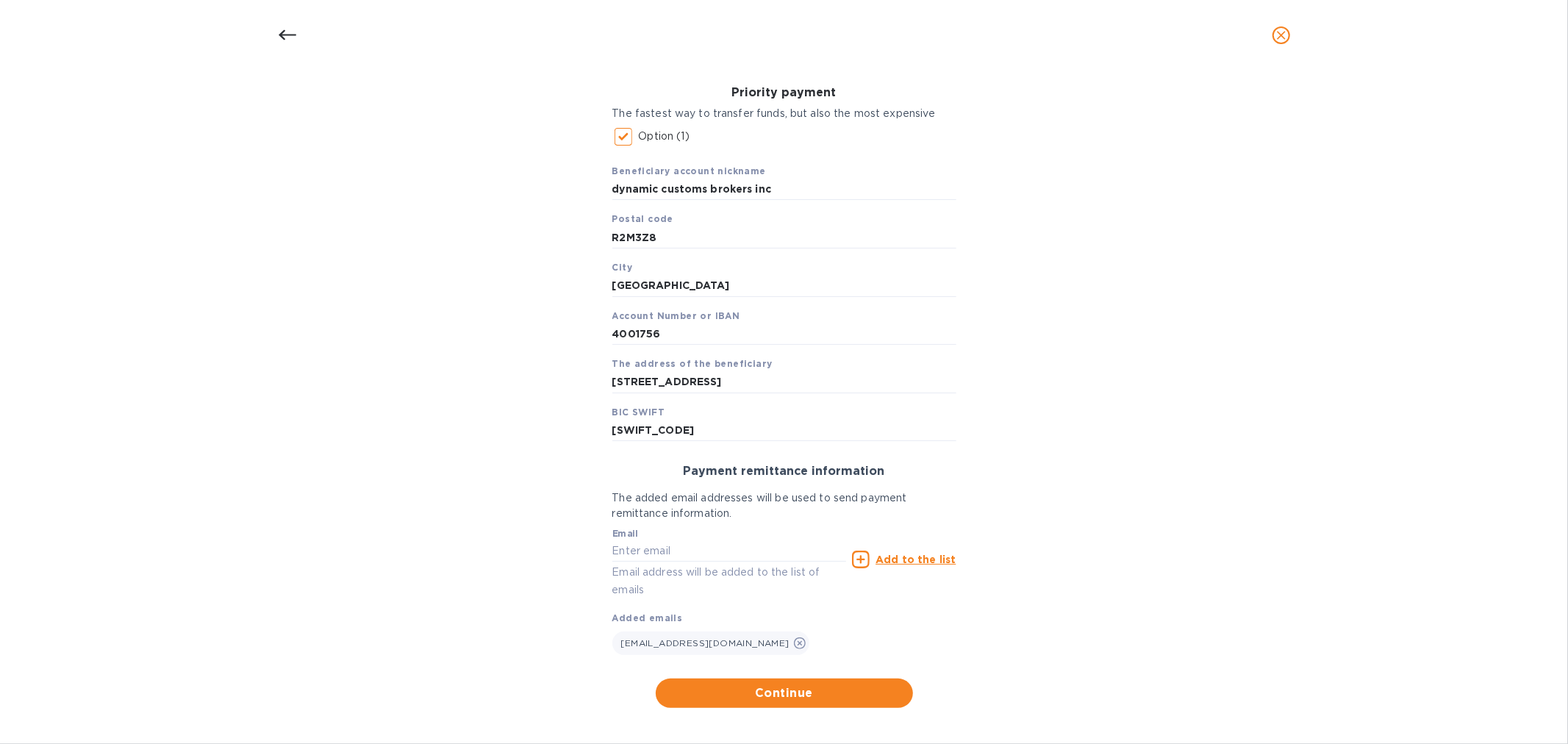
scroll to position [228, 0]
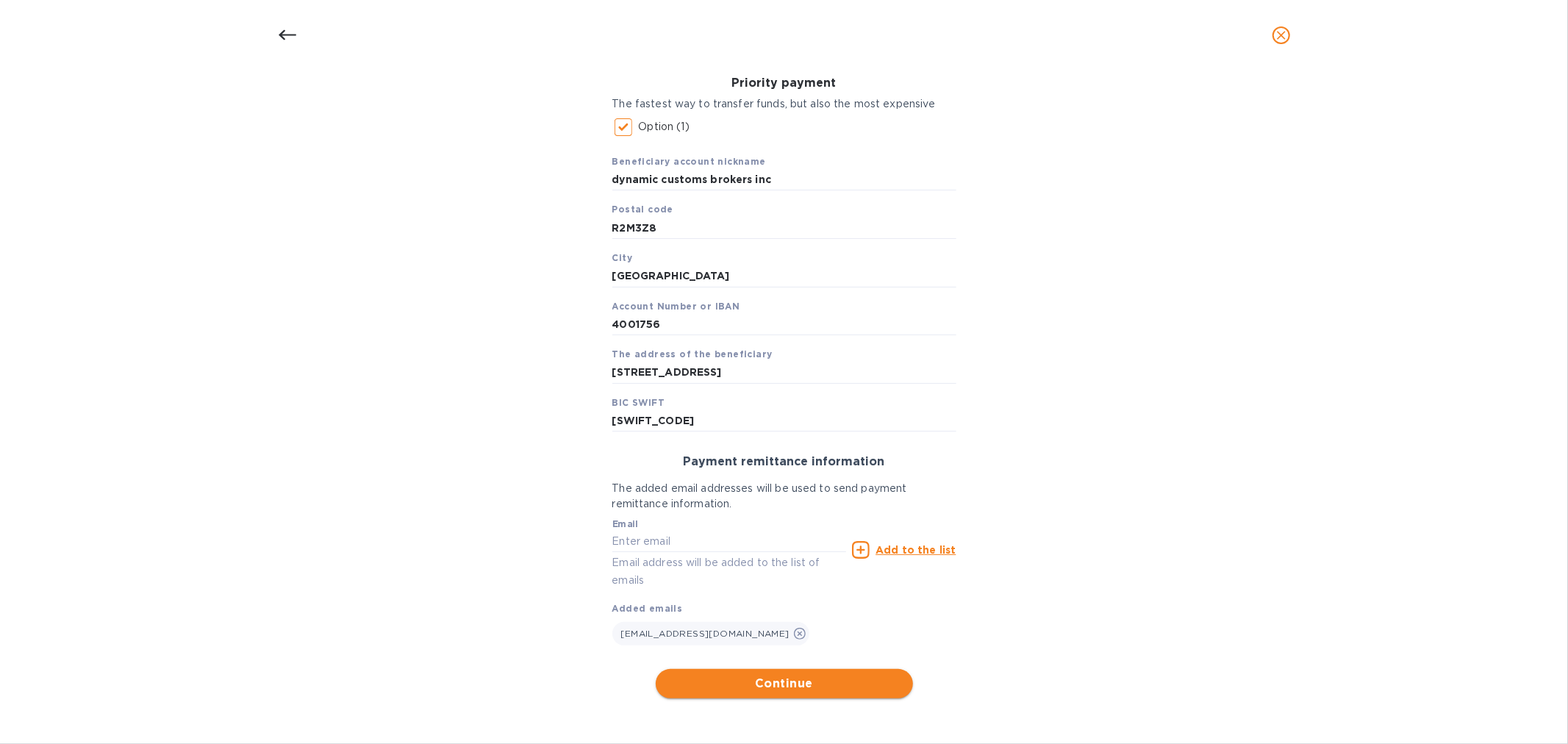
click at [790, 682] on span "Continue" at bounding box center [785, 684] width 234 height 17
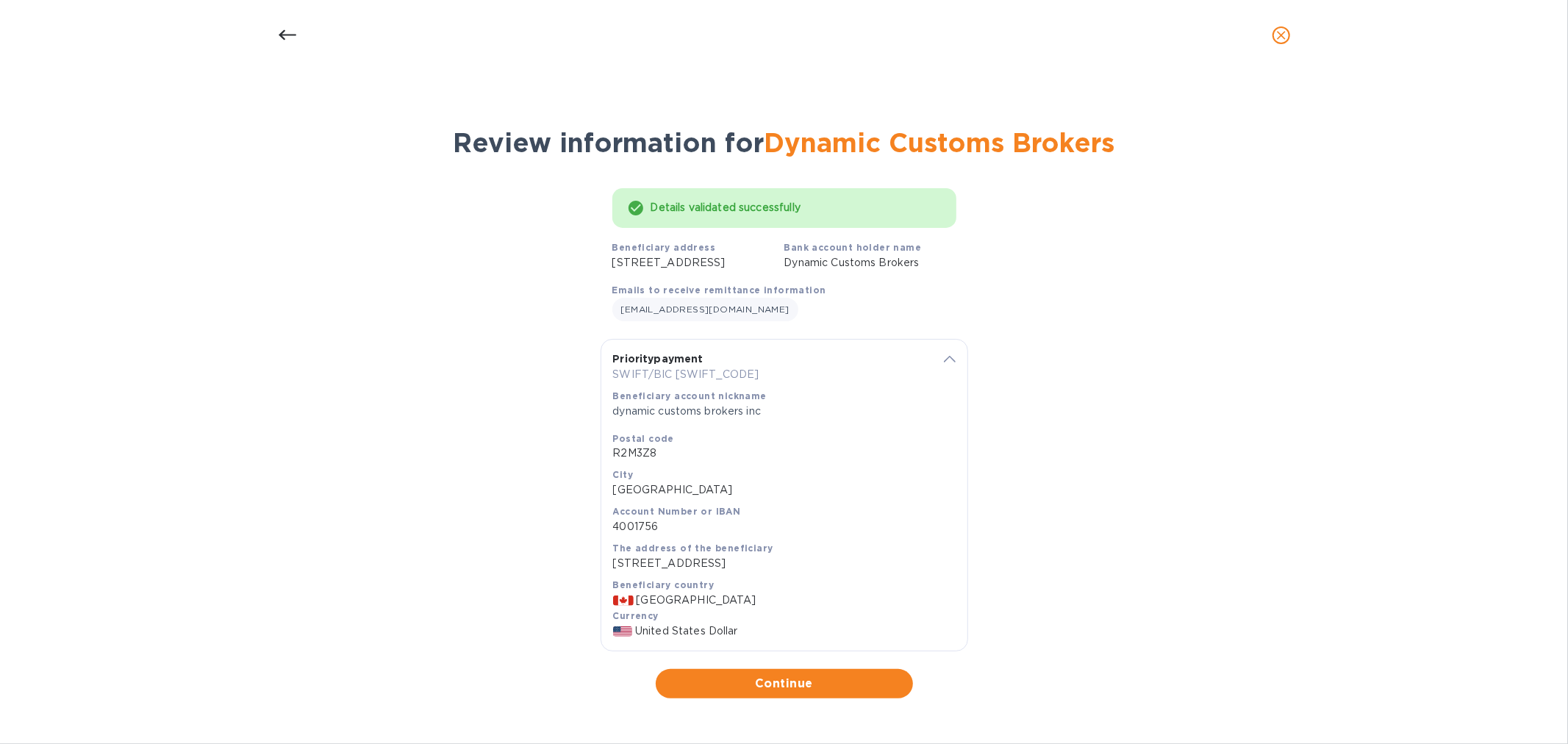
scroll to position [27, 0]
click at [741, 677] on span "Continue" at bounding box center [785, 684] width 234 height 17
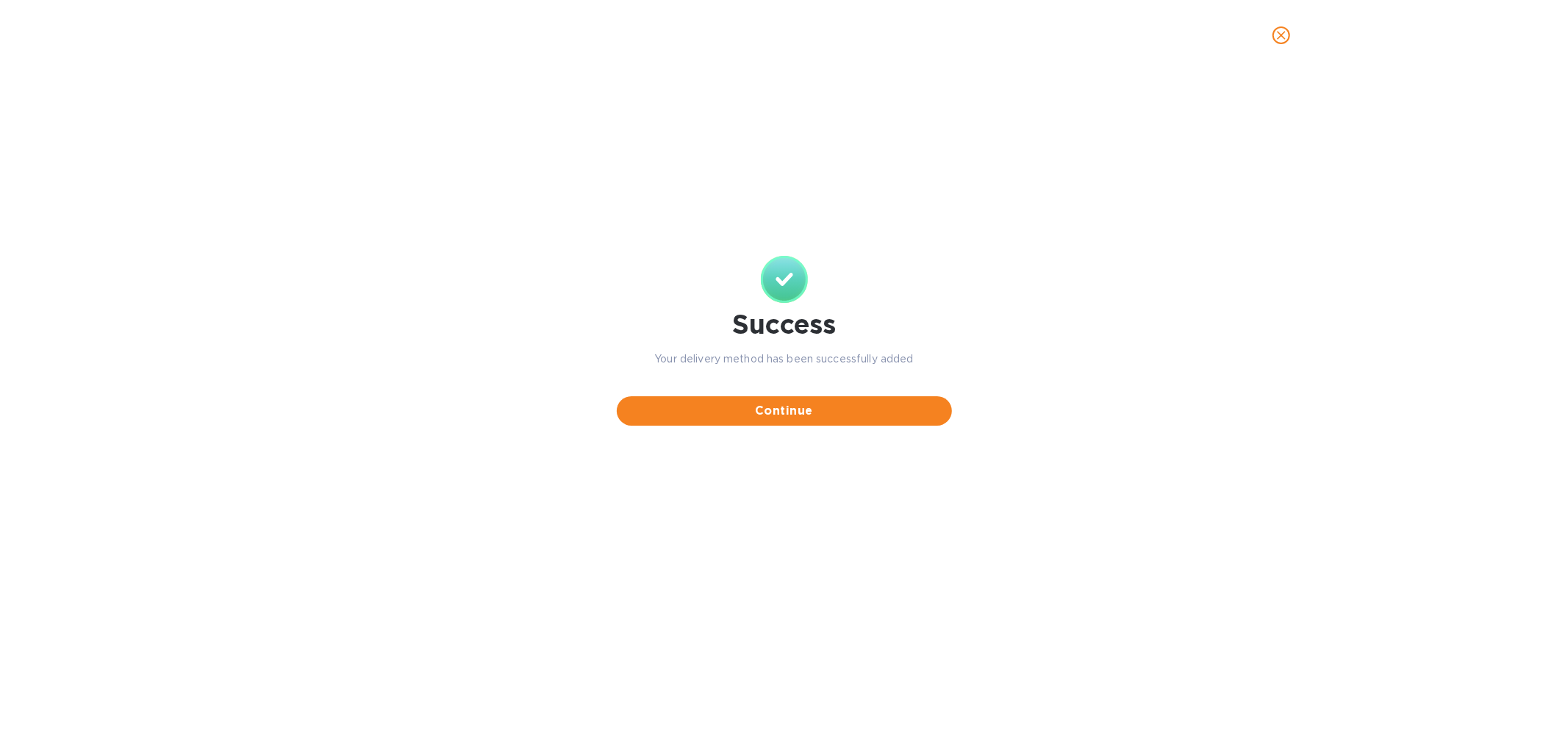
scroll to position [0, 0]
click at [797, 410] on span "Continue" at bounding box center [784, 410] width 312 height 17
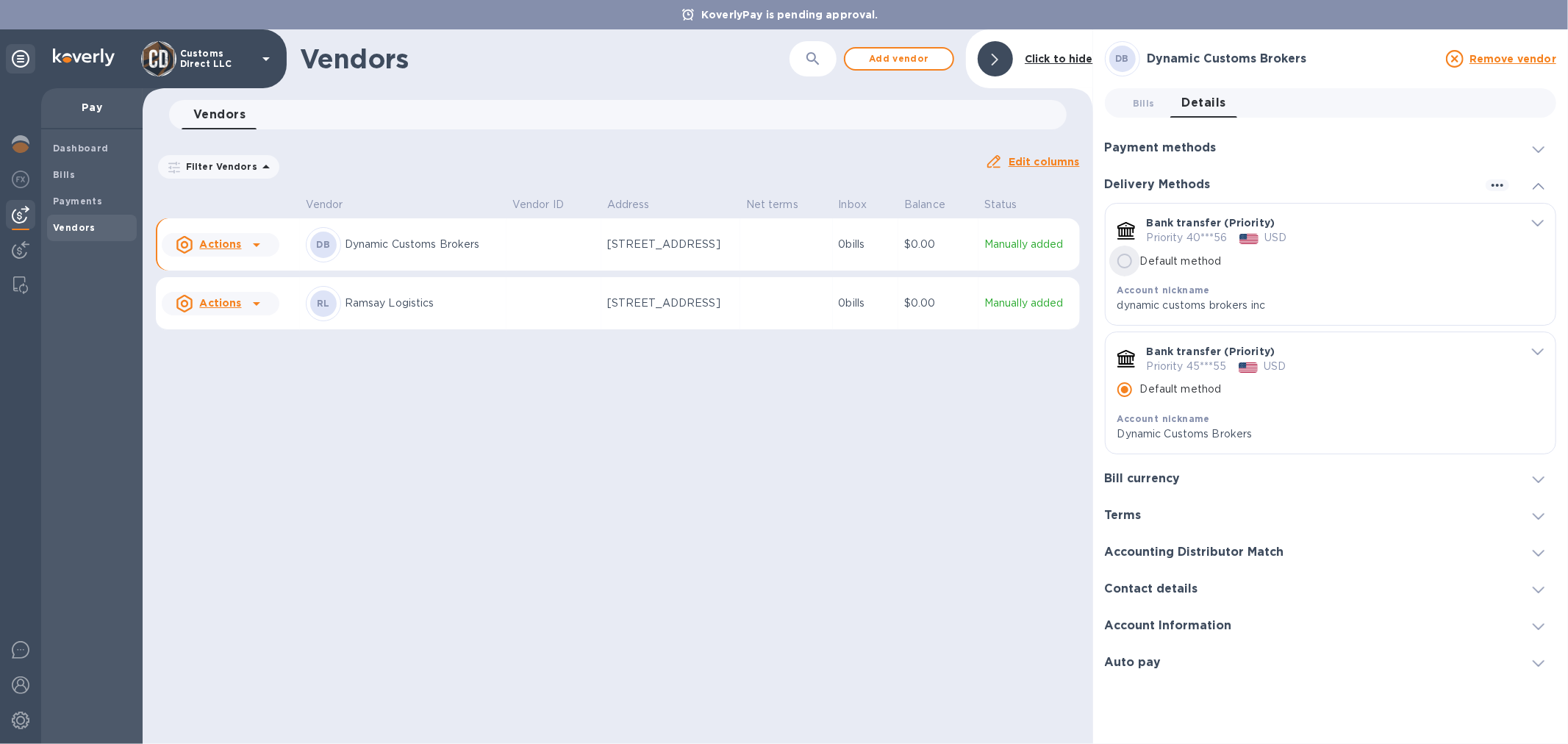
click at [1125, 257] on input "Default method" at bounding box center [1125, 261] width 31 height 31
radio input "false"
radio input "true"
click at [1535, 222] on icon "default-method" at bounding box center [1537, 223] width 12 height 6
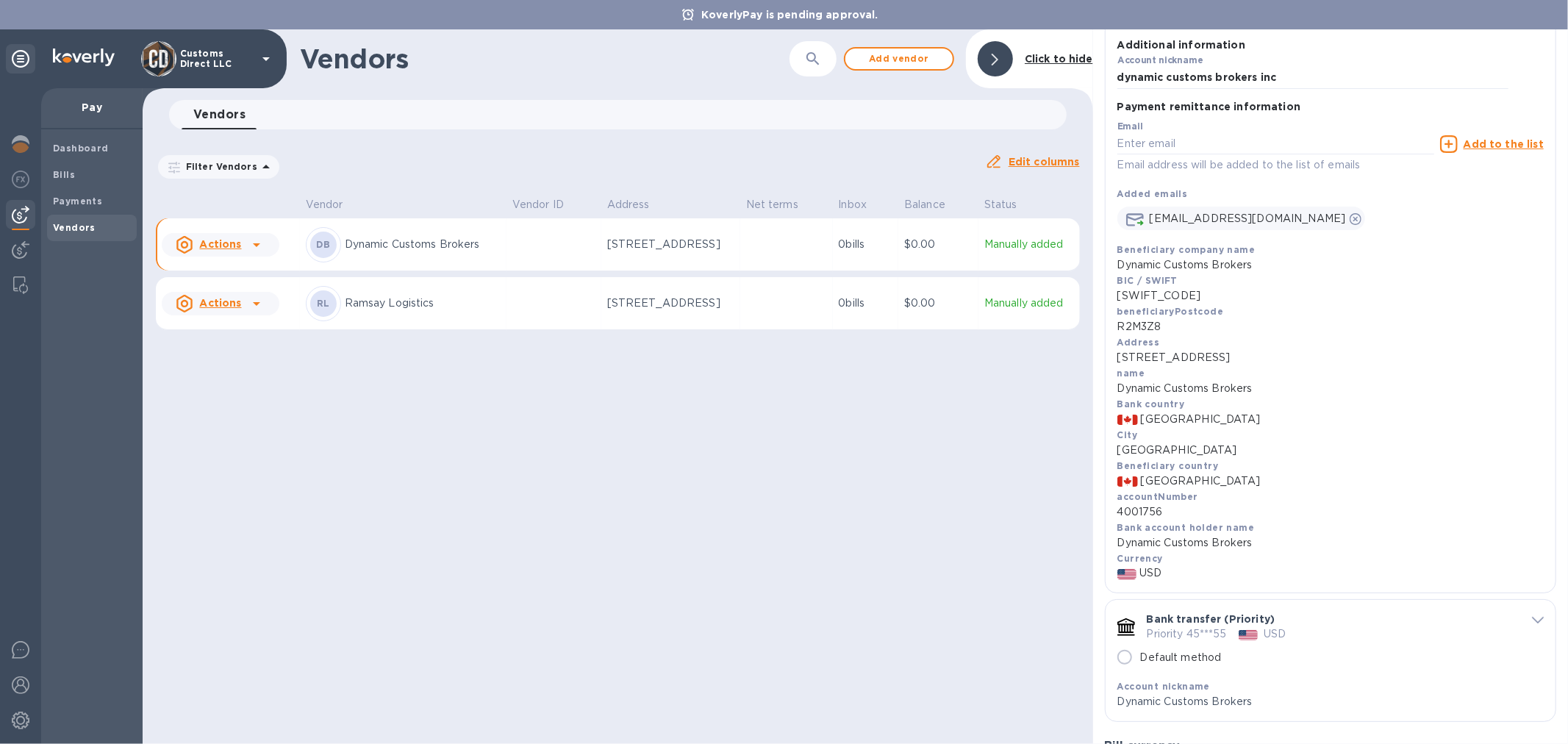
scroll to position [326, 0]
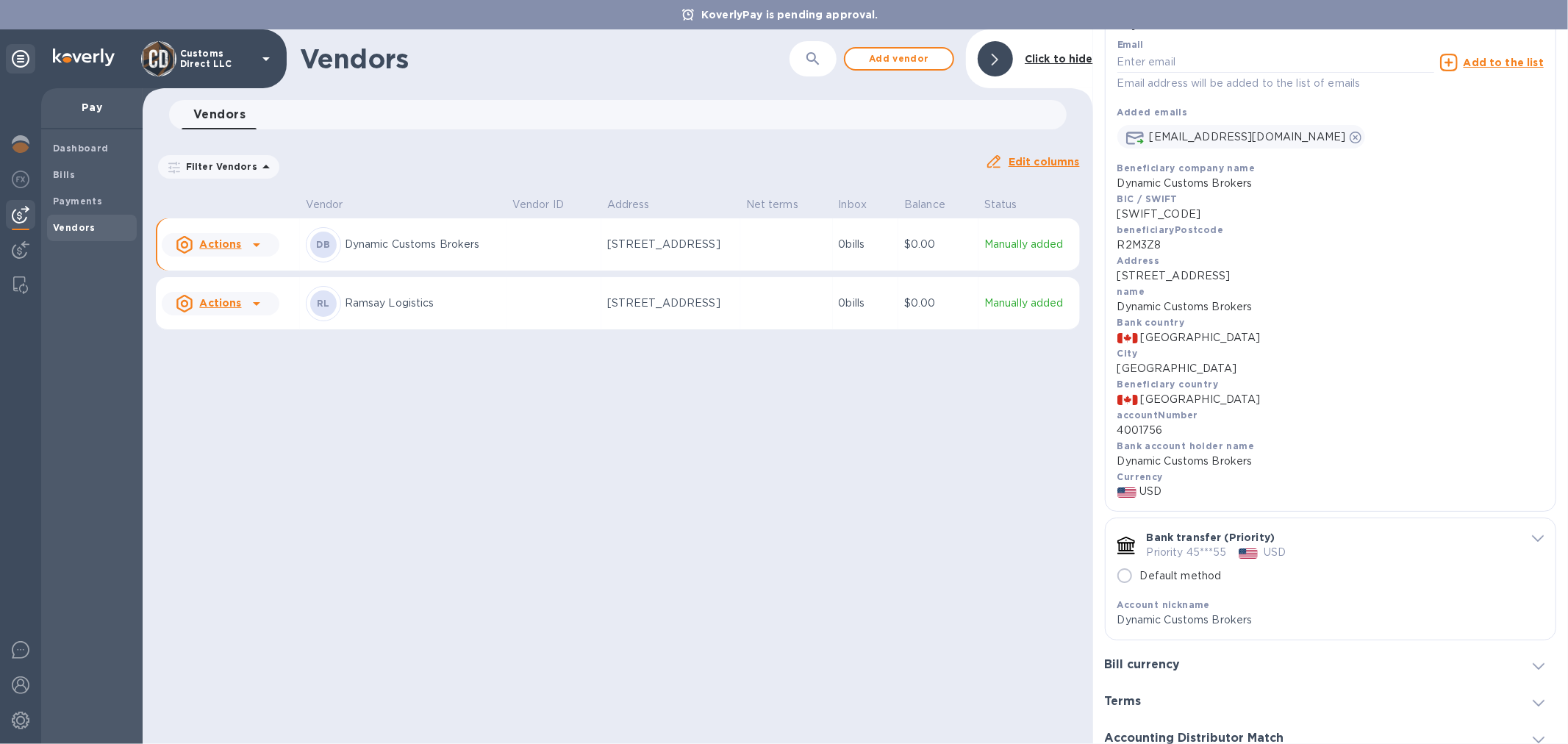
click at [1534, 544] on span "default-method" at bounding box center [1537, 537] width 12 height 14
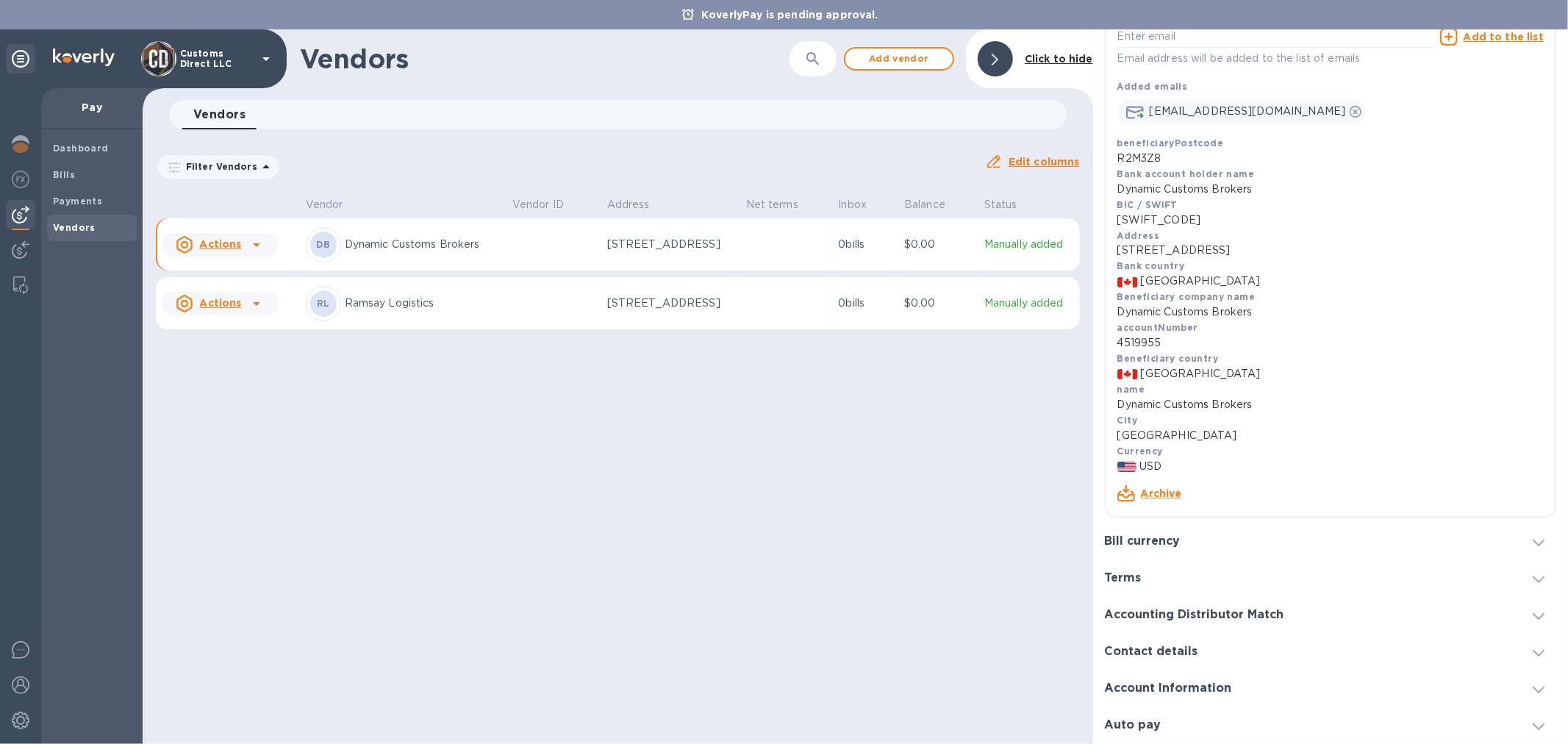
scroll to position [1013, 0]
click at [1167, 495] on link "Archive" at bounding box center [1161, 493] width 41 height 12
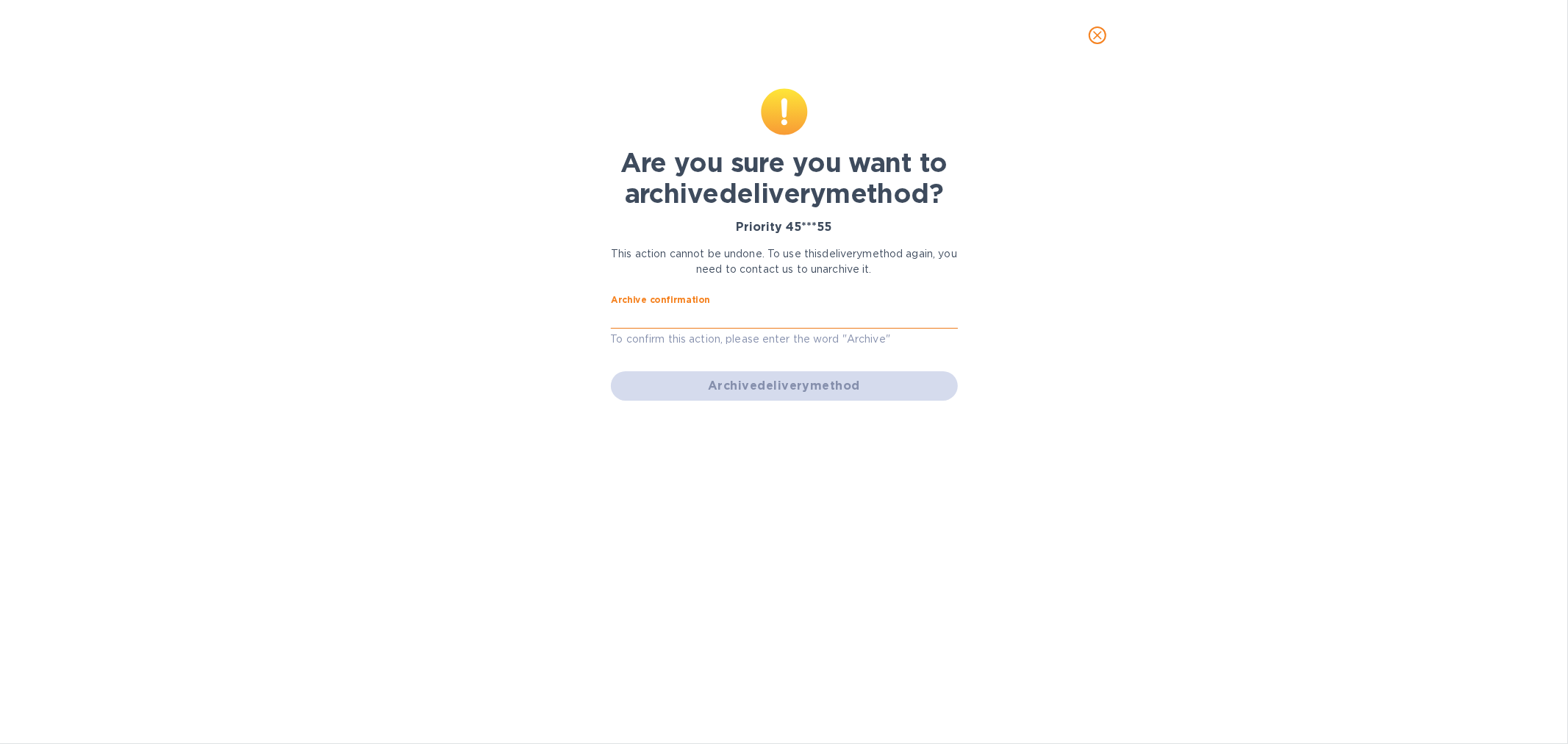
click at [697, 325] on input "text" at bounding box center [785, 318] width 347 height 22
click at [700, 320] on input "text" at bounding box center [785, 318] width 347 height 22
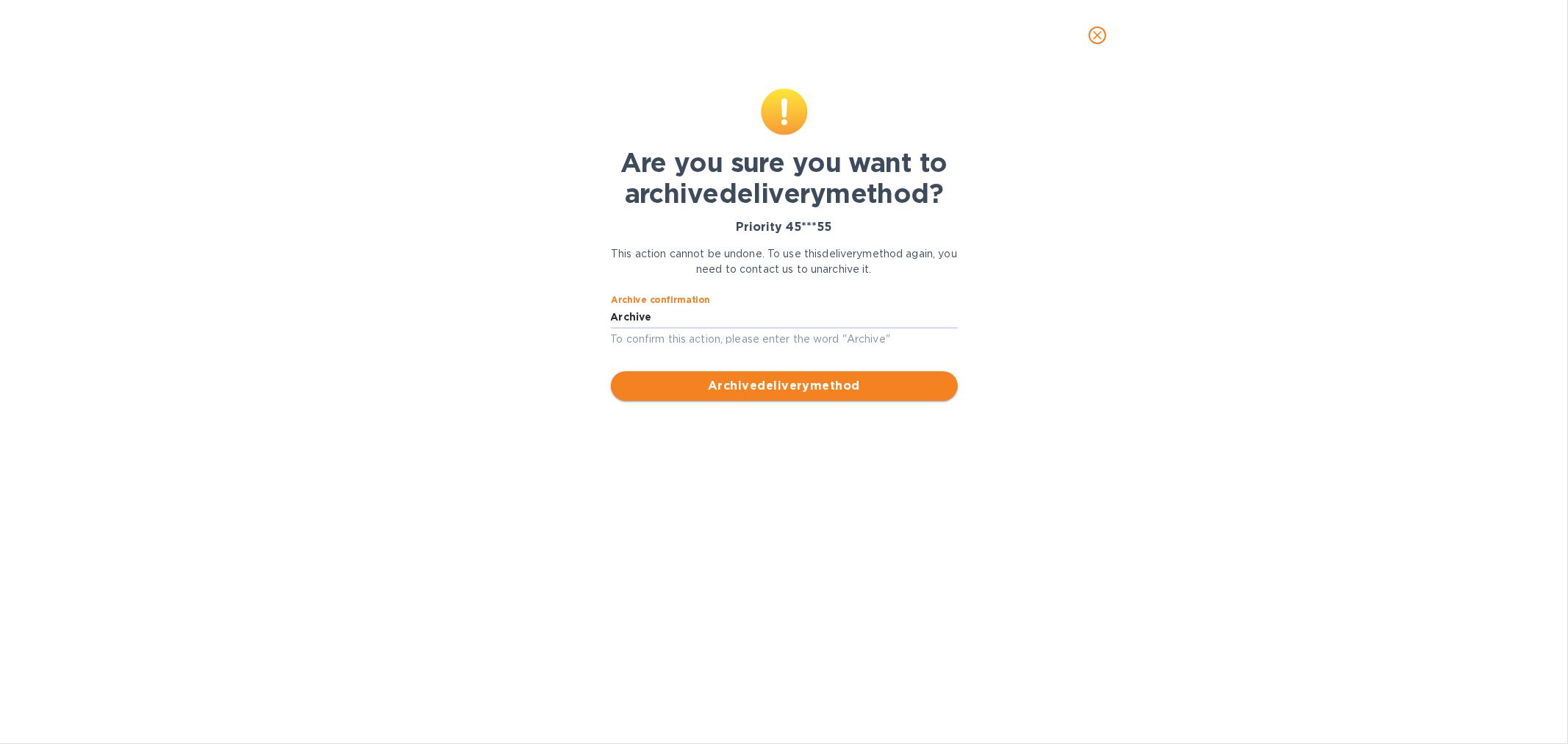
type input "Archive"
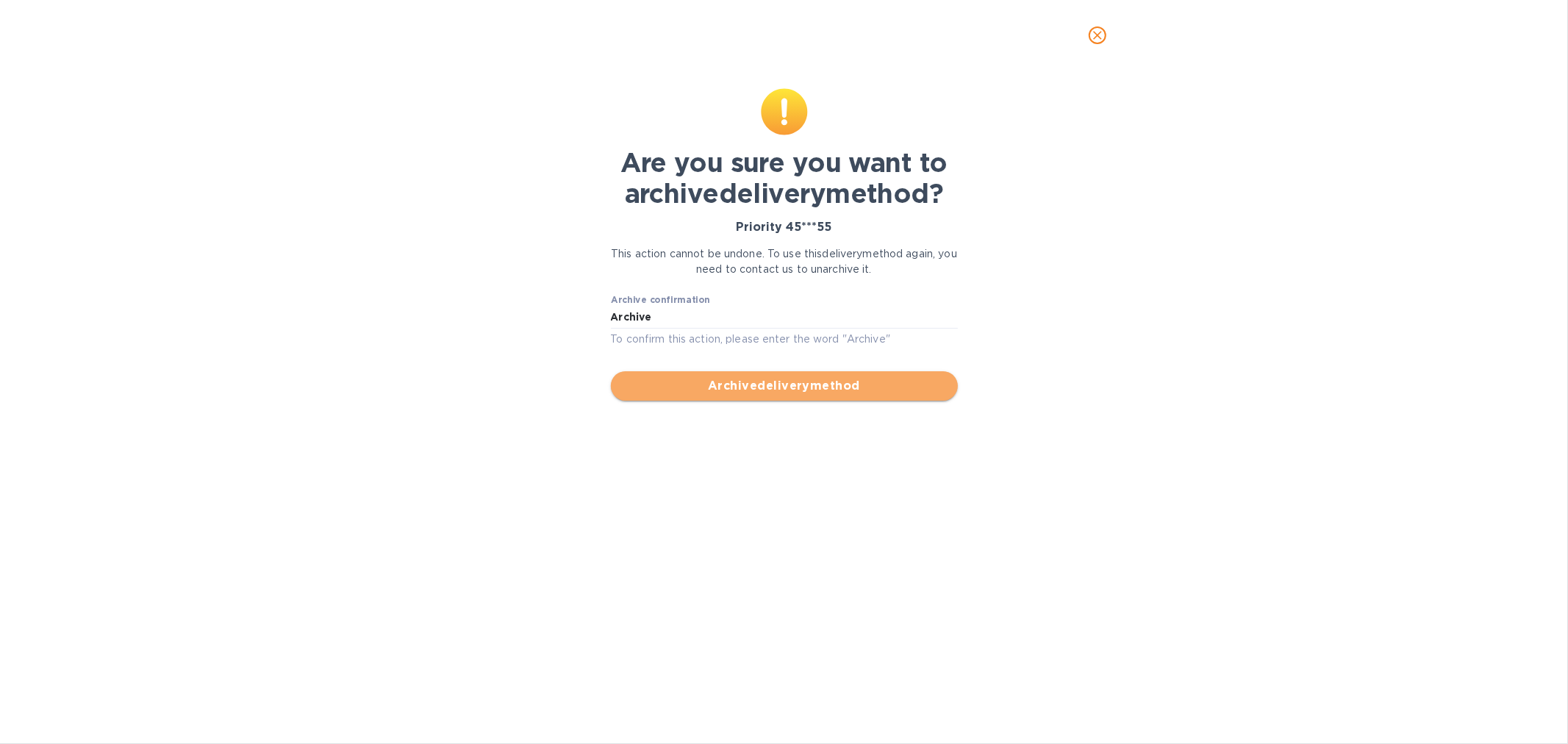
click at [763, 380] on span "Archive delivery method" at bounding box center [785, 386] width 323 height 17
click at [763, 380] on div "Archive delivery method" at bounding box center [784, 386] width 359 height 41
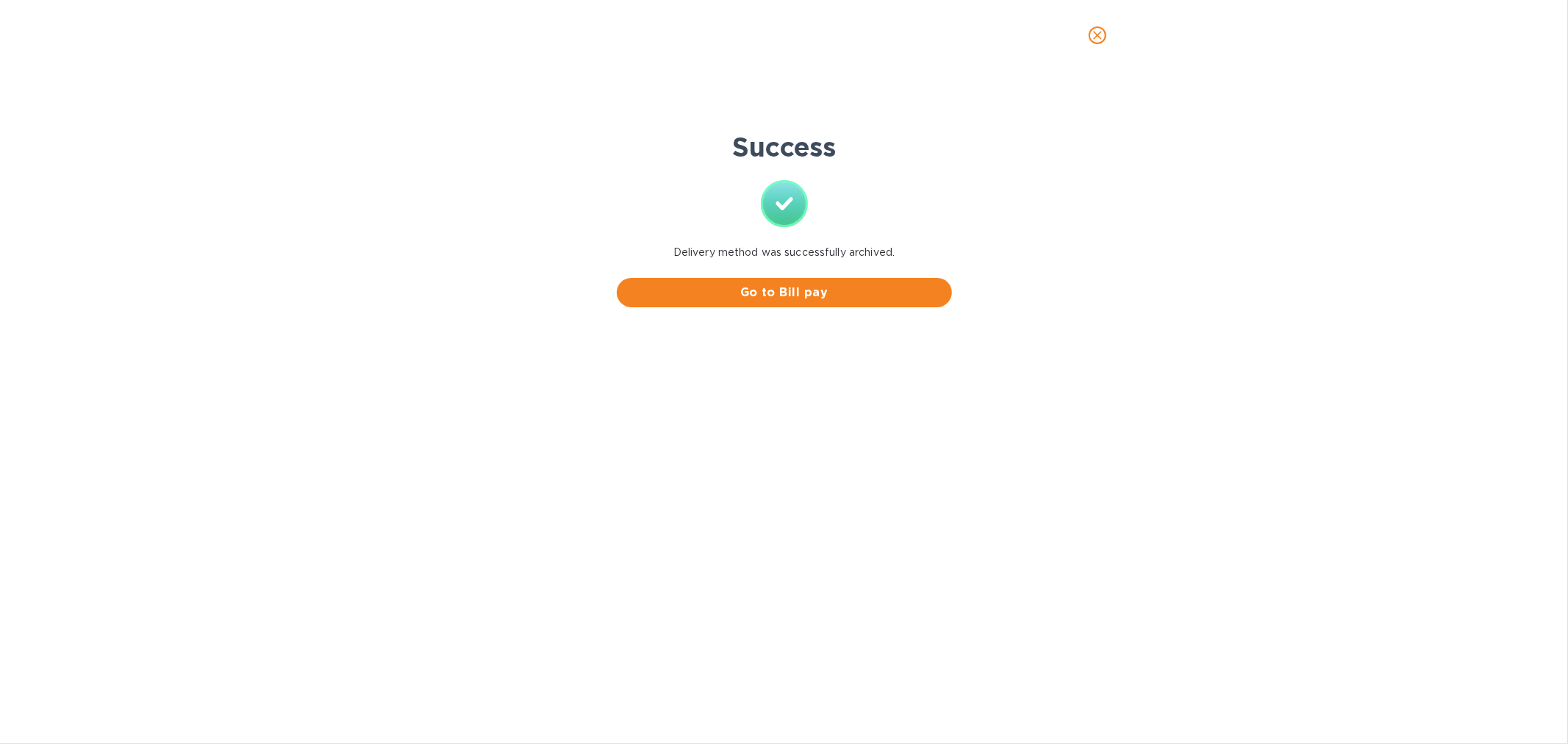
scroll to position [392, 0]
click at [814, 303] on button "Go to Bill pay" at bounding box center [784, 292] width 335 height 29
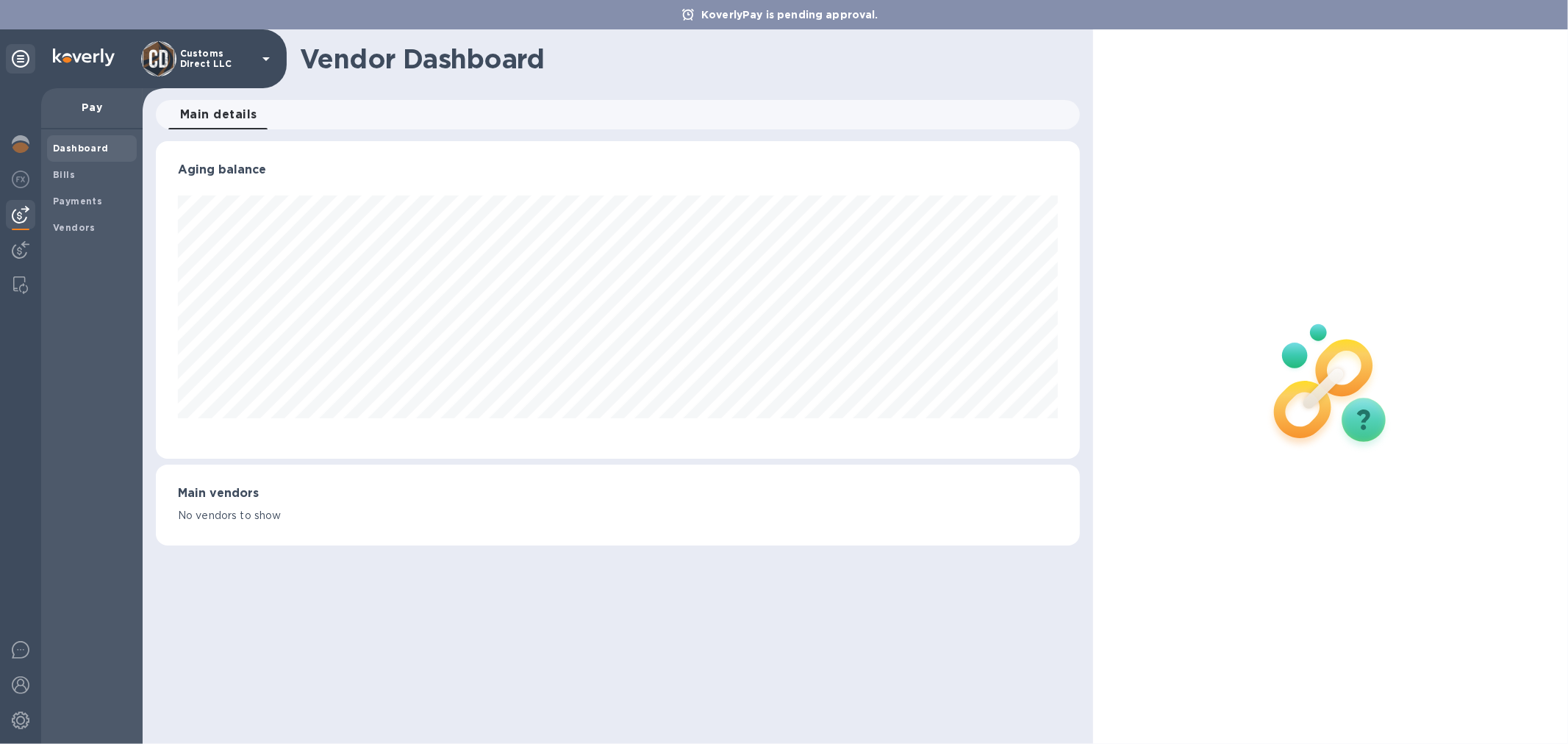
scroll to position [318, 924]
click at [64, 218] on div "Vendors" at bounding box center [92, 228] width 89 height 27
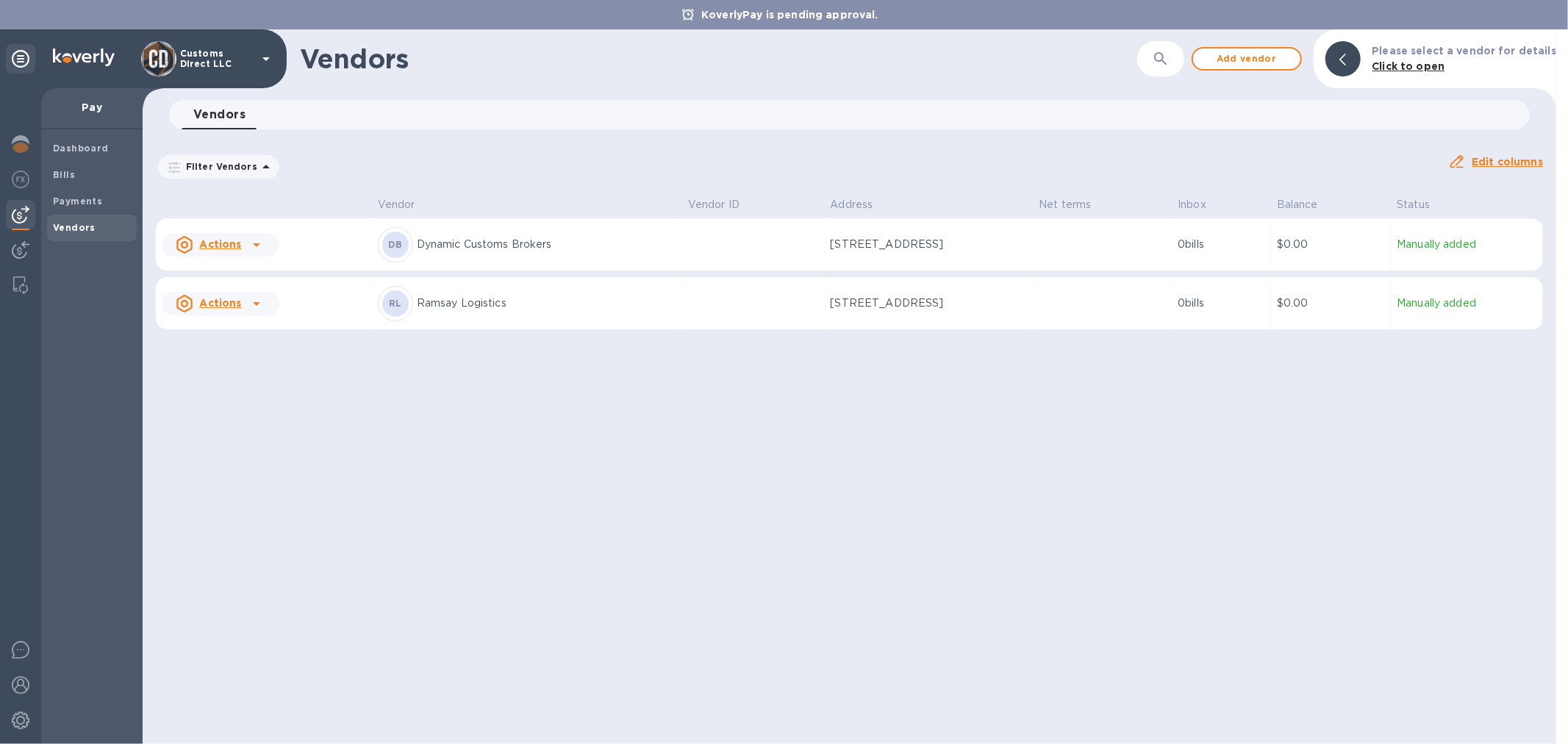
click at [844, 216] on th "Address" at bounding box center [929, 205] width 209 height 26
click at [847, 237] on p "400 River Road, Winnipeg, Manitoba R2M3Z8 CA" at bounding box center [904, 245] width 147 height 16
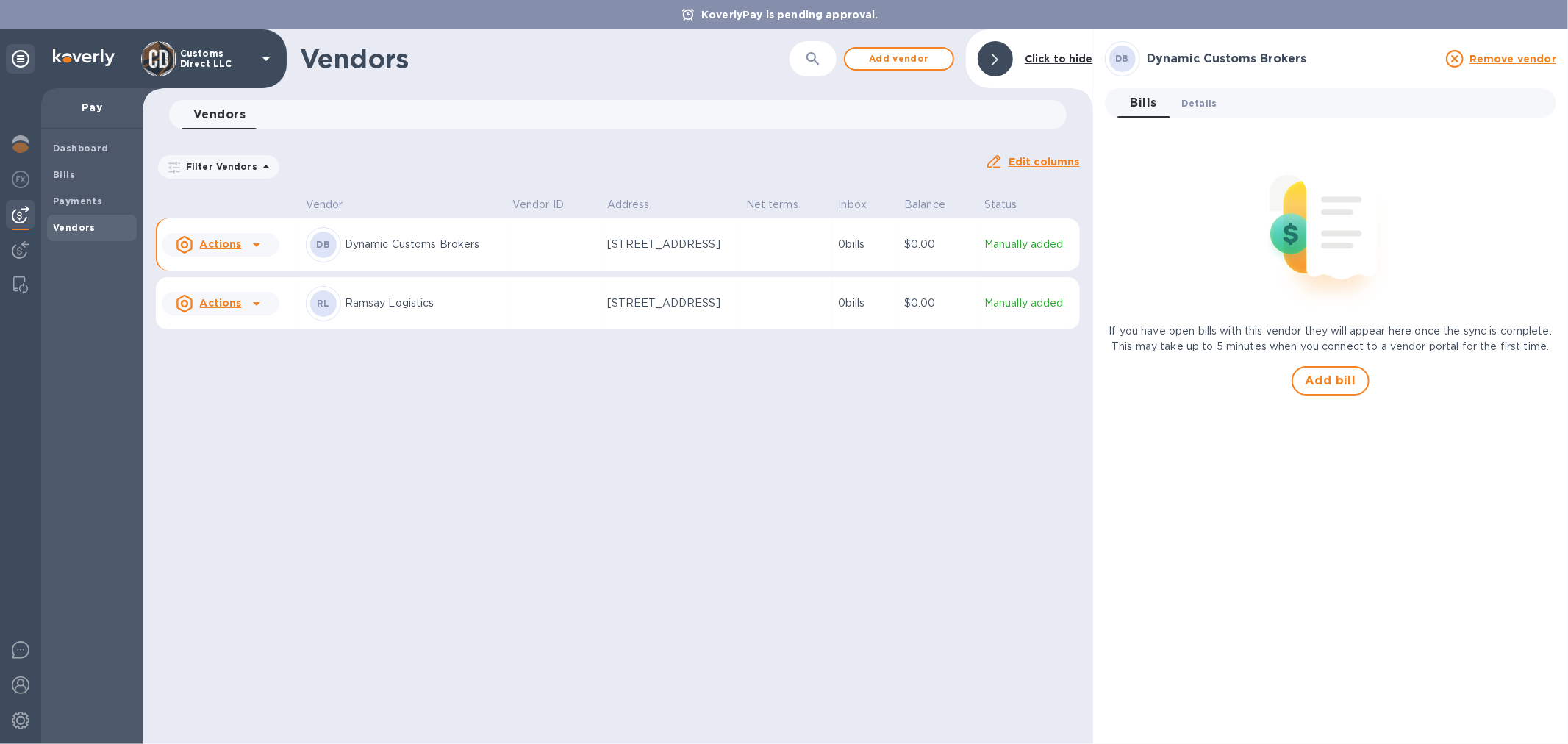
click at [1195, 98] on span "Details 0" at bounding box center [1199, 104] width 35 height 16
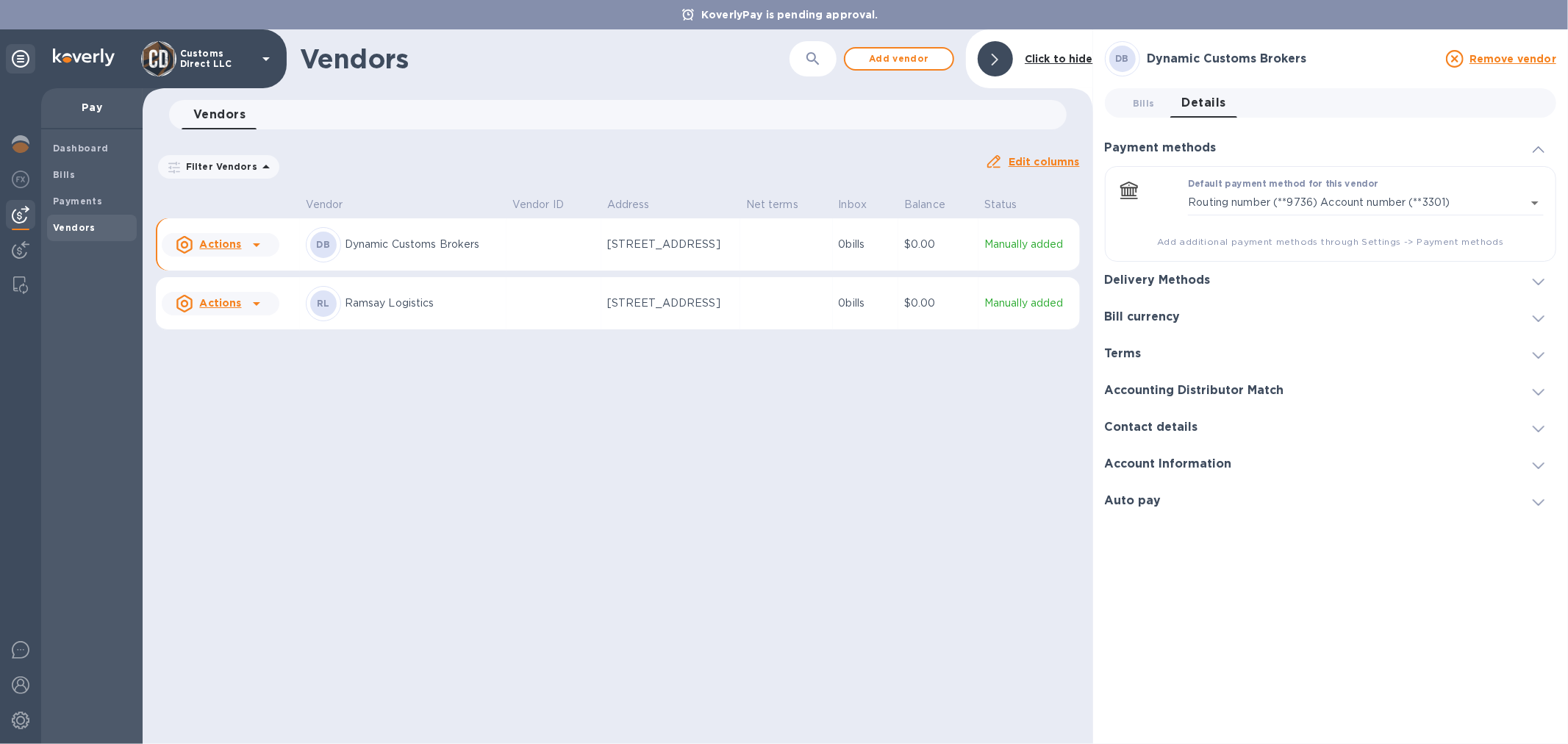
click at [1537, 280] on icon at bounding box center [1538, 282] width 12 height 6
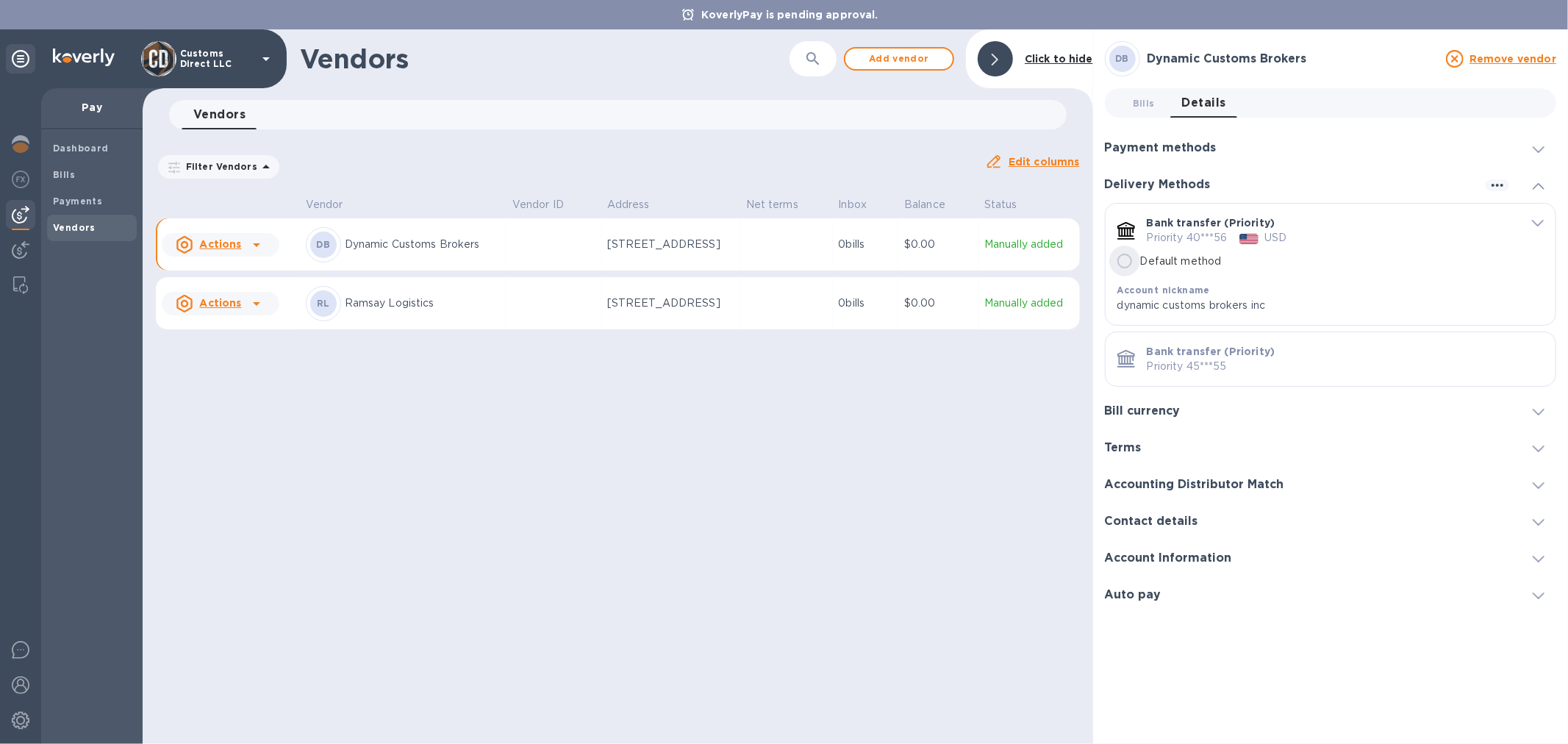
click at [1129, 261] on input "Default method" at bounding box center [1125, 261] width 31 height 31
radio input "true"
click at [1178, 410] on h3 "Bill currency" at bounding box center [1143, 411] width 75 height 14
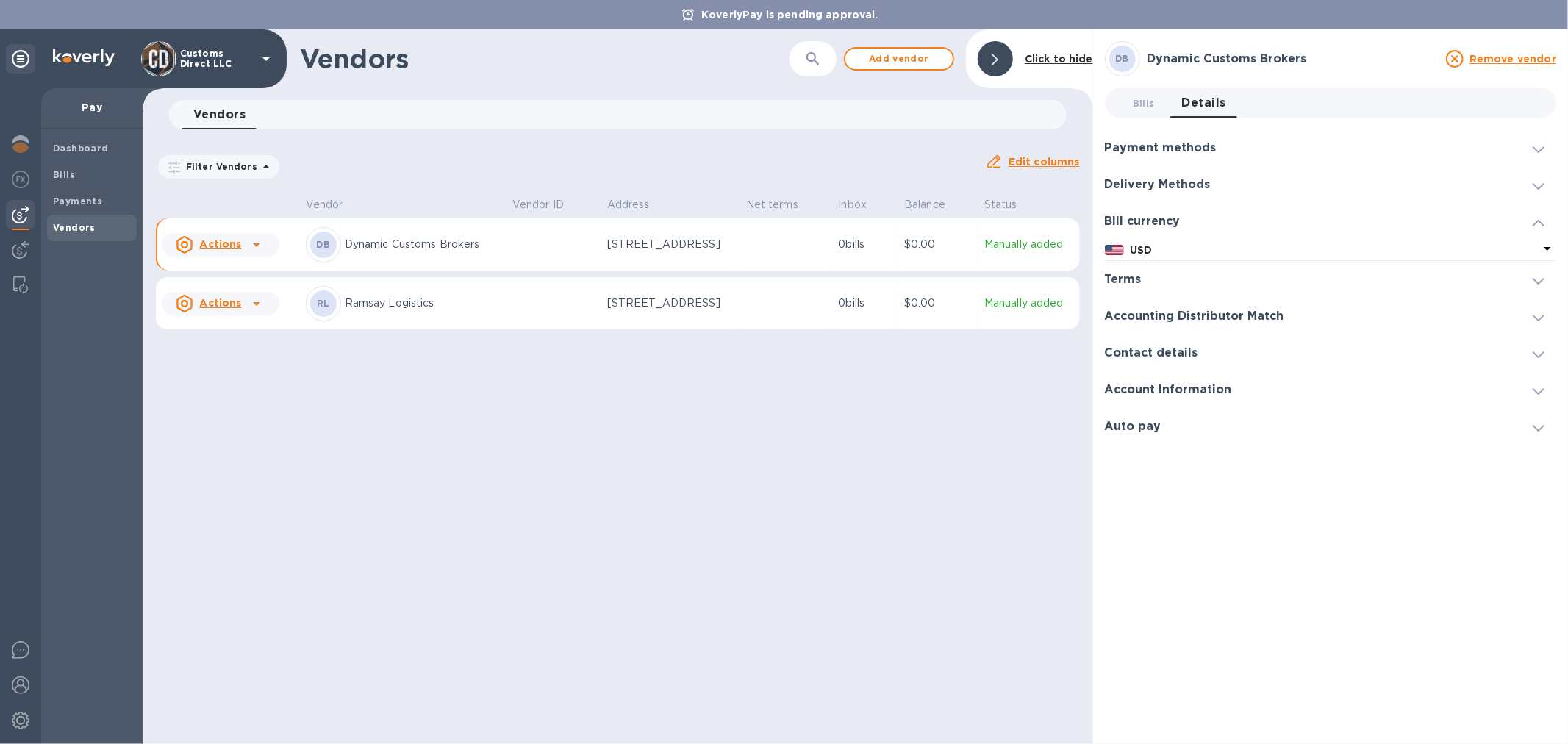
click at [1537, 281] on icon at bounding box center [1538, 281] width 12 height 6
click at [1537, 279] on div "Default term ​ ​" at bounding box center [1330, 302] width 451 height 53
click at [1539, 421] on icon at bounding box center [1538, 422] width 12 height 6
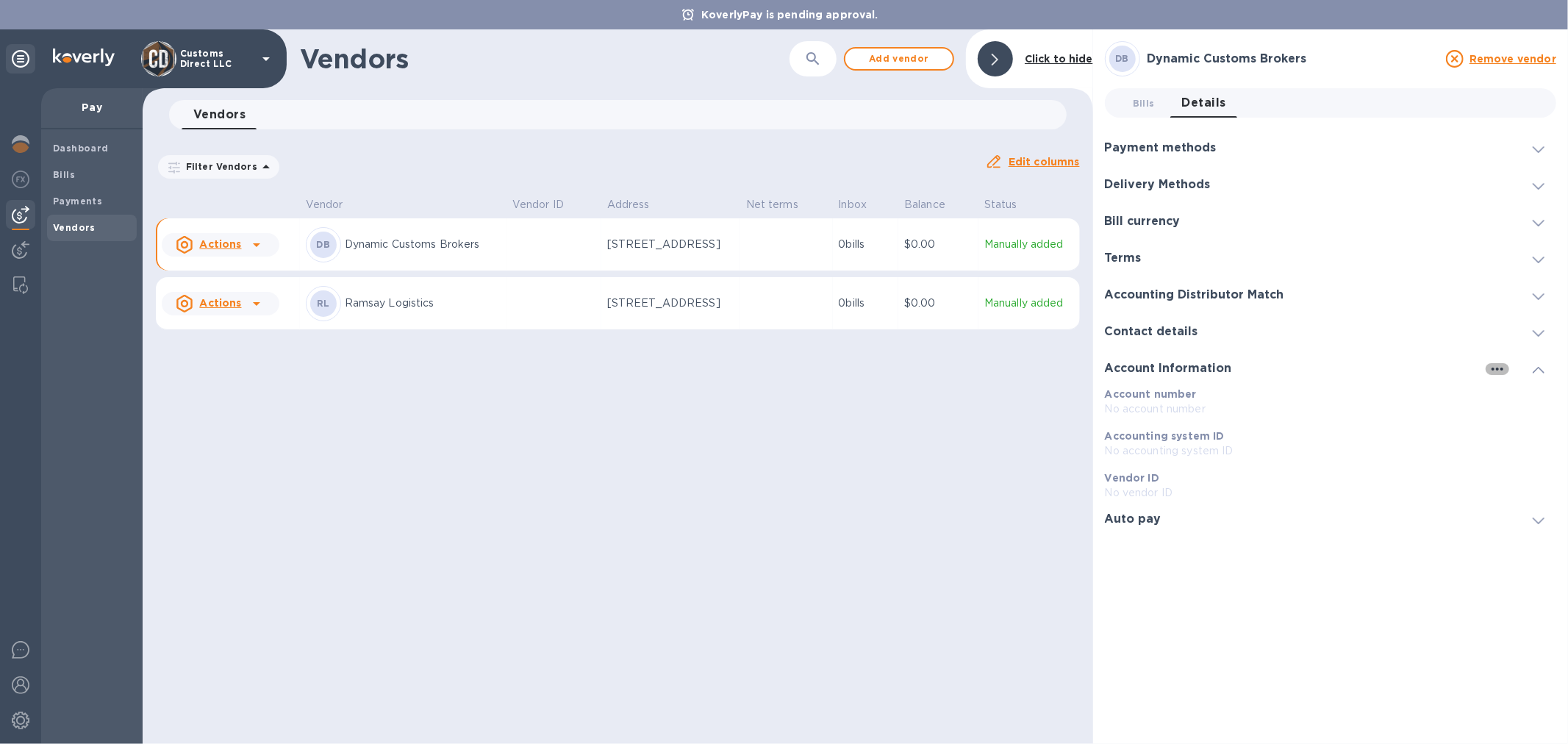
click at [1497, 367] on icon "button" at bounding box center [1497, 369] width 17 height 17
click at [1515, 392] on p "Edit" at bounding box center [1515, 399] width 23 height 15
click at [1368, 542] on span "Cancel" at bounding box center [1363, 544] width 43 height 17
click at [1158, 179] on h3 "Delivery Methods" at bounding box center [1158, 185] width 106 height 14
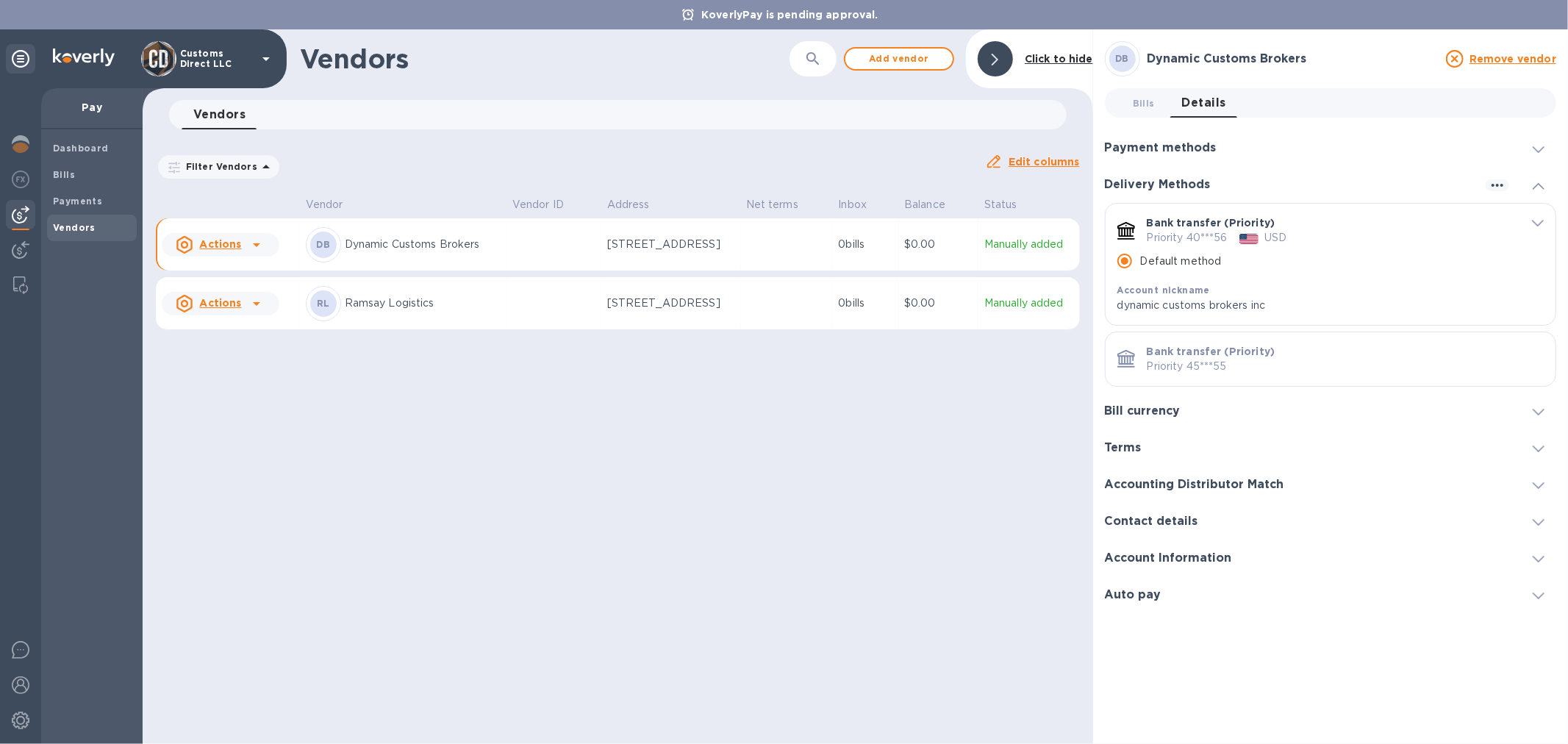
click at [1534, 223] on icon "default-method" at bounding box center [1537, 224] width 12 height 6
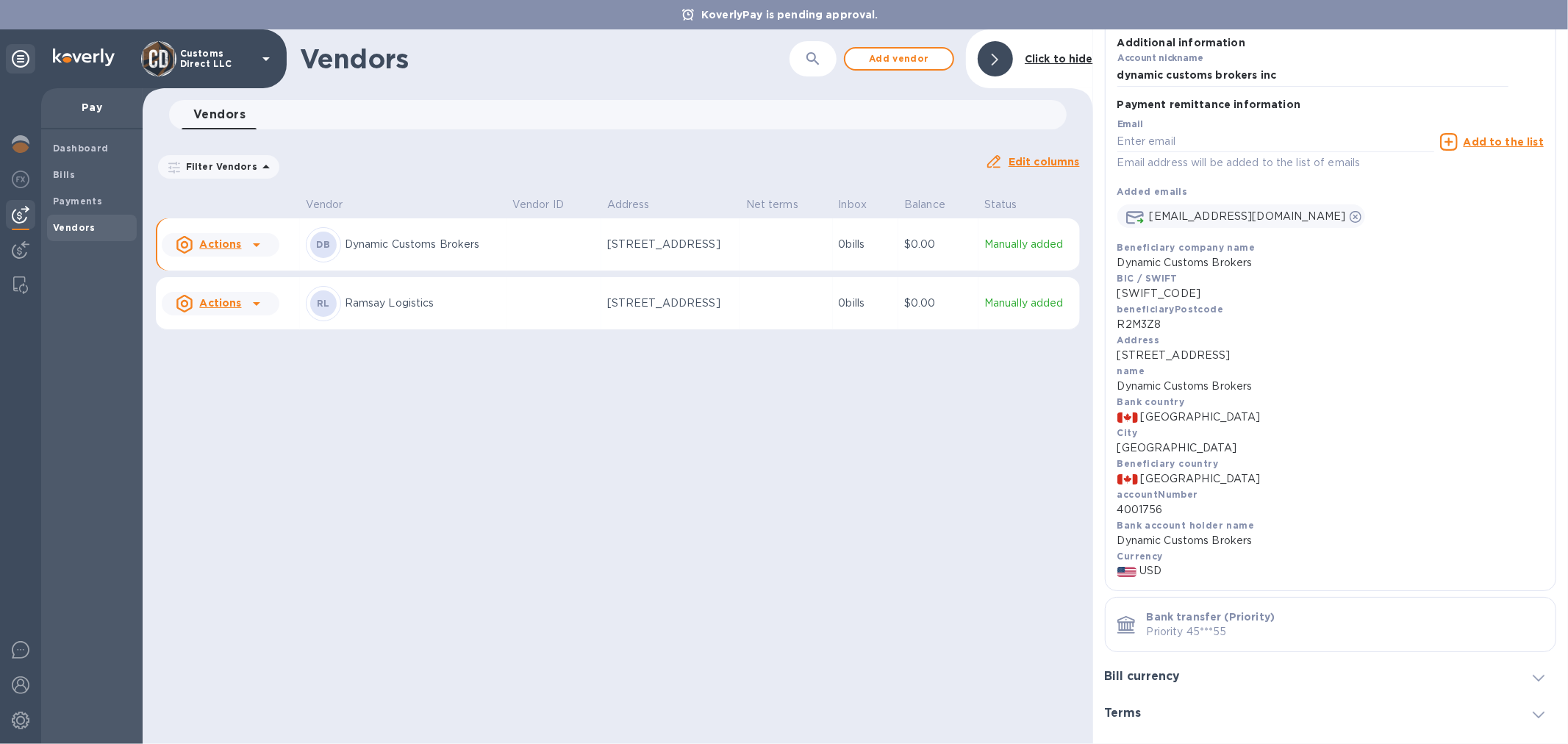
scroll to position [66, 0]
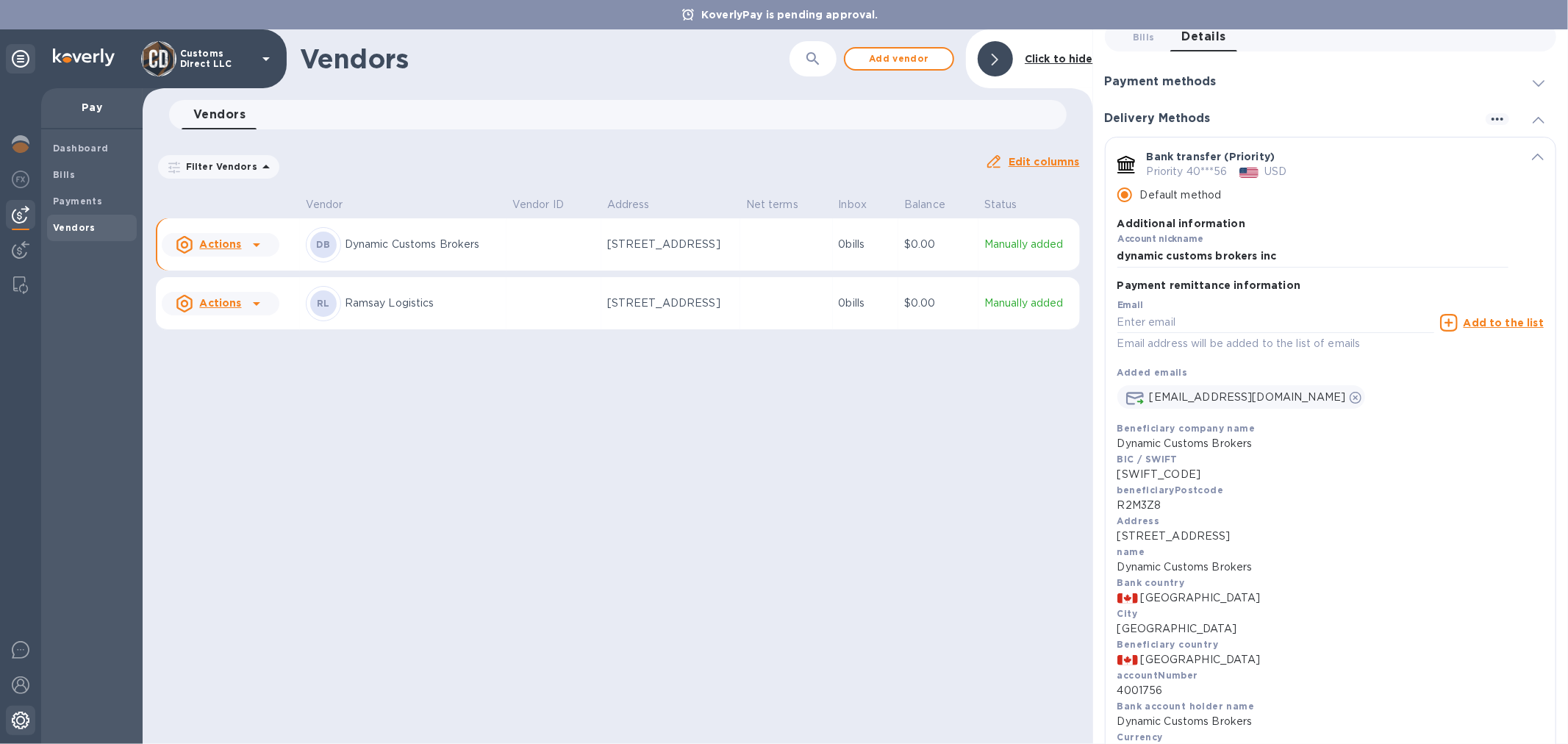
click at [23, 723] on img at bounding box center [20, 720] width 17 height 17
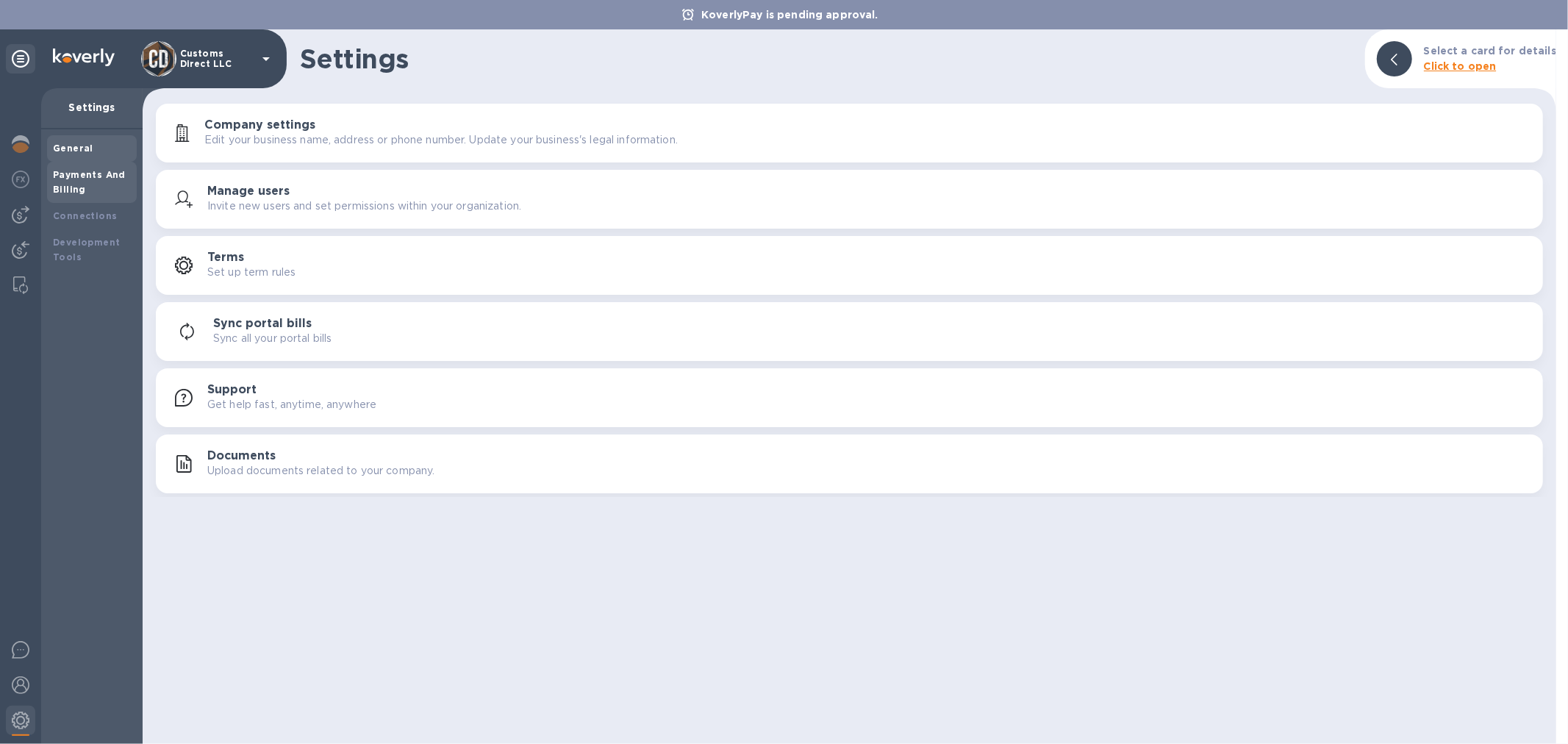
click at [107, 173] on b "Payments And Billing" at bounding box center [89, 181] width 73 height 26
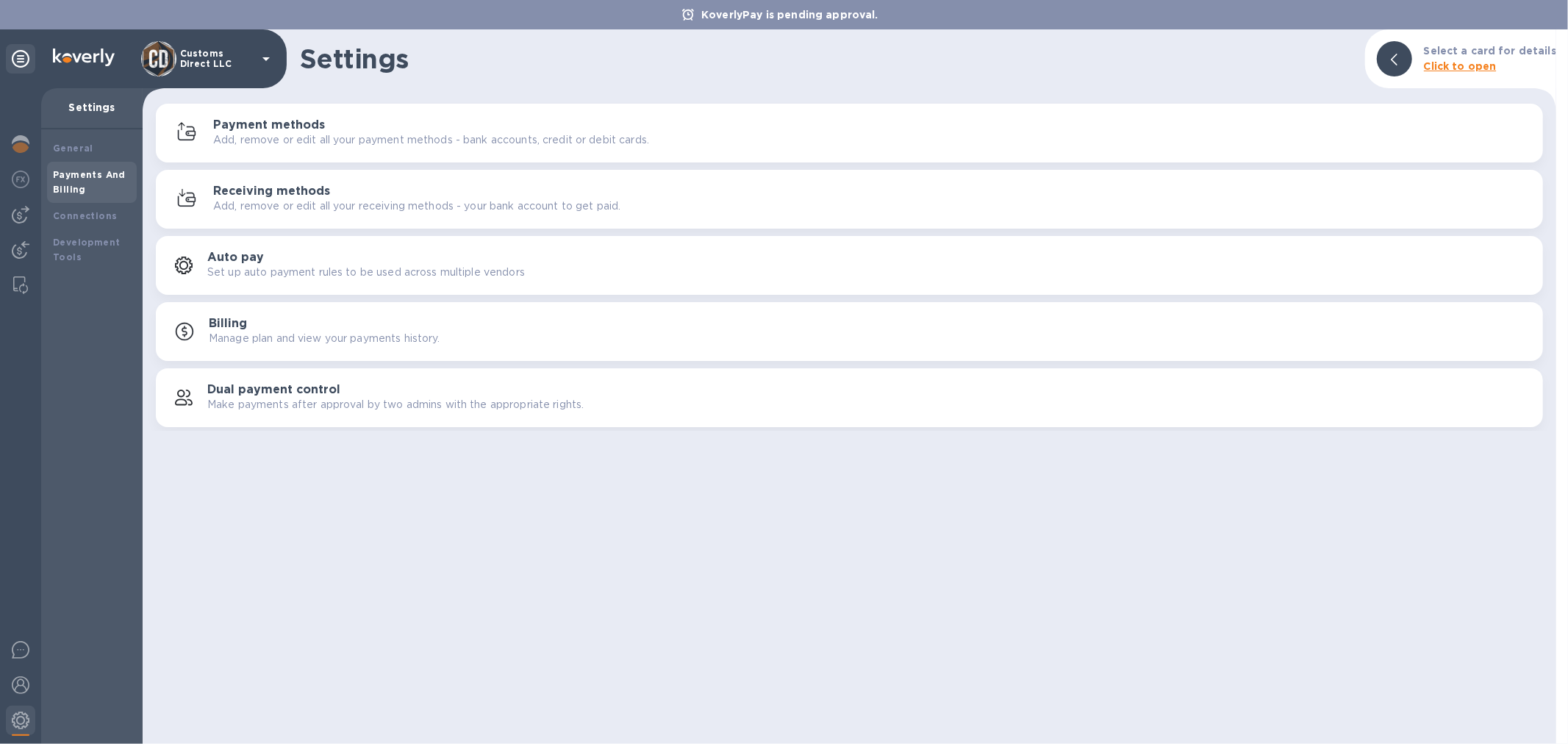
click at [302, 200] on p "Add, remove or edit all your receiving methods - your bank account to get paid." at bounding box center [417, 206] width 407 height 16
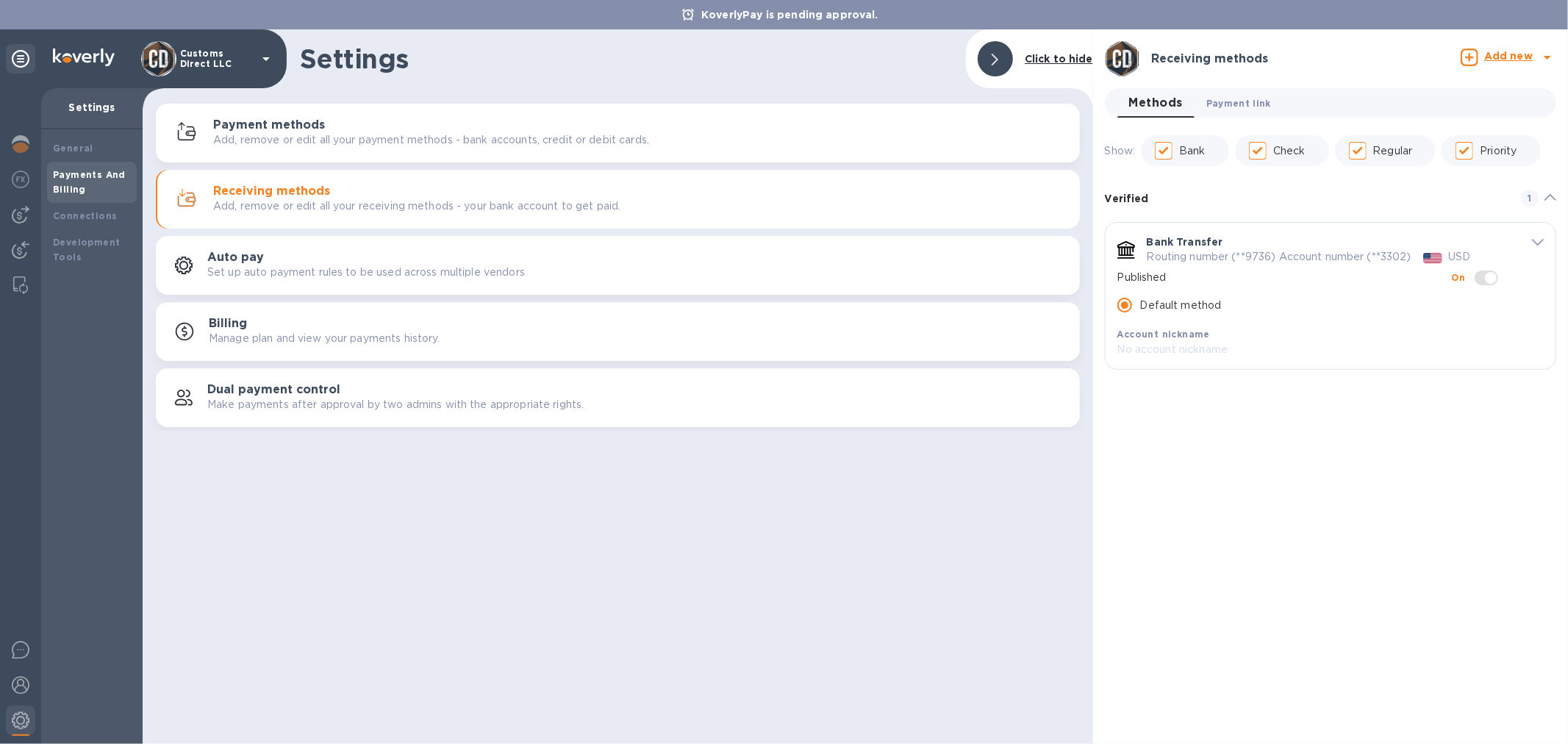
click at [1257, 97] on span "Payment link 0" at bounding box center [1238, 104] width 64 height 16
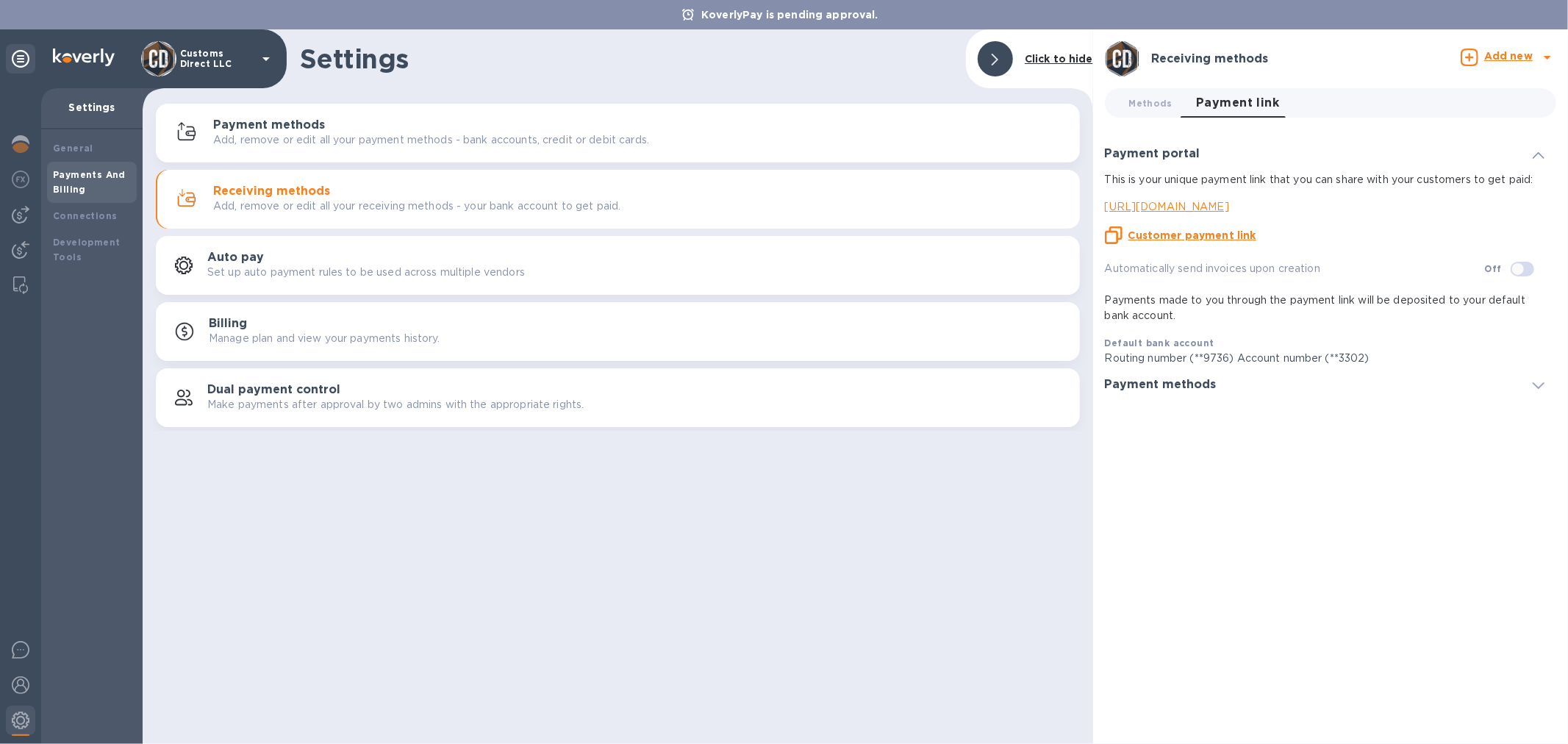
click at [1174, 233] on u "Customer payment link" at bounding box center [1192, 235] width 128 height 12
click at [22, 246] on img at bounding box center [20, 250] width 17 height 17
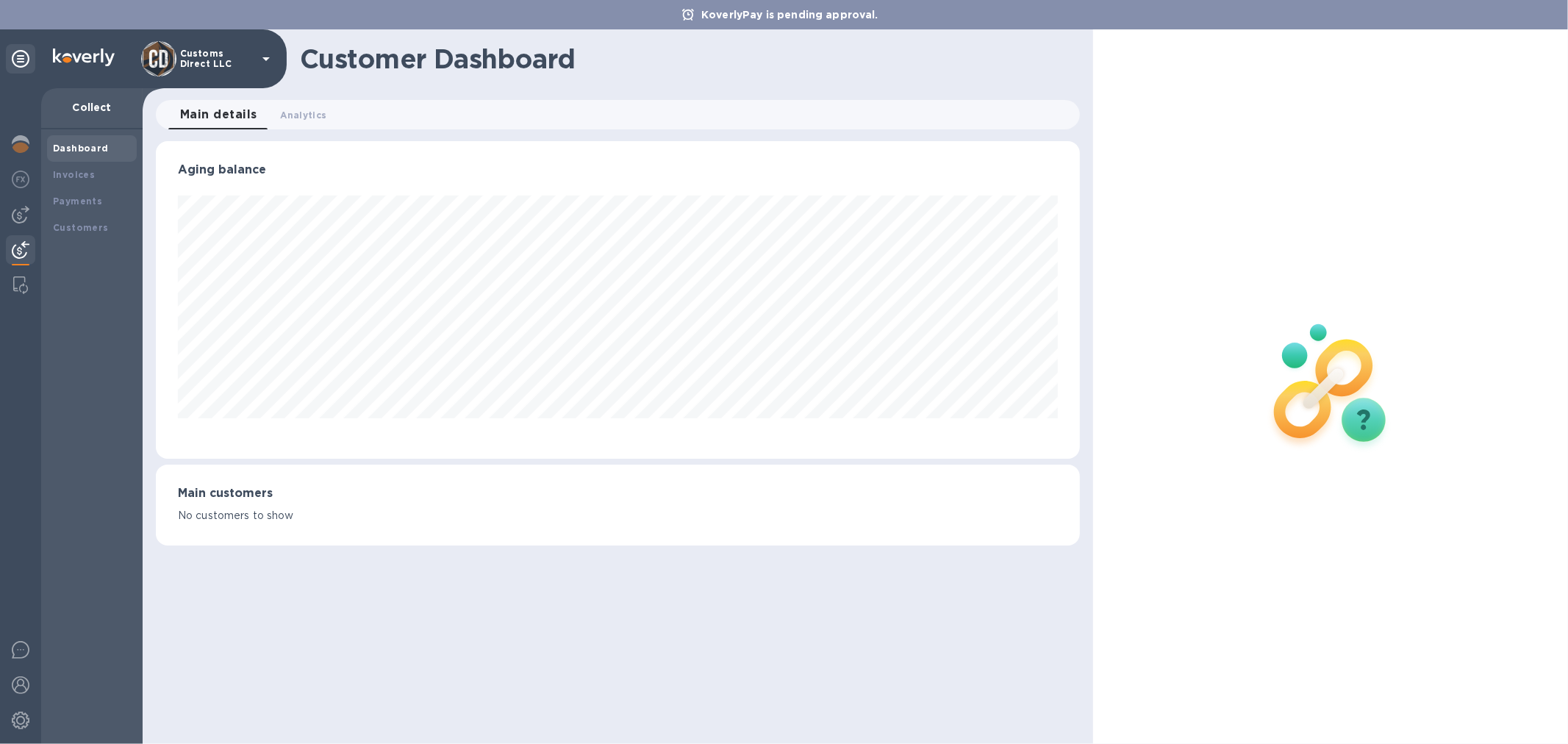
scroll to position [734935, 734312]
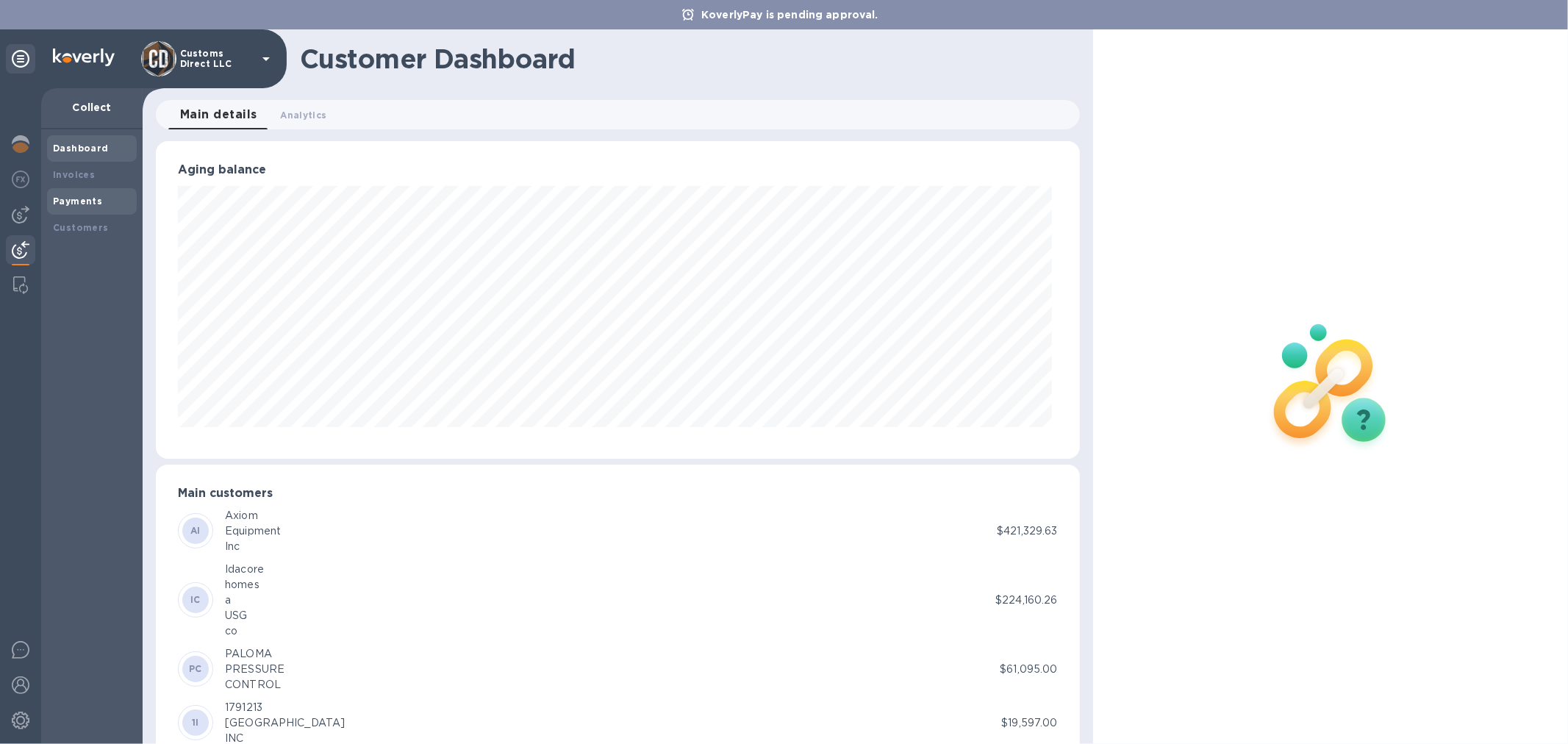
click at [72, 202] on b "Payments" at bounding box center [77, 201] width 49 height 11
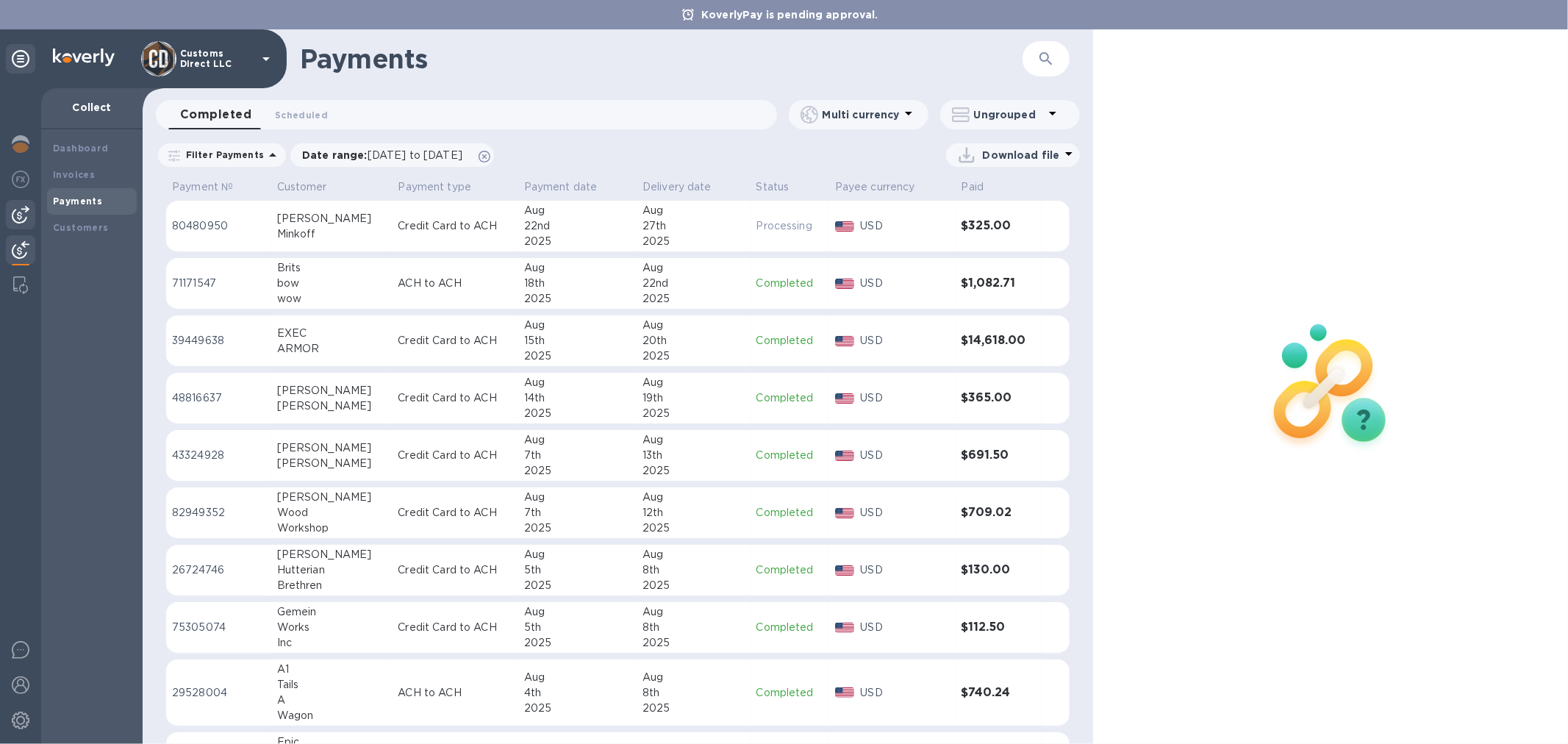
click at [19, 212] on img at bounding box center [20, 214] width 17 height 17
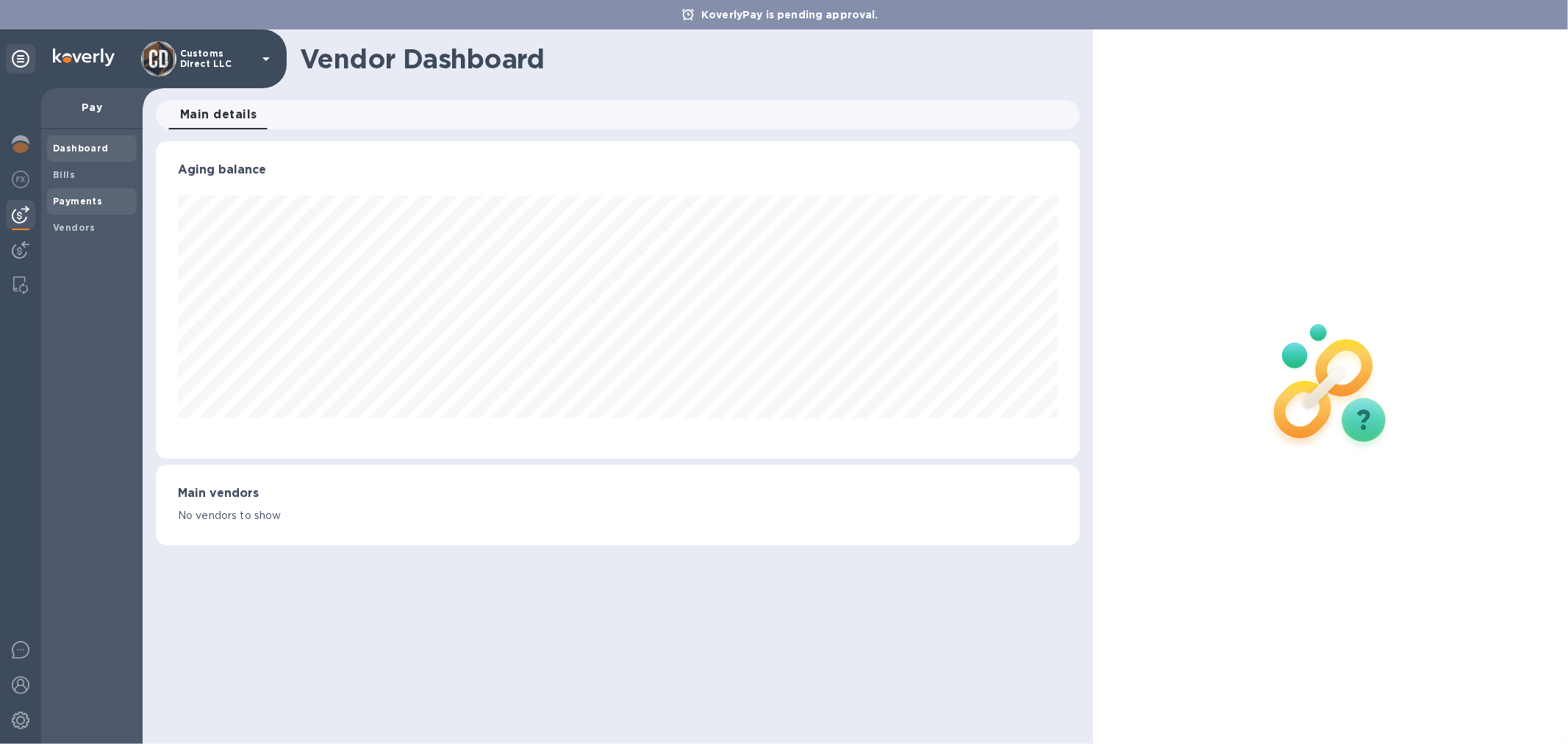
scroll to position [318, 924]
click at [57, 196] on b "Payments" at bounding box center [77, 201] width 49 height 11
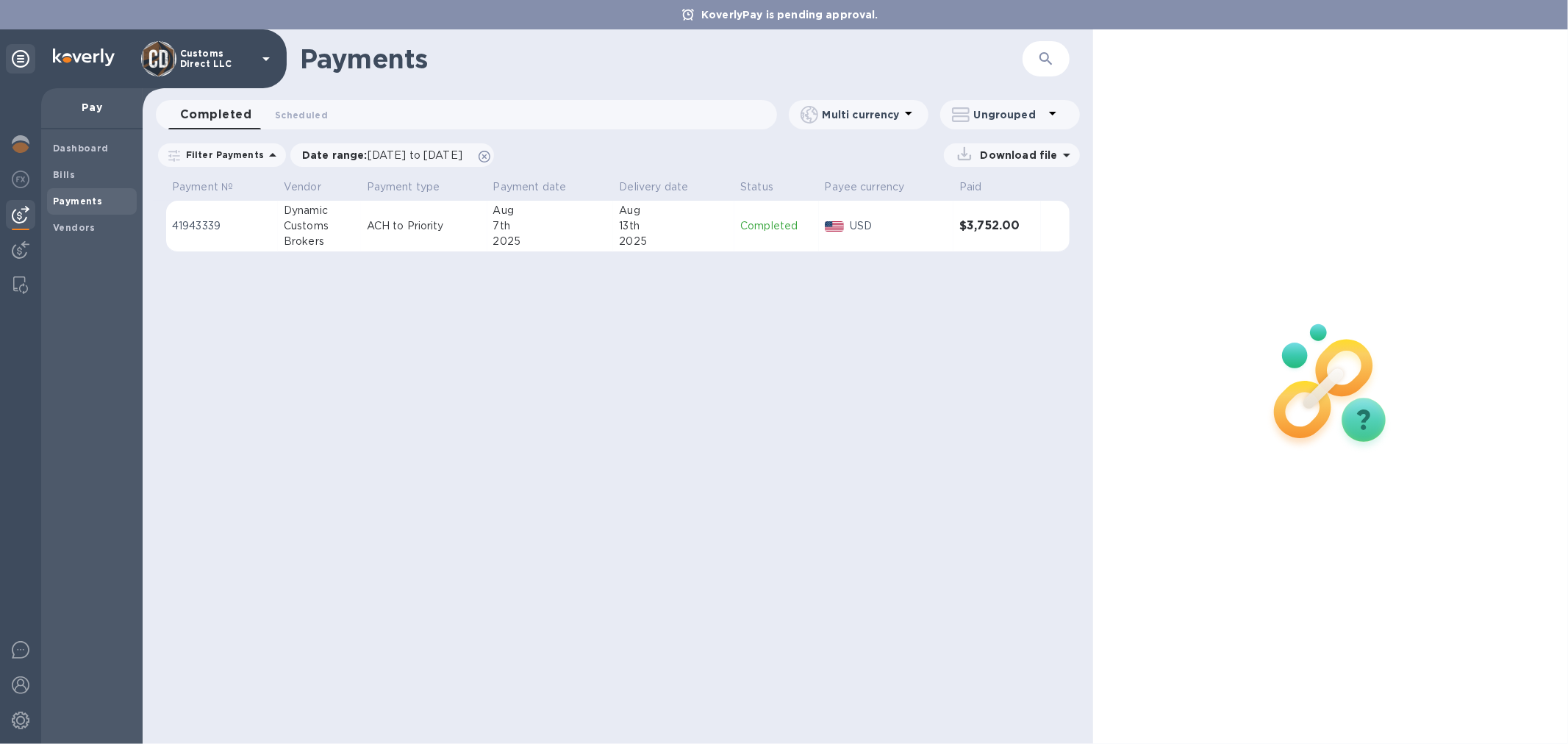
click at [571, 229] on div "7th" at bounding box center [551, 226] width 115 height 16
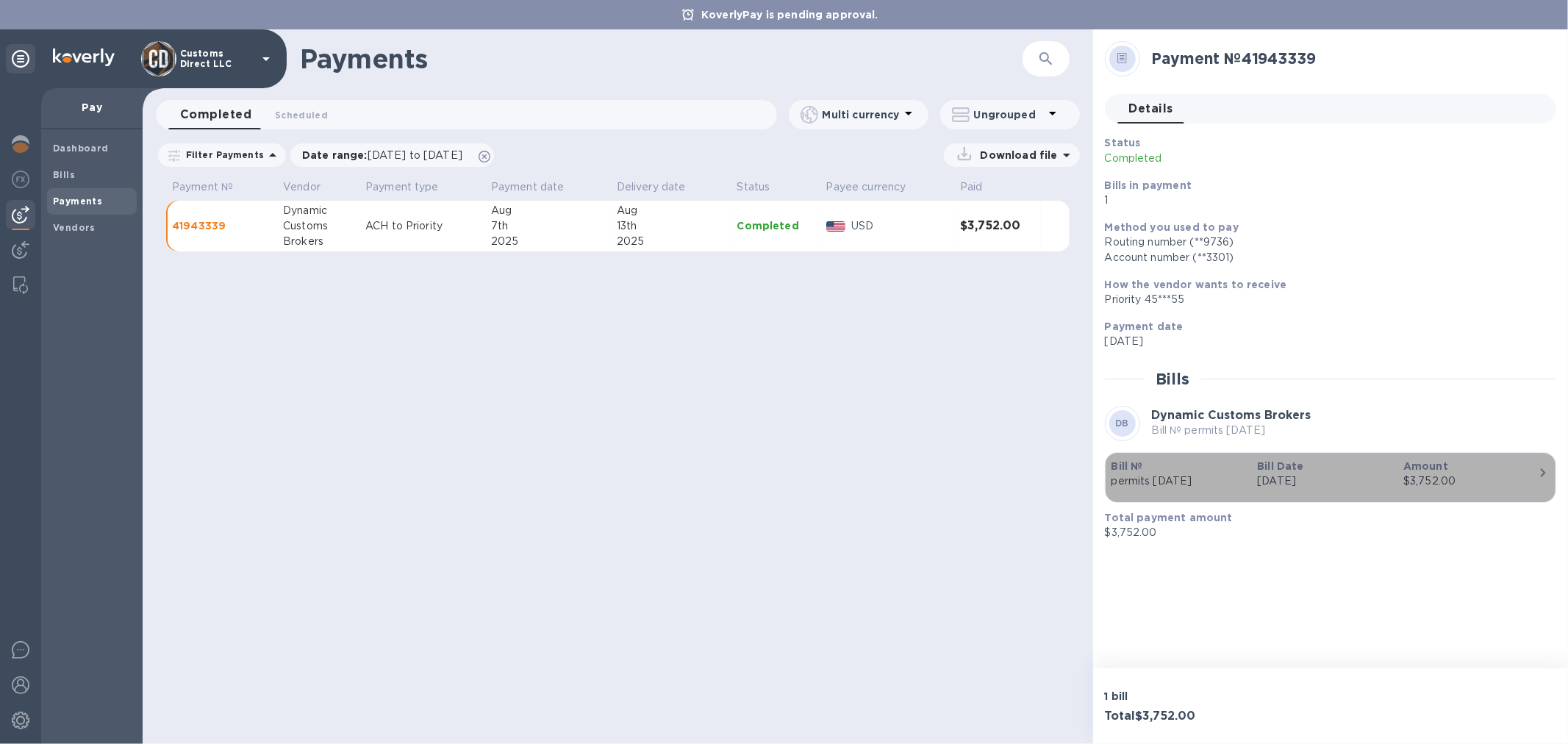
click at [1430, 480] on div "$3,752.00" at bounding box center [1470, 481] width 134 height 16
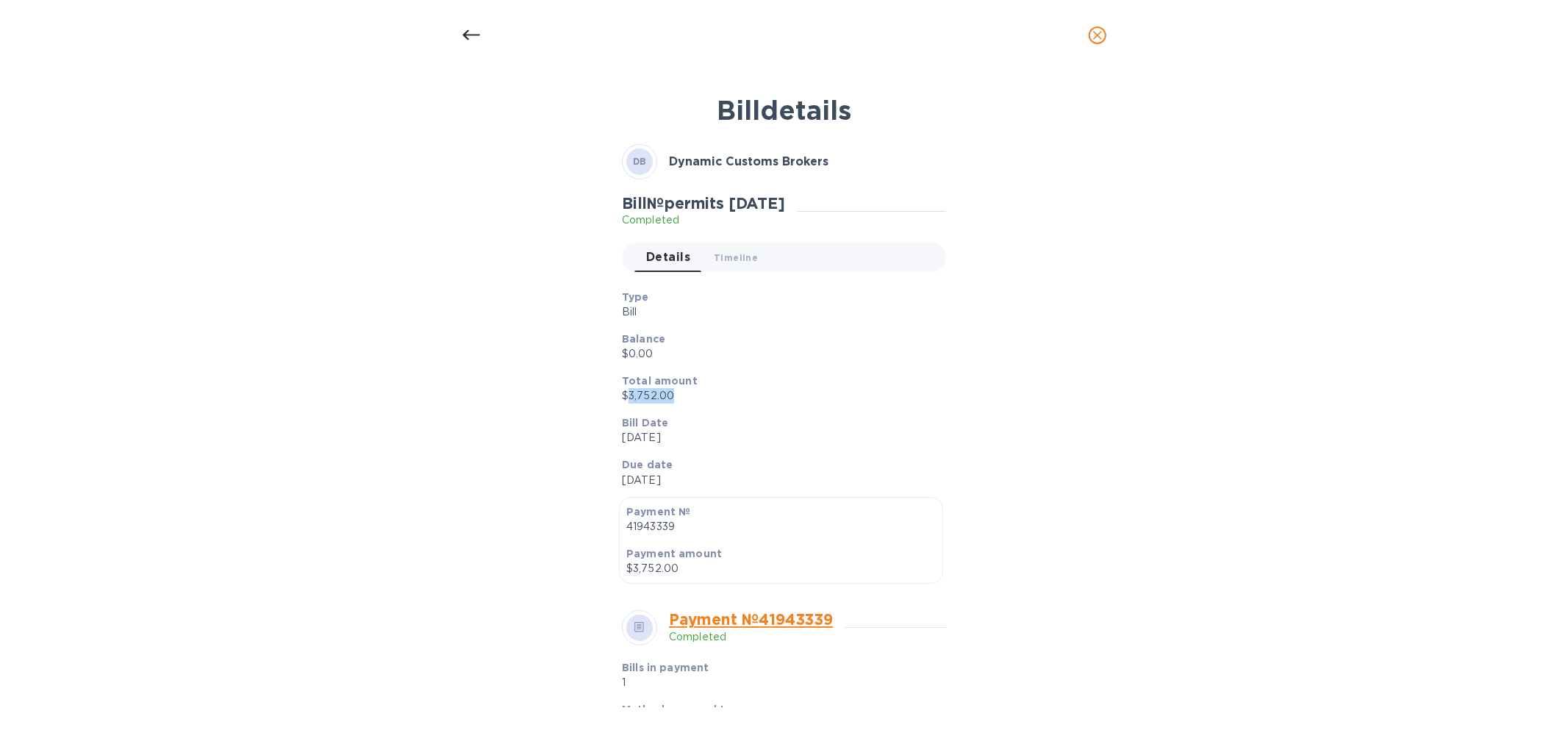
drag, startPoint x: 680, startPoint y: 398, endPoint x: 628, endPoint y: 402, distance: 52.2
click at [628, 402] on p "$3,752.00" at bounding box center [779, 396] width 312 height 16
copy p "3,752.00"
click at [465, 35] on icon at bounding box center [470, 35] width 17 height 10
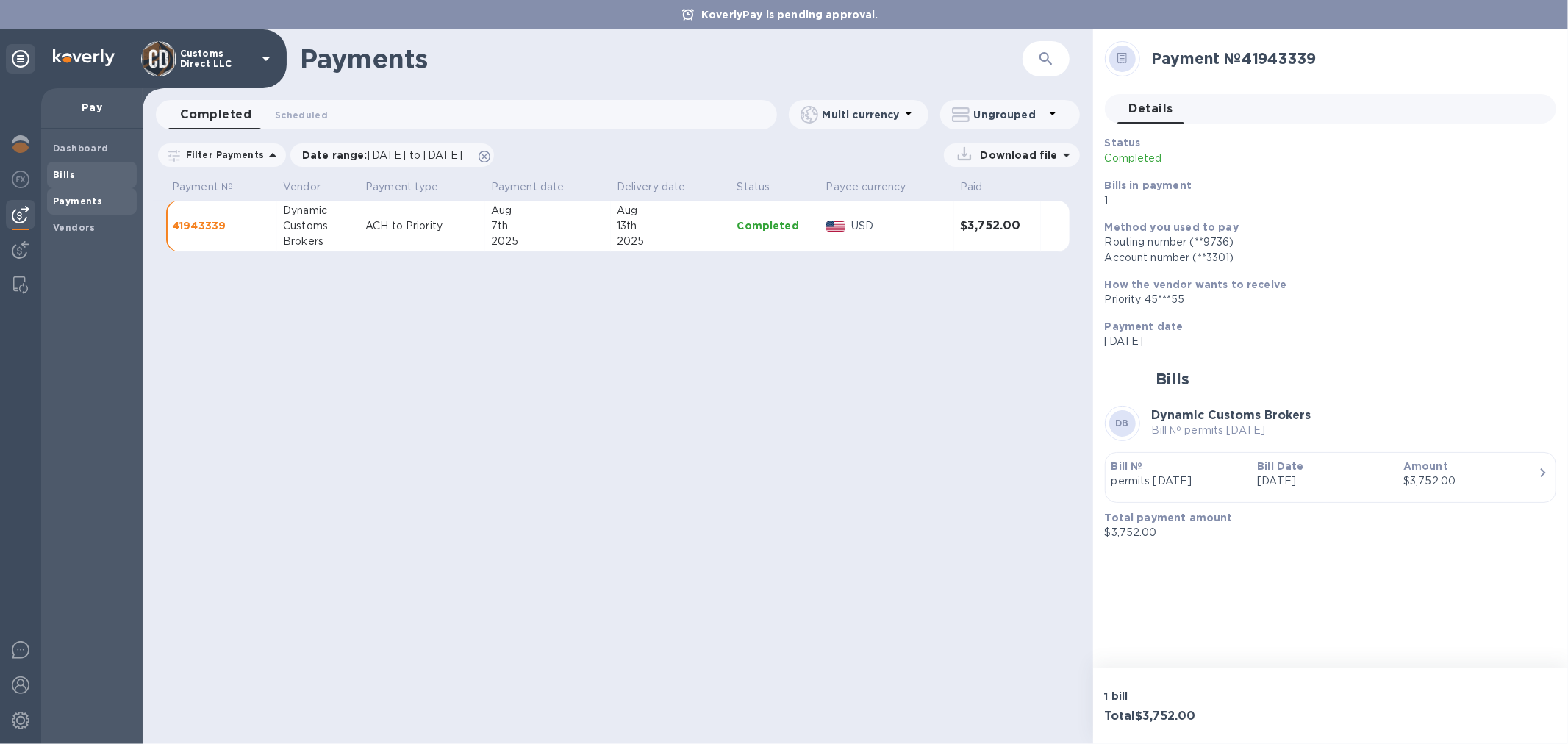
click at [66, 171] on b "Bills" at bounding box center [64, 174] width 22 height 11
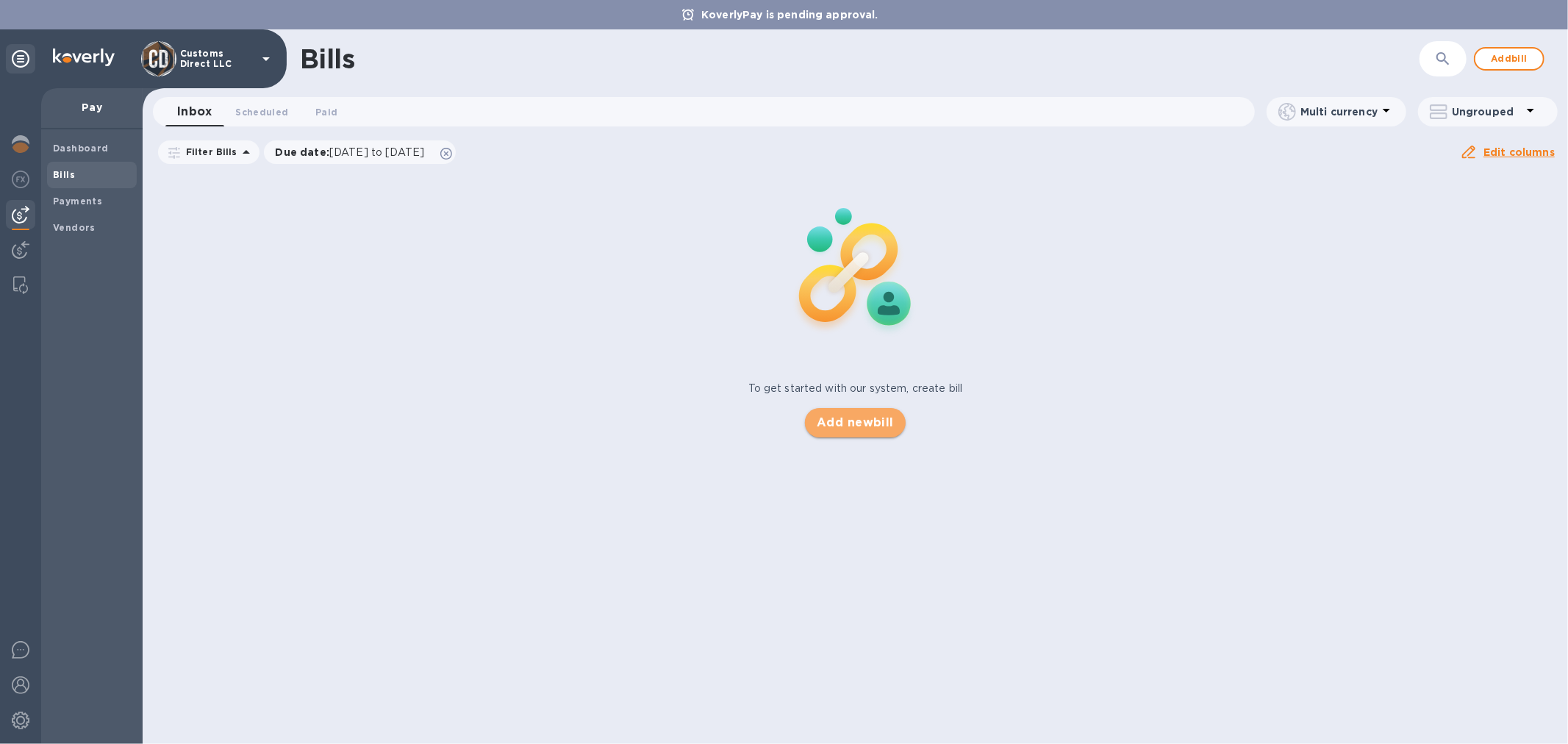
click at [854, 421] on span "Add new bill" at bounding box center [855, 422] width 77 height 17
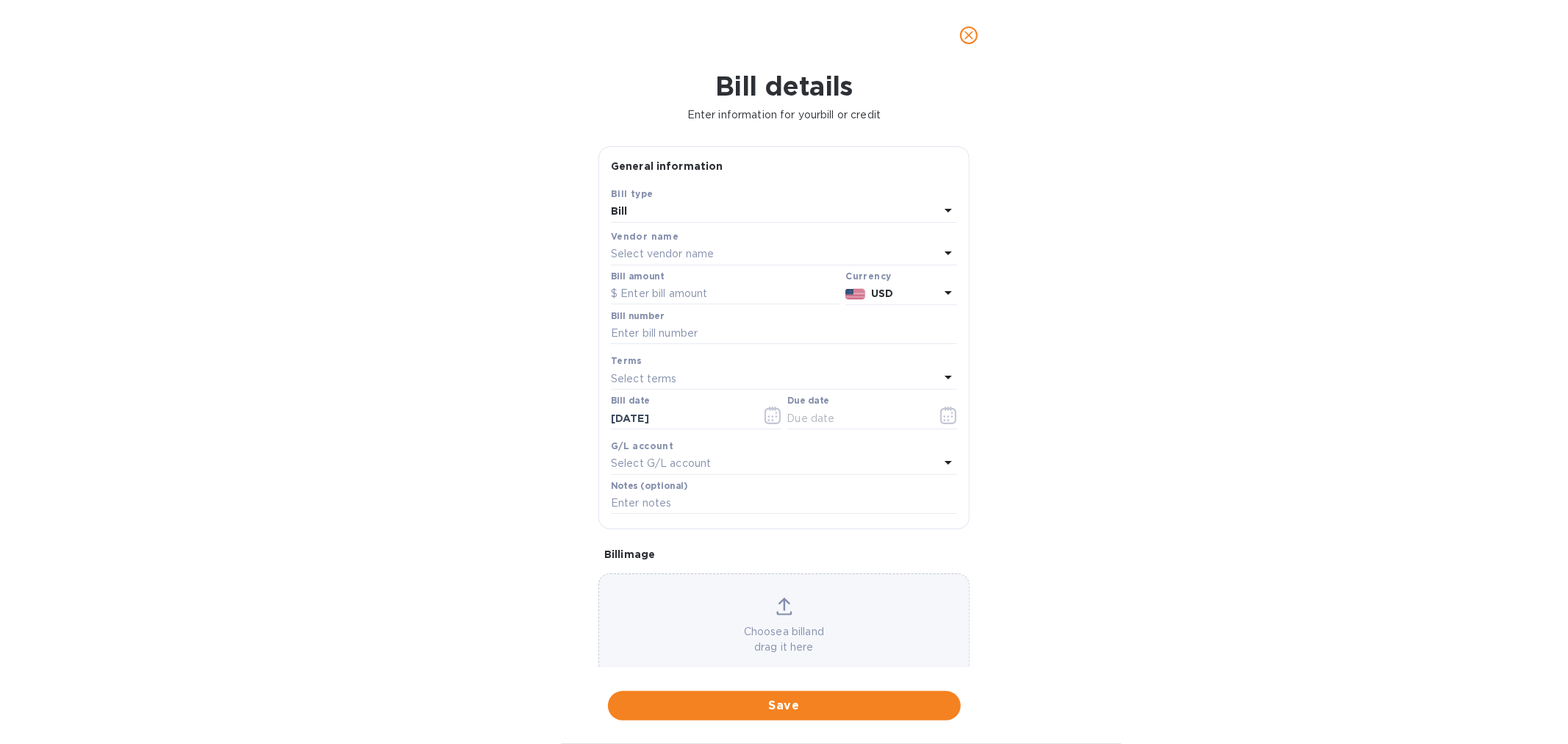
click at [655, 254] on p "Select vendor name" at bounding box center [662, 254] width 103 height 16
click at [659, 341] on p "Dynamic Customs Brokers" at bounding box center [779, 338] width 311 height 16
click at [656, 301] on input "text" at bounding box center [725, 294] width 228 height 22
paste input "3,752.00"
type input "3,752.00"
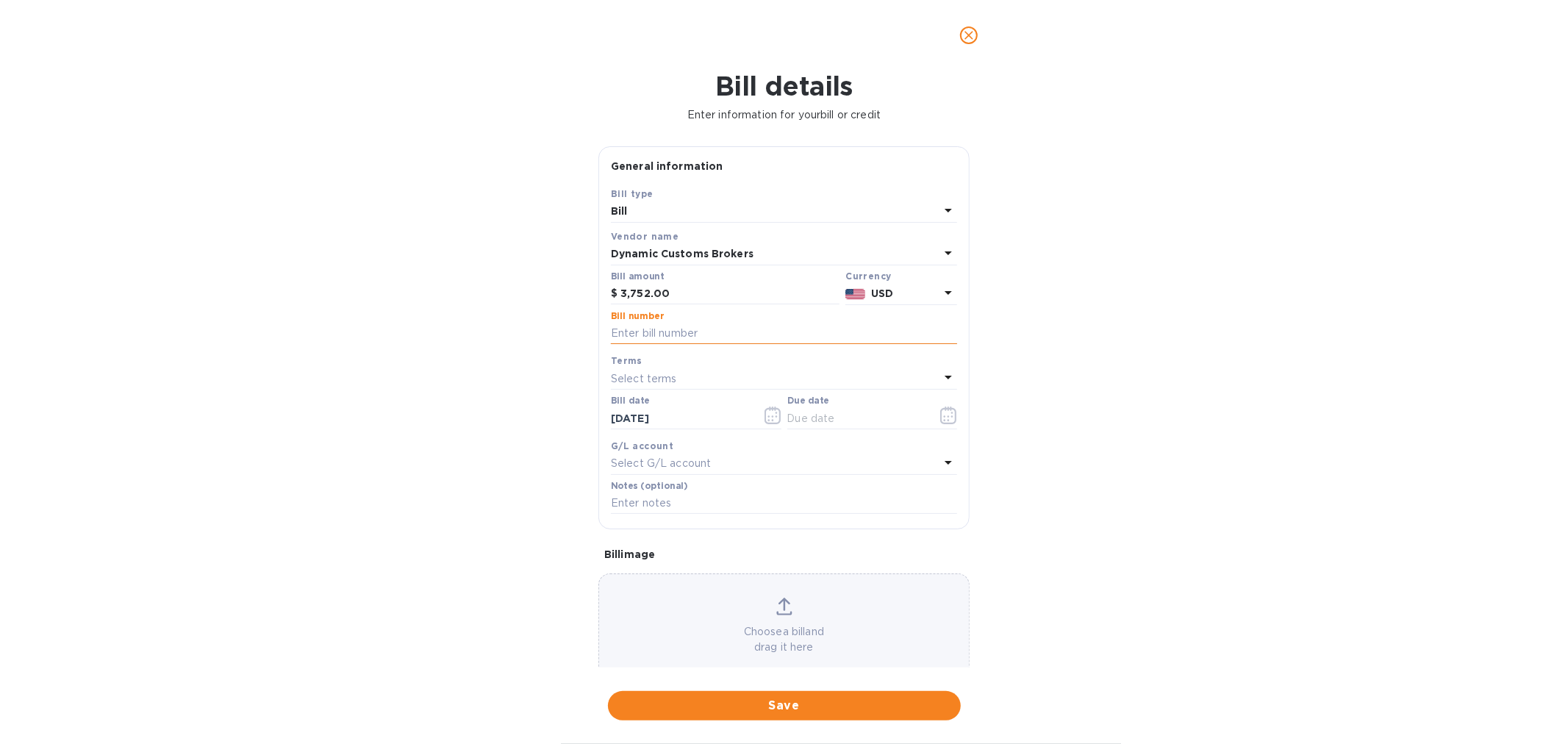
click at [631, 337] on input "text" at bounding box center [784, 334] width 346 height 22
type input "Permits for Jul 2025"
click at [650, 374] on p "Select terms" at bounding box center [644, 379] width 66 height 16
click at [647, 574] on p "Due on Receipt" at bounding box center [779, 572] width 311 height 16
type input "08/22/2025"
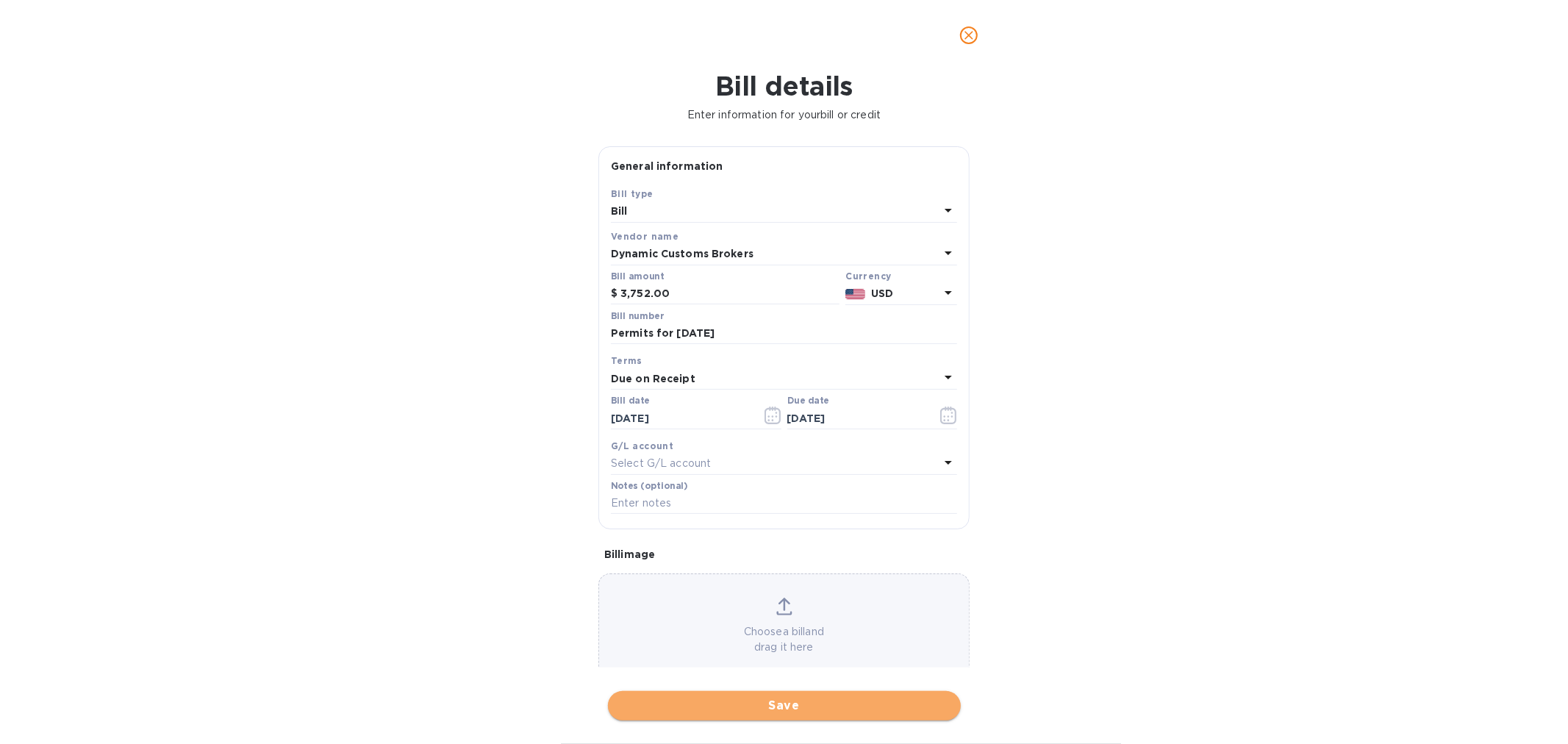
click at [784, 708] on span "Save" at bounding box center [785, 706] width 330 height 17
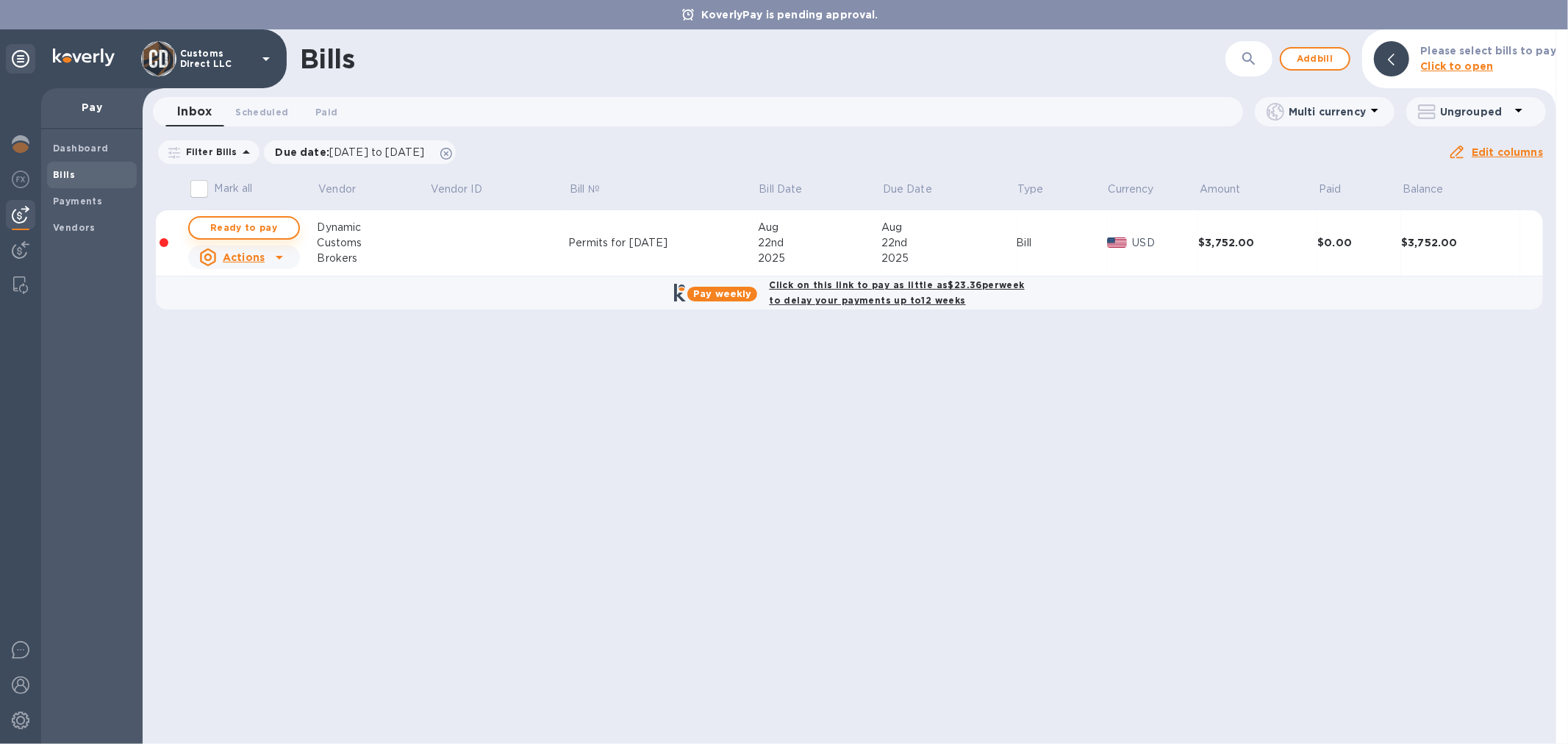
click at [259, 228] on span "Ready to pay" at bounding box center [244, 228] width 86 height 17
checkbox input "true"
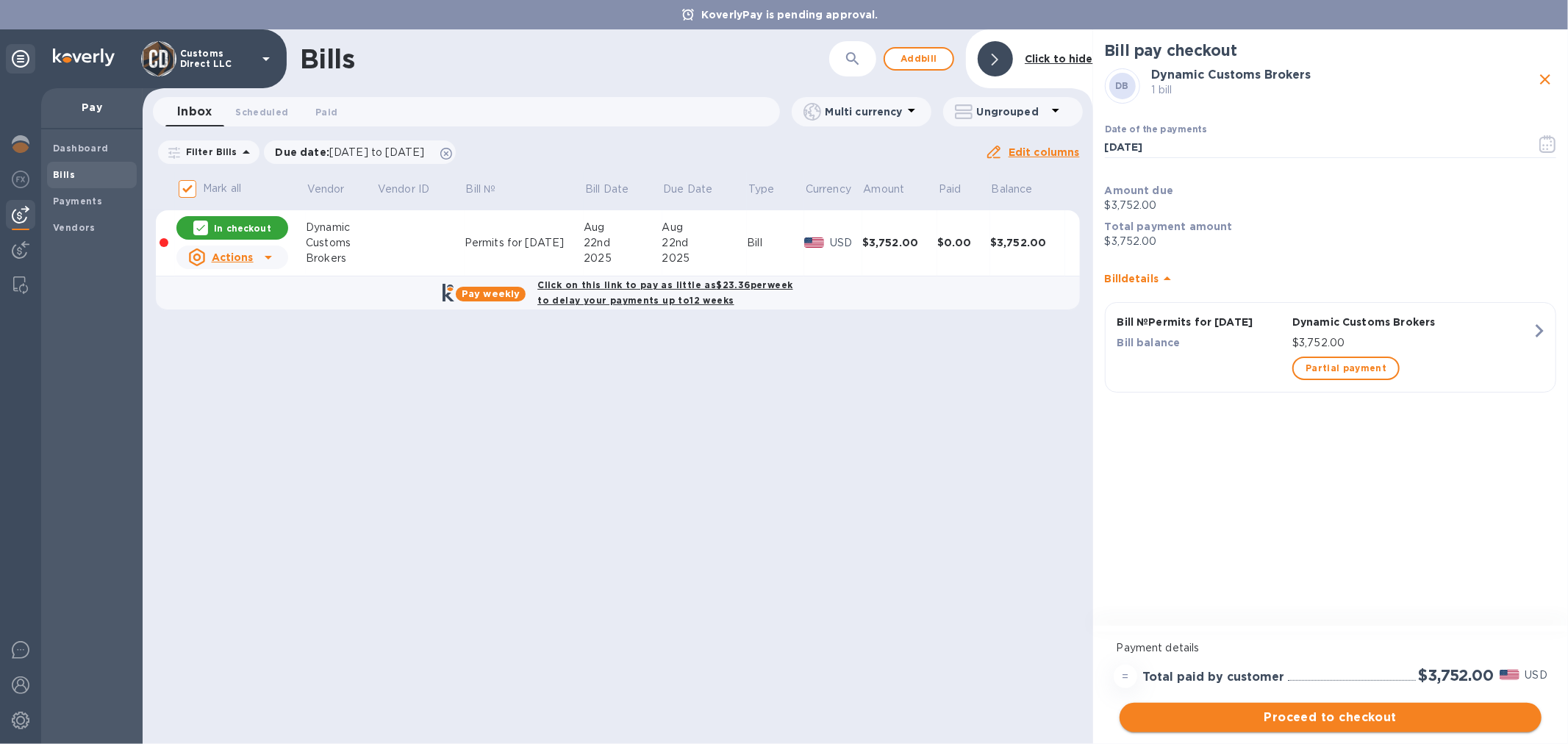
click at [1295, 723] on span "Proceed to checkout" at bounding box center [1331, 717] width 399 height 17
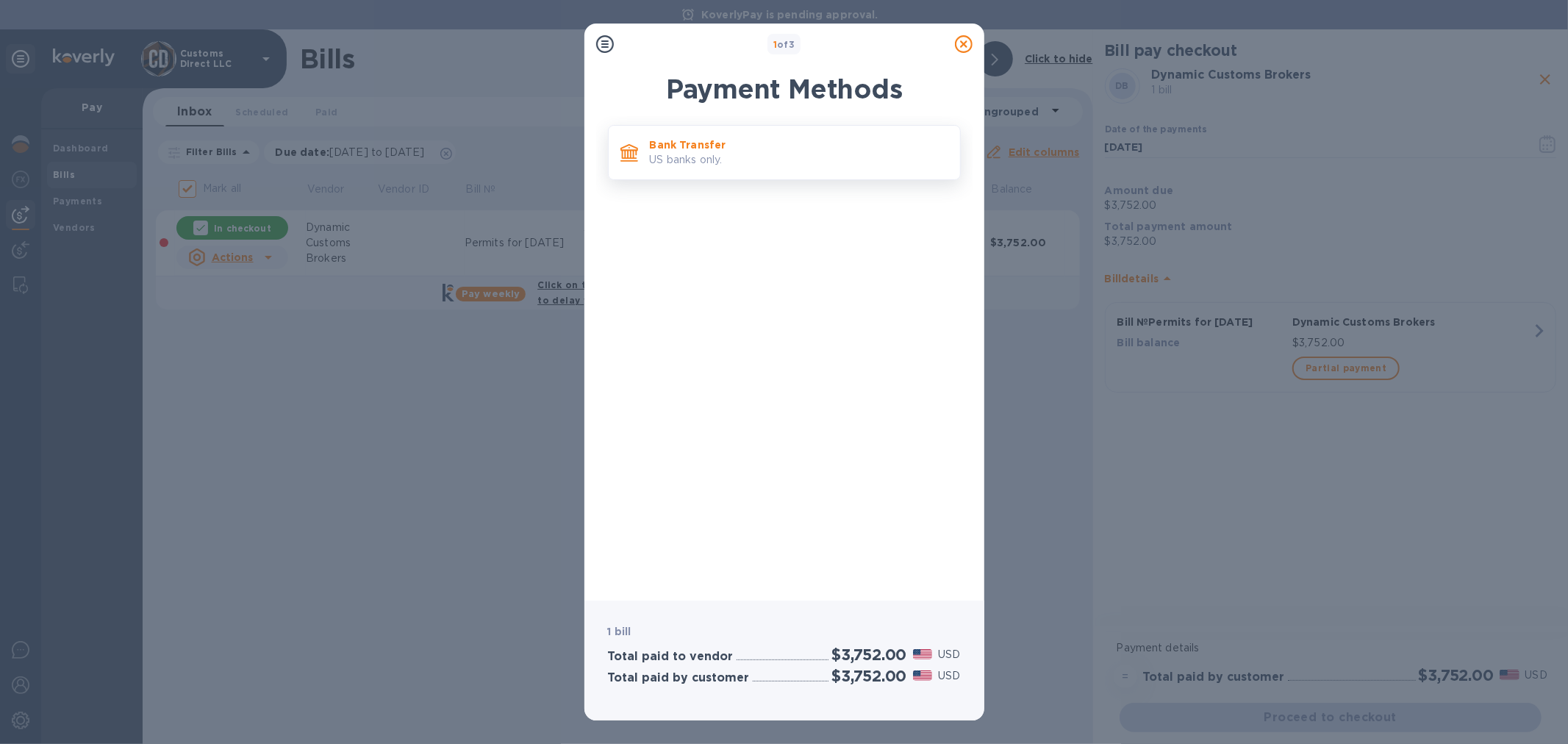
click at [761, 155] on p "US banks only." at bounding box center [799, 160] width 298 height 16
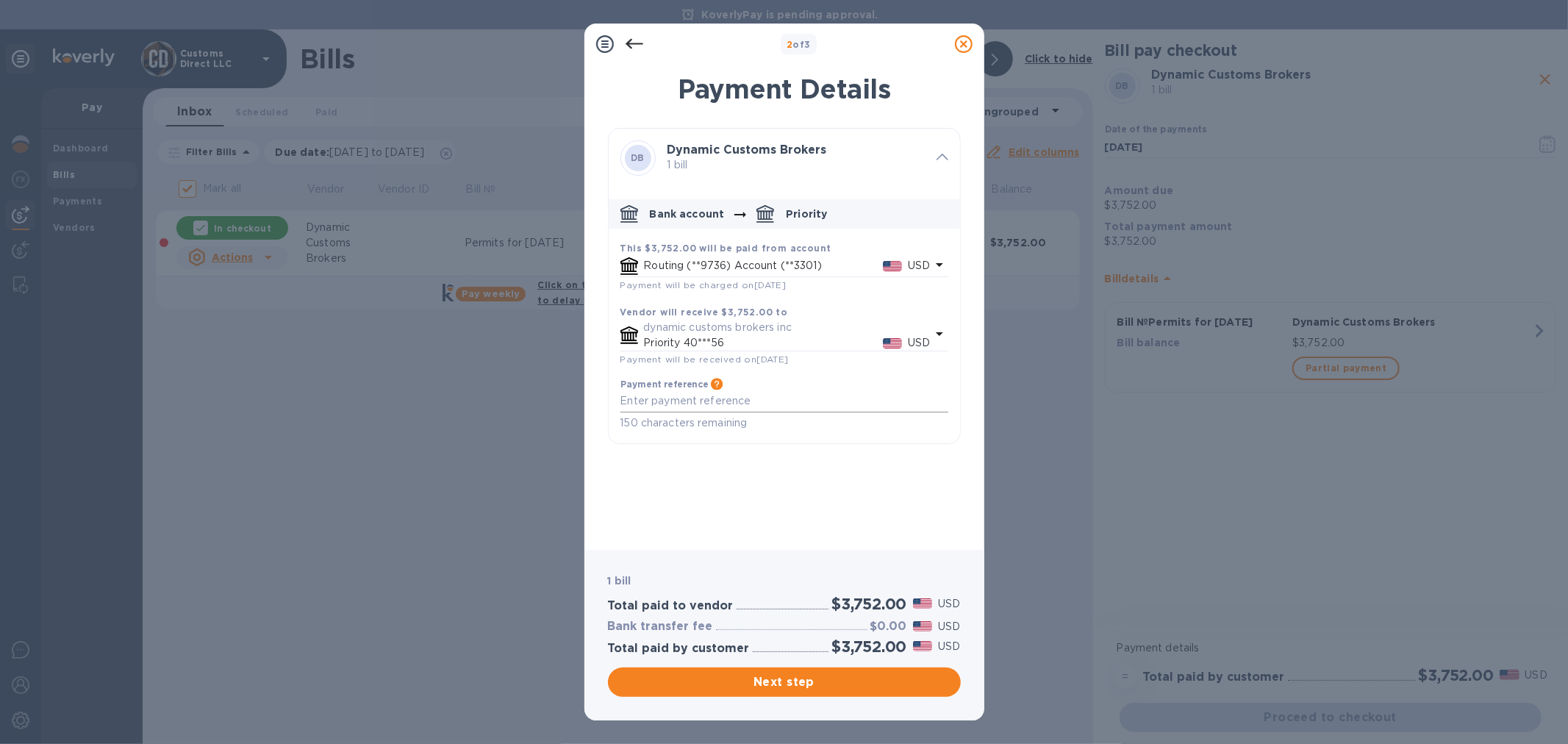
click at [742, 402] on textarea "default-method" at bounding box center [785, 401] width 328 height 13
type textarea "Jul 2025 permits"
click at [798, 682] on span "Next step" at bounding box center [785, 682] width 330 height 17
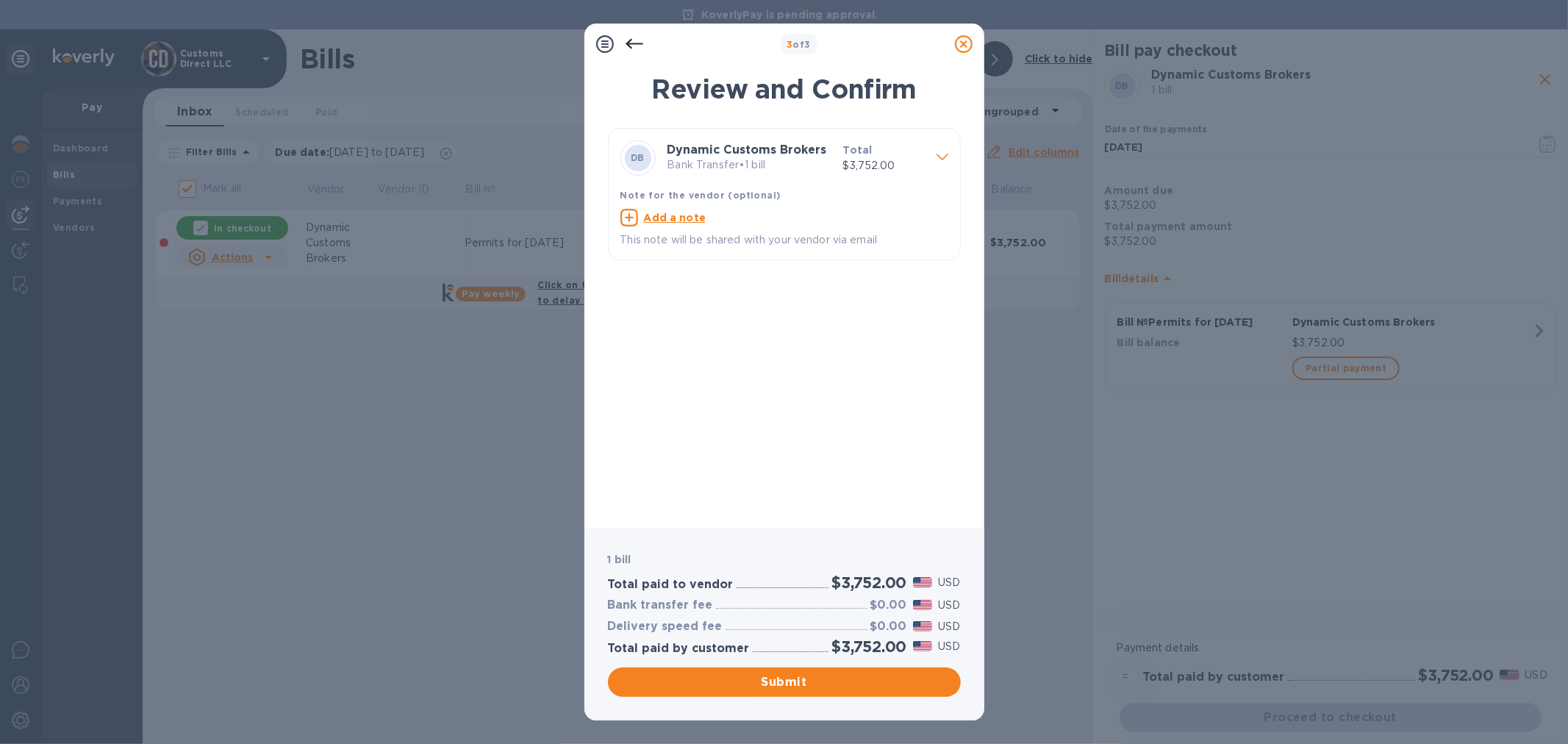
click at [941, 150] on span at bounding box center [943, 156] width 12 height 14
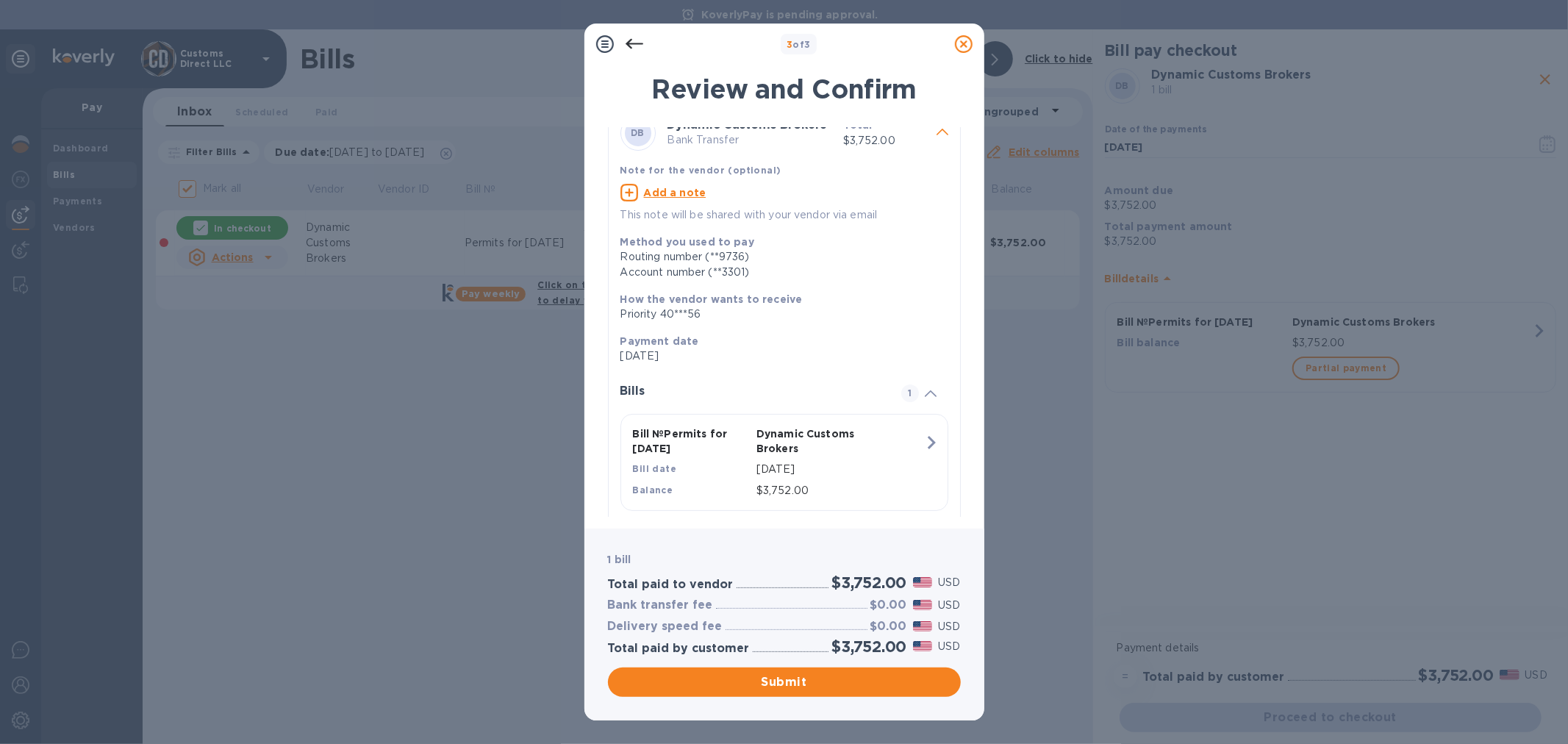
scroll to position [39, 0]
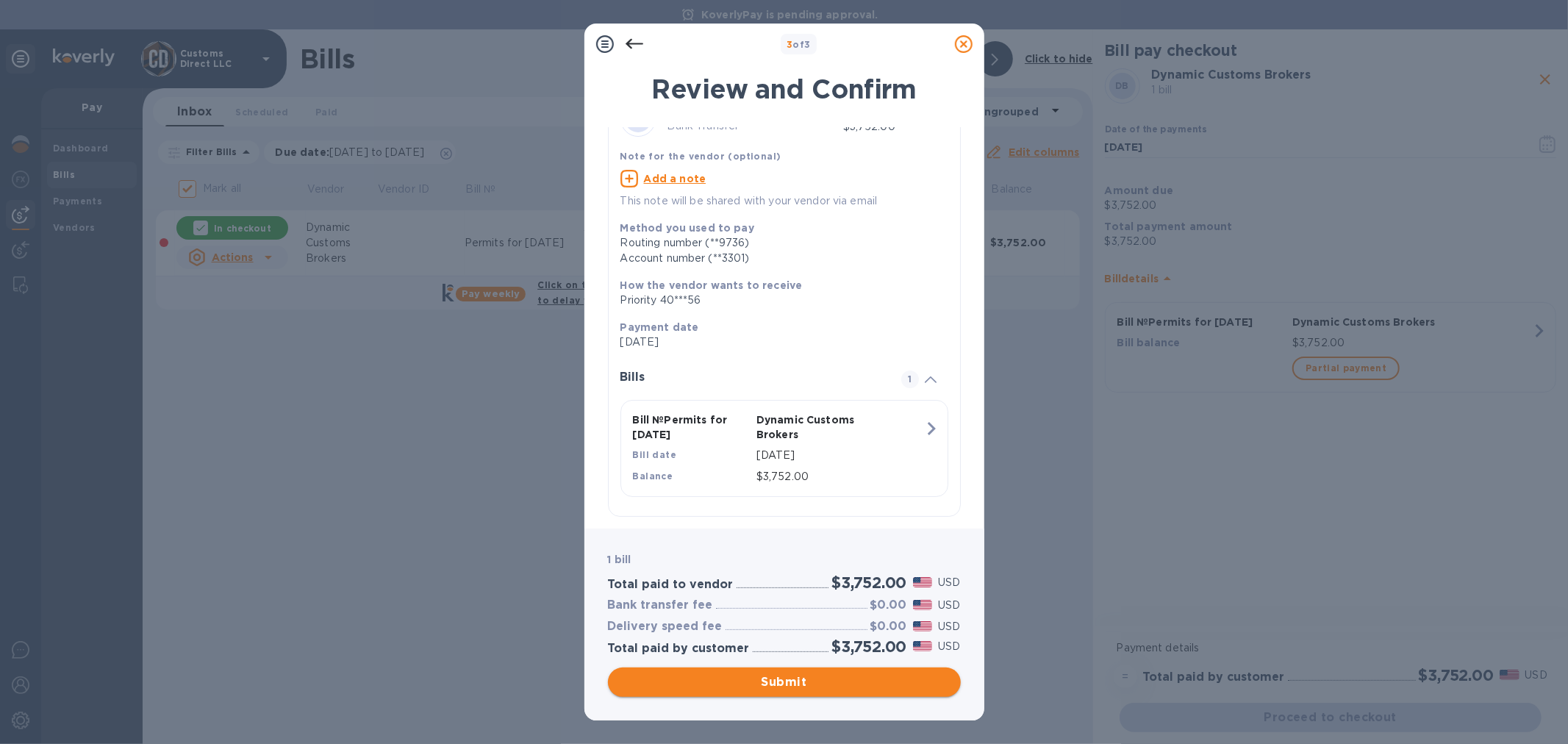
click at [782, 682] on span "Submit" at bounding box center [785, 682] width 330 height 17
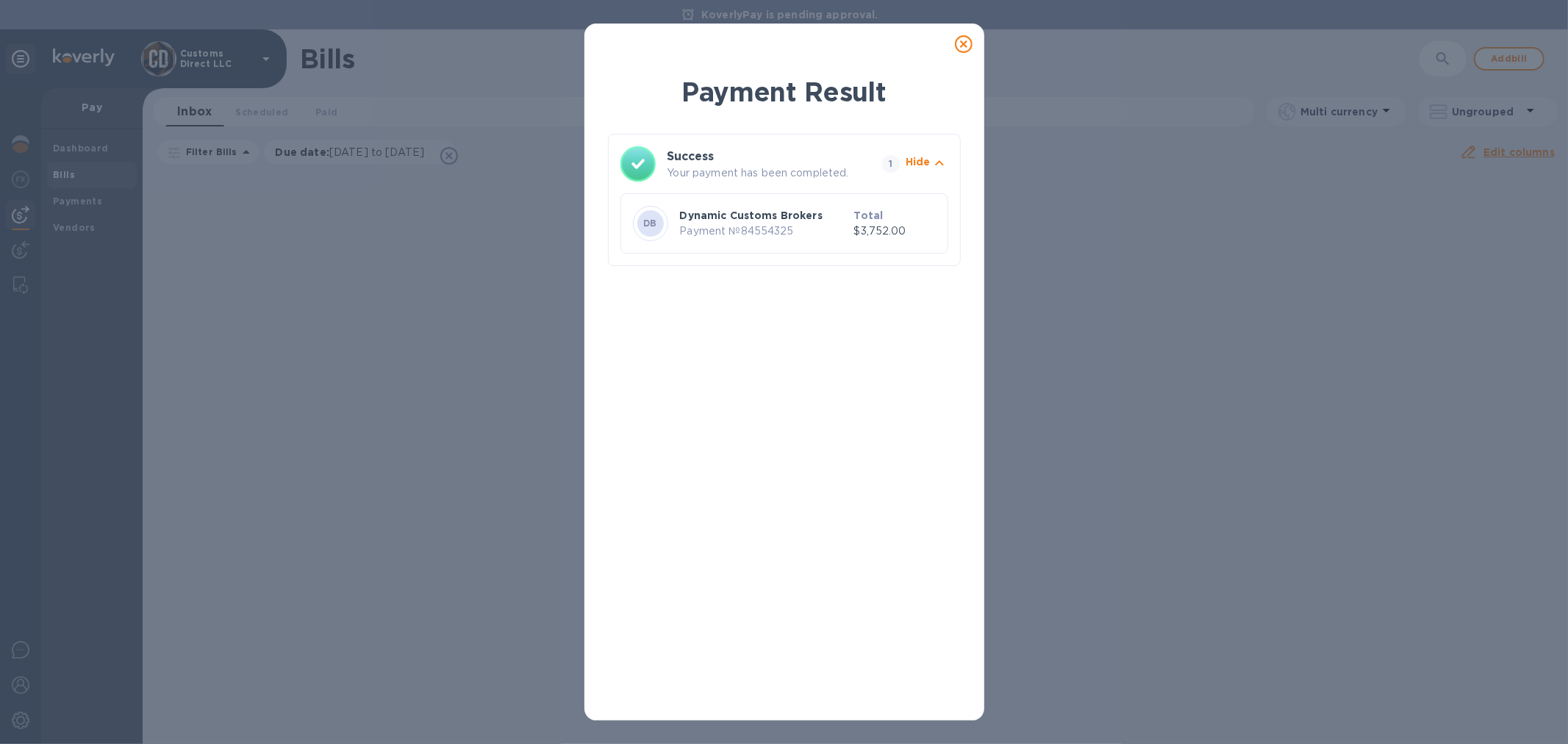
click at [706, 228] on p "Payment № 84554325" at bounding box center [764, 232] width 169 height 16
click at [969, 39] on icon at bounding box center [964, 44] width 17 height 17
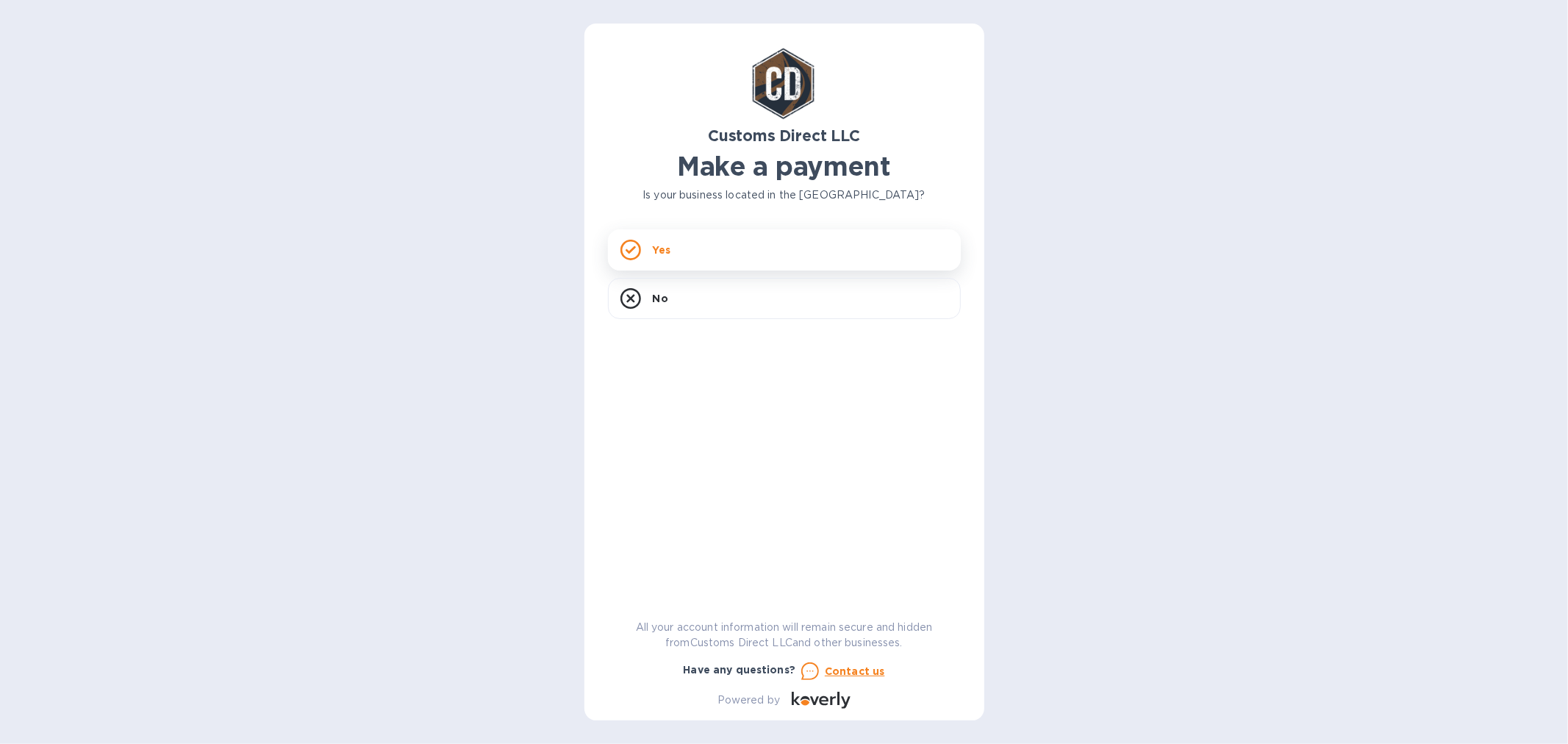
click at [676, 253] on div "Yes" at bounding box center [785, 250] width 353 height 41
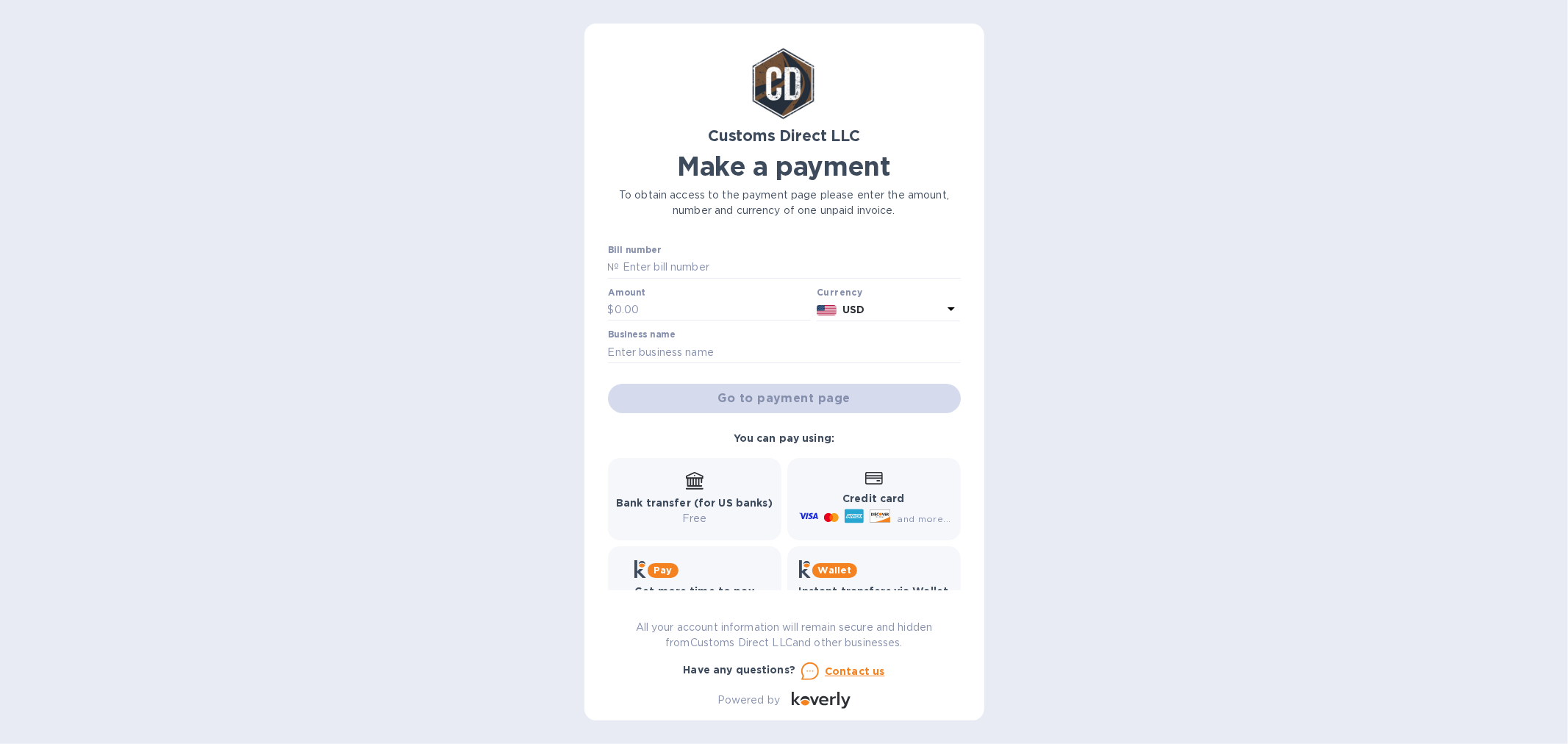
scroll to position [46, 0]
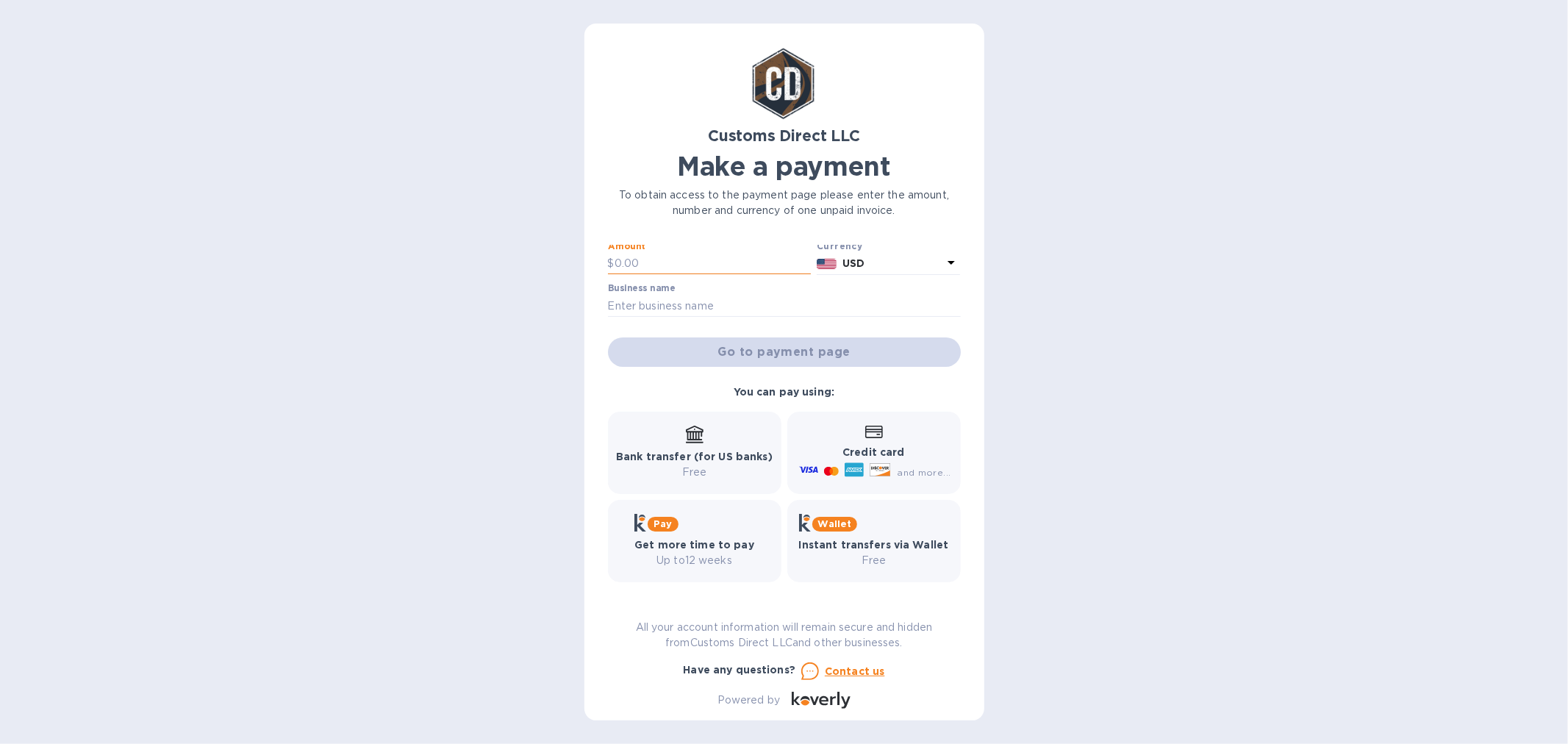
click at [651, 264] on input "text" at bounding box center [713, 264] width 197 height 22
type input "10"
click at [879, 458] on b "Credit card" at bounding box center [873, 452] width 62 height 12
click at [876, 436] on icon at bounding box center [874, 432] width 17 height 13
click at [873, 438] on icon at bounding box center [874, 432] width 17 height 13
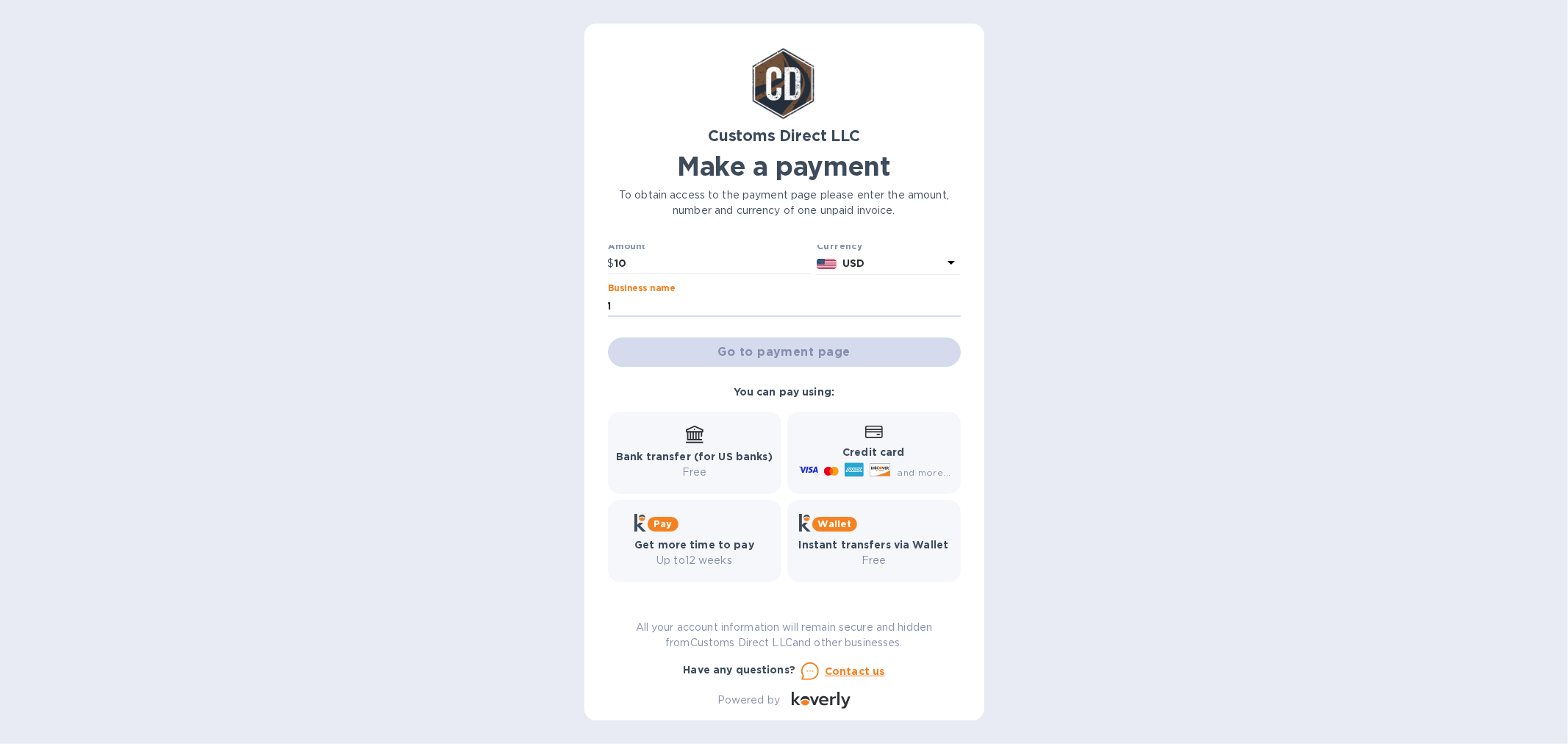
drag, startPoint x: 635, startPoint y: 305, endPoint x: 589, endPoint y: 303, distance: 46.0
click at [589, 303] on div "Customs Direct LLC Make a payment To obtain access to the payment page please e…" at bounding box center [785, 372] width 400 height 697
type input "customs direct"
click at [877, 460] on p "Credit card" at bounding box center [873, 453] width 155 height 16
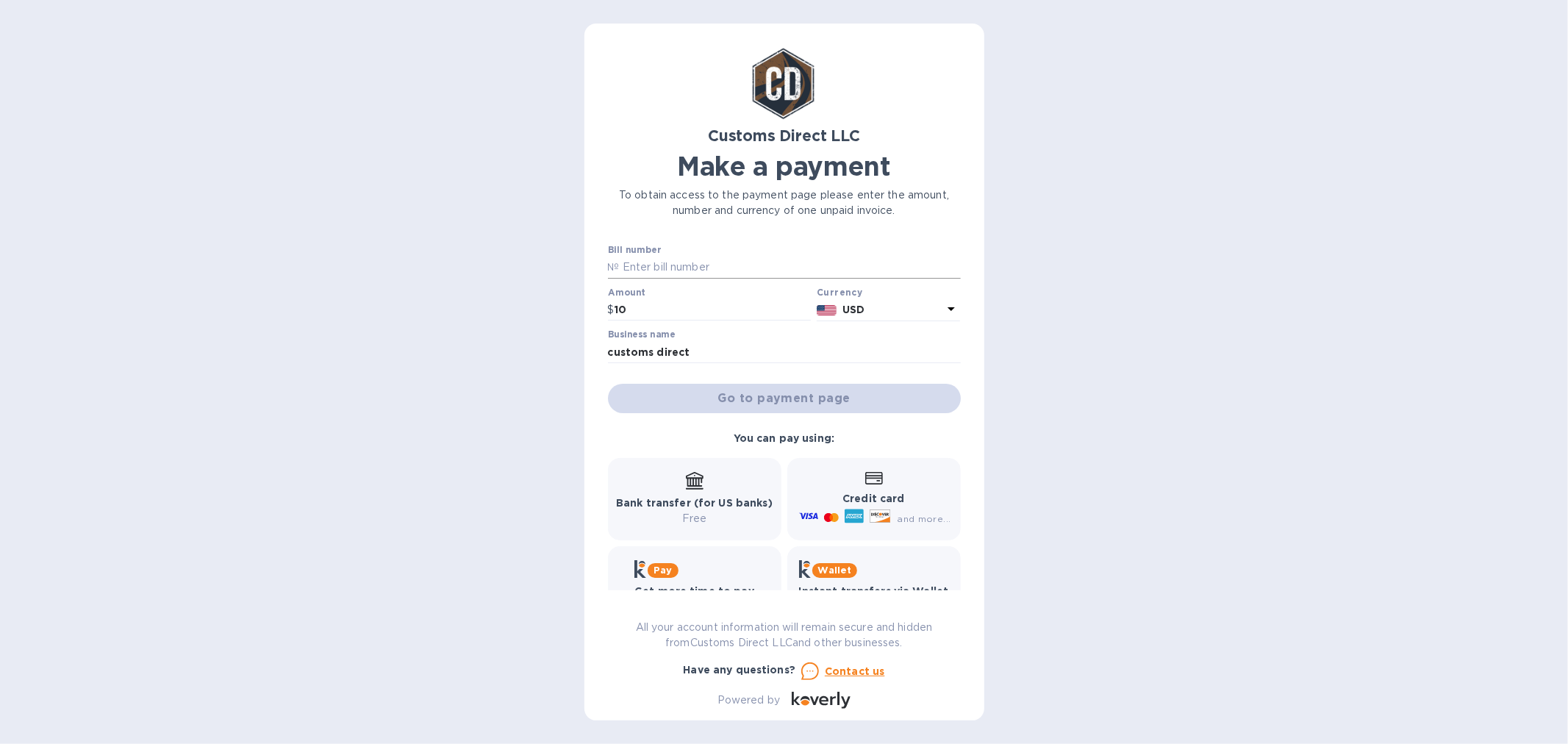
click at [662, 274] on input "text" at bounding box center [790, 268] width 341 height 22
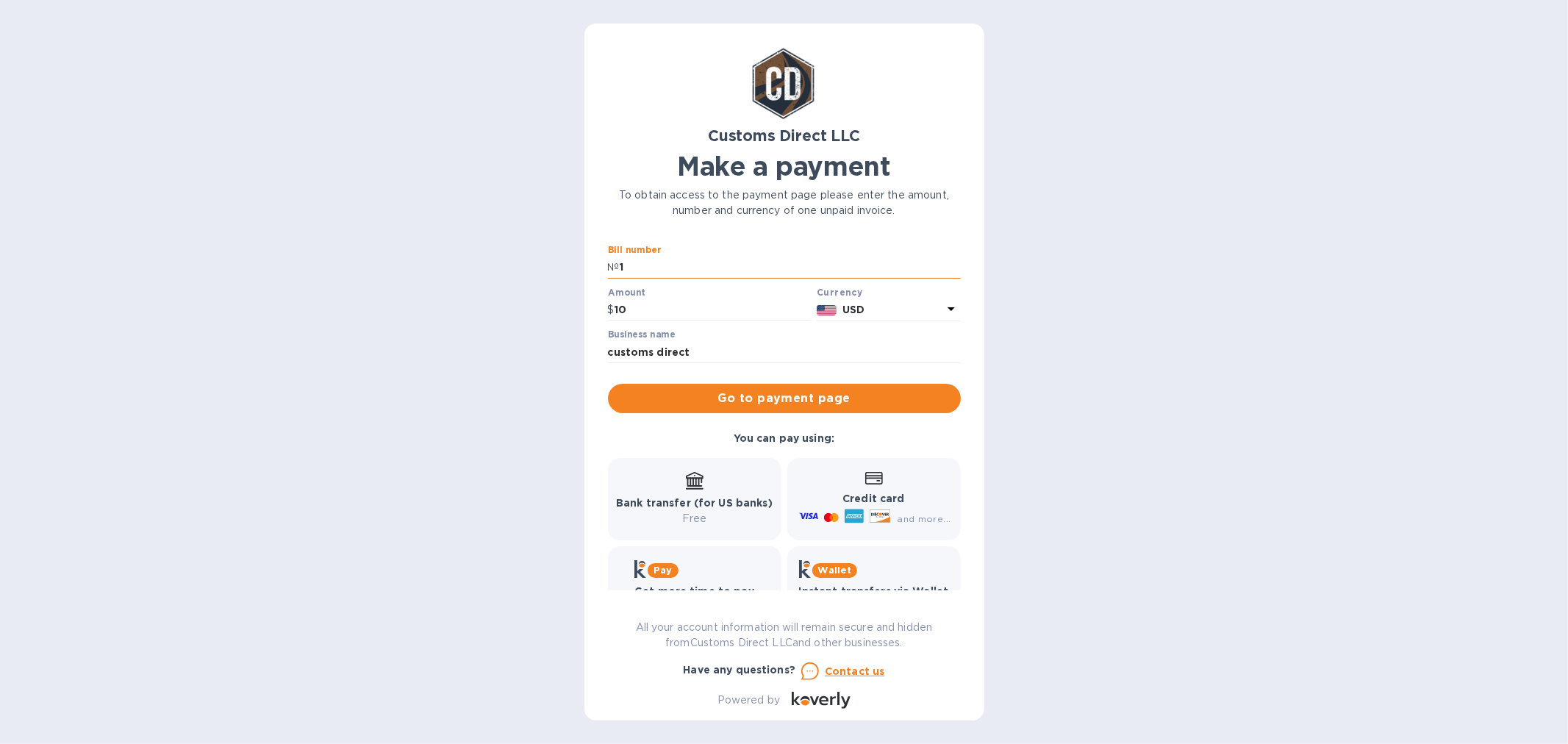
type input "1"
click at [856, 489] on div "Credit card and more..." at bounding box center [873, 500] width 155 height 57
click at [758, 395] on span "Go to payment page" at bounding box center [785, 399] width 330 height 17
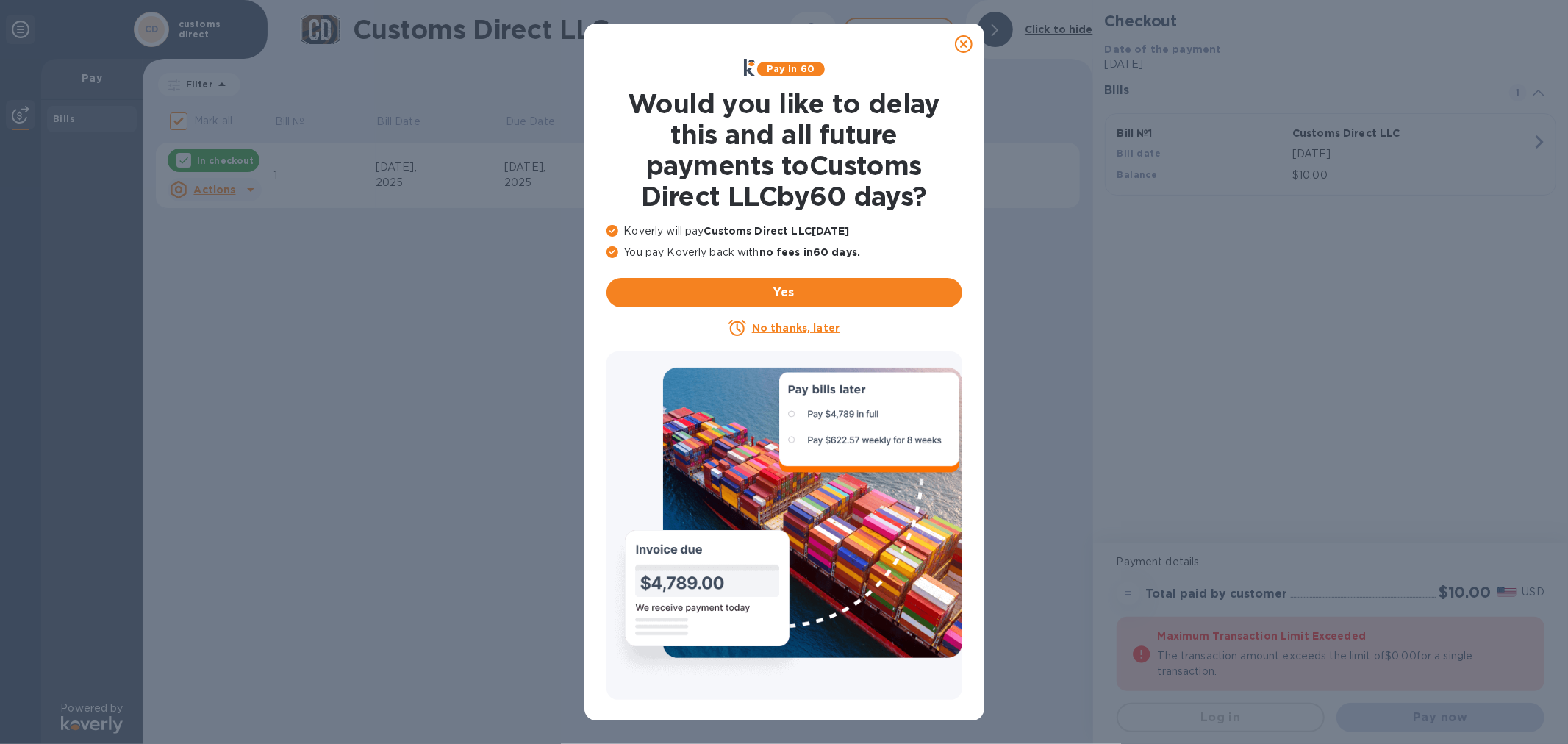
click at [967, 41] on icon at bounding box center [964, 44] width 17 height 17
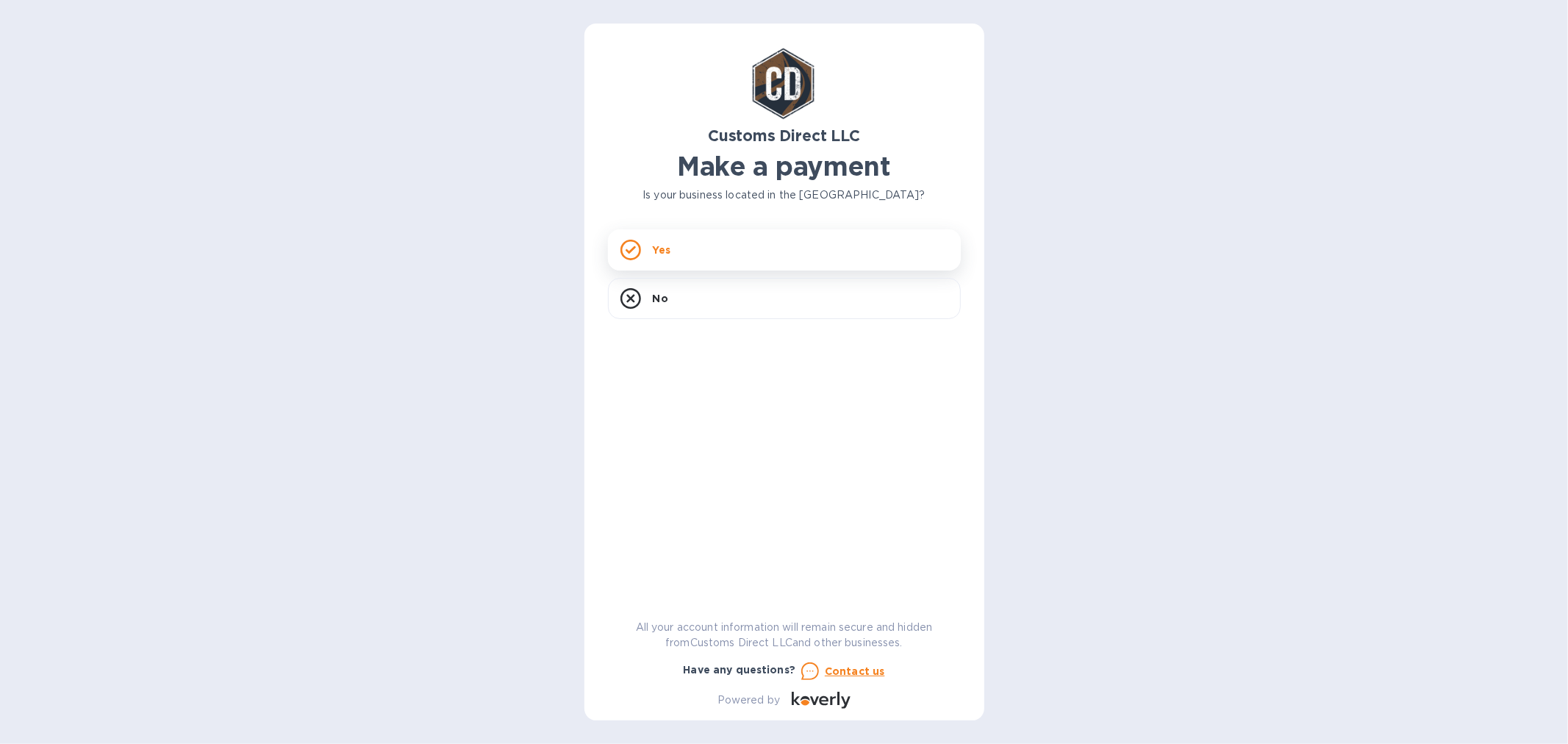
click at [660, 247] on p "Yes" at bounding box center [662, 250] width 17 height 15
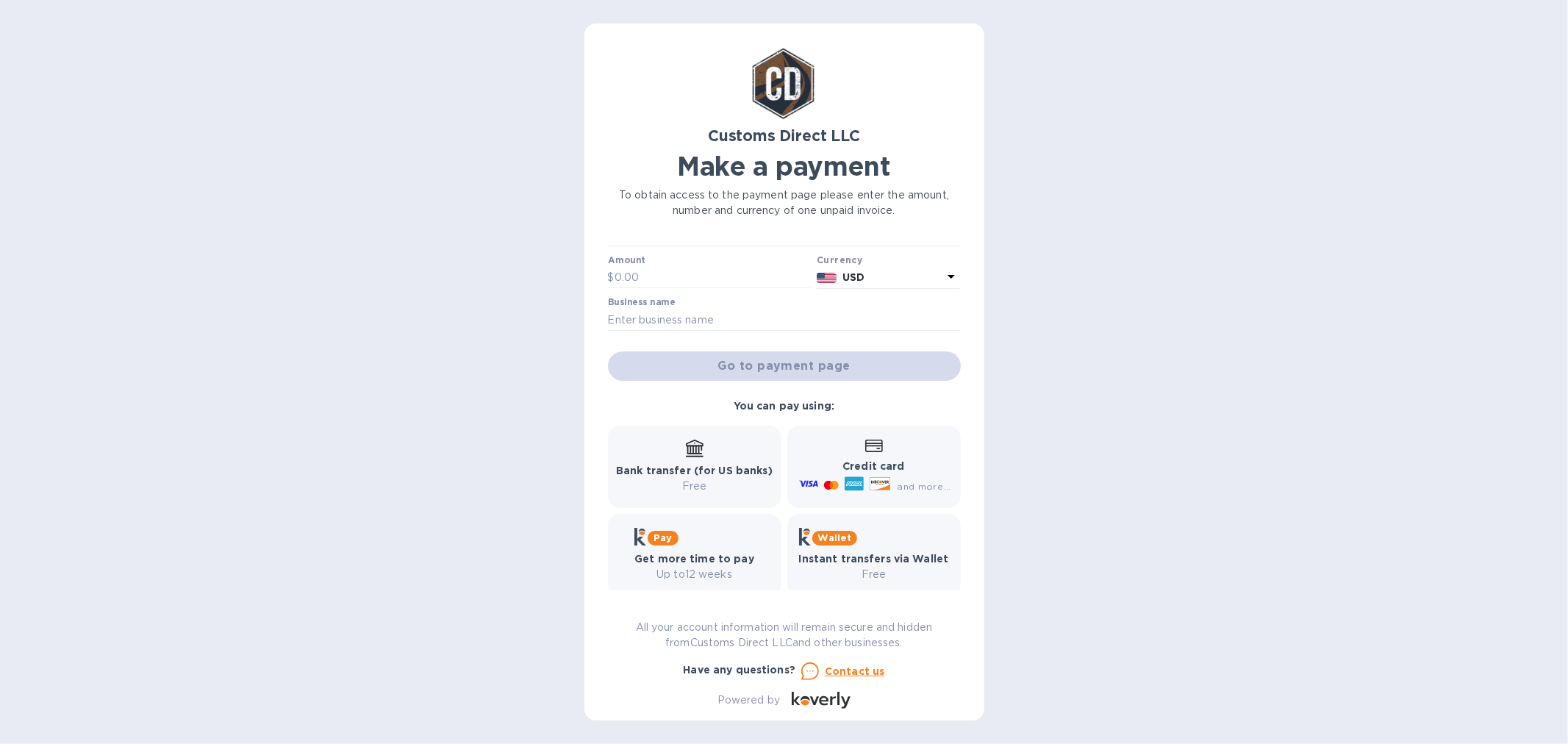
scroll to position [46, 0]
